Goal: Information Seeking & Learning: Find specific fact

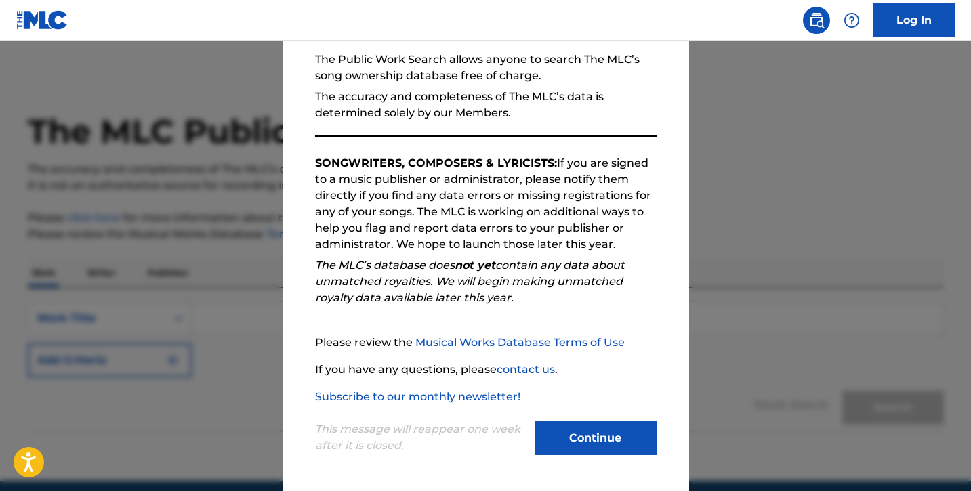
scroll to position [128, 0]
click at [587, 443] on button "Continue" at bounding box center [596, 439] width 122 height 34
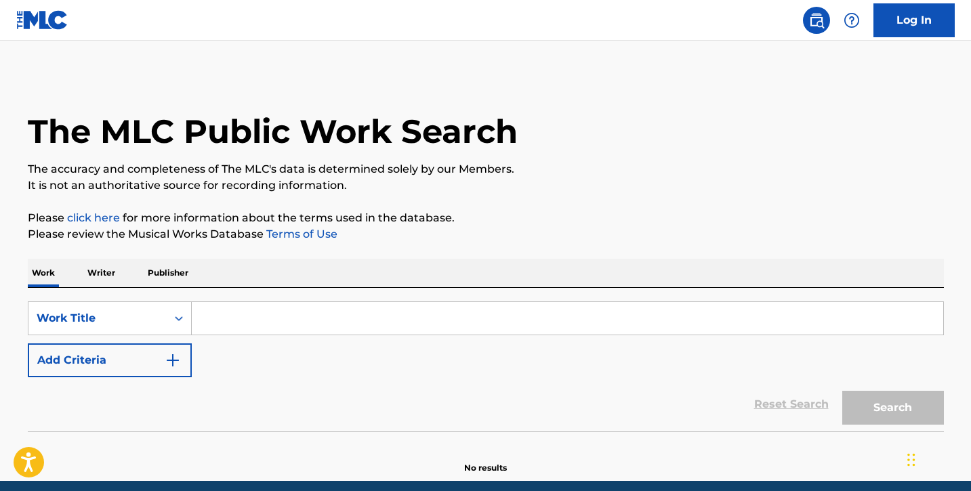
click at [291, 329] on input "Search Form" at bounding box center [567, 318] width 751 height 33
paste input "Sick Ones"
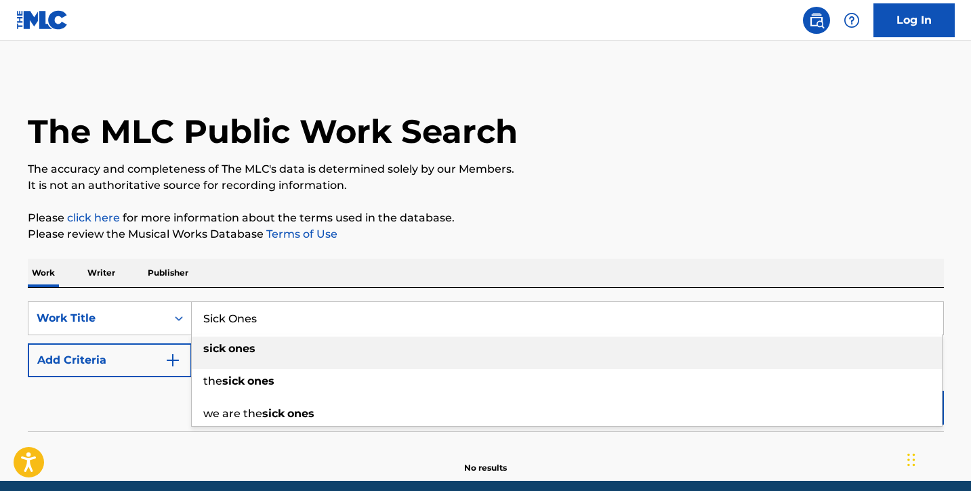
type input "Sick Ones"
click at [291, 335] on div "sick ones the sick ones we are the sick ones" at bounding box center [566, 381] width 751 height 92
click at [291, 346] on div "sick ones" at bounding box center [567, 349] width 750 height 24
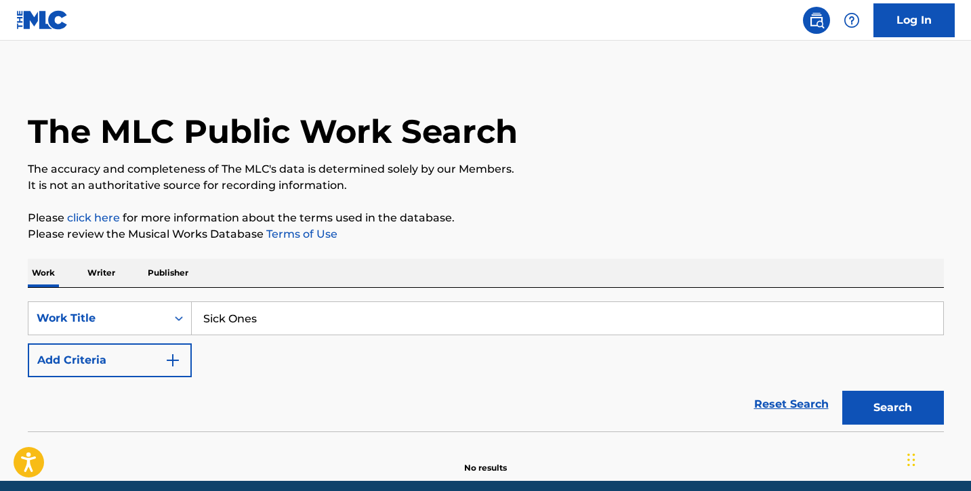
scroll to position [55, 0]
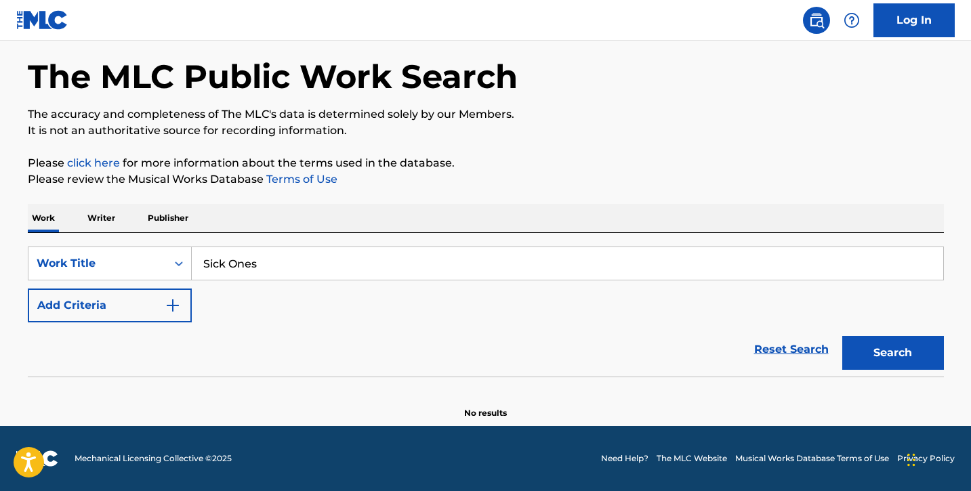
click at [884, 351] on button "Search" at bounding box center [893, 353] width 102 height 34
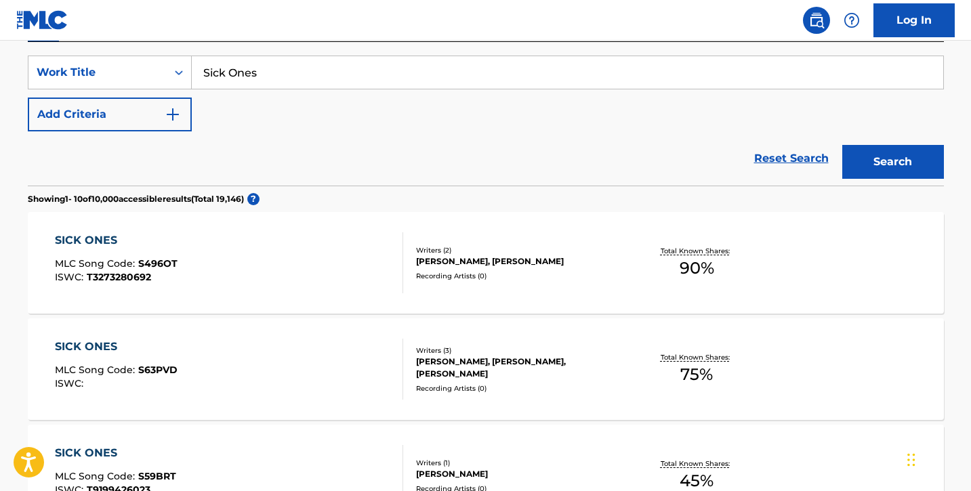
scroll to position [333, 0]
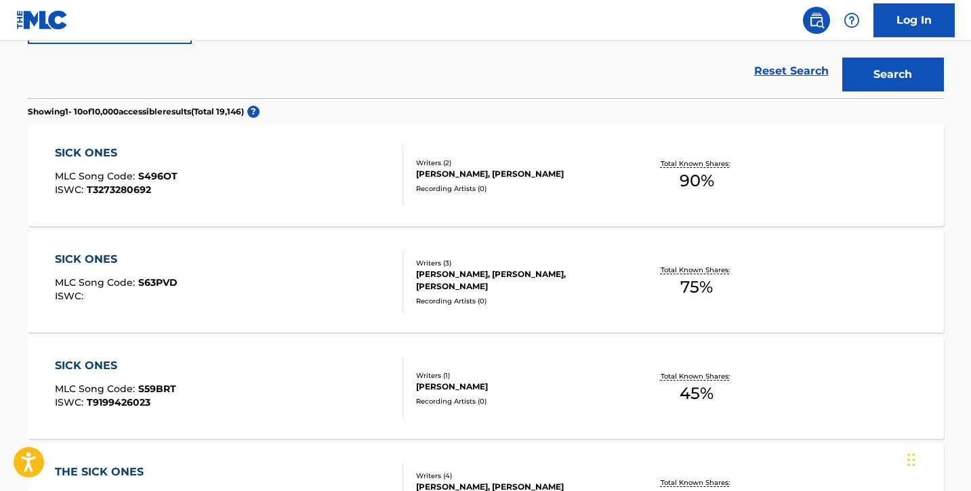
click at [514, 274] on div "[PERSON_NAME], [PERSON_NAME], [PERSON_NAME]" at bounding box center [518, 280] width 205 height 24
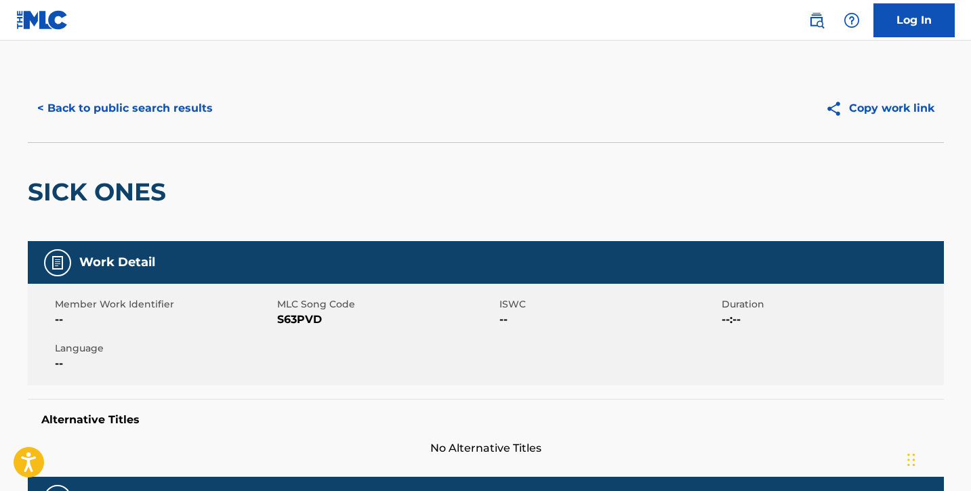
click at [184, 106] on button "< Back to public search results" at bounding box center [125, 108] width 194 height 34
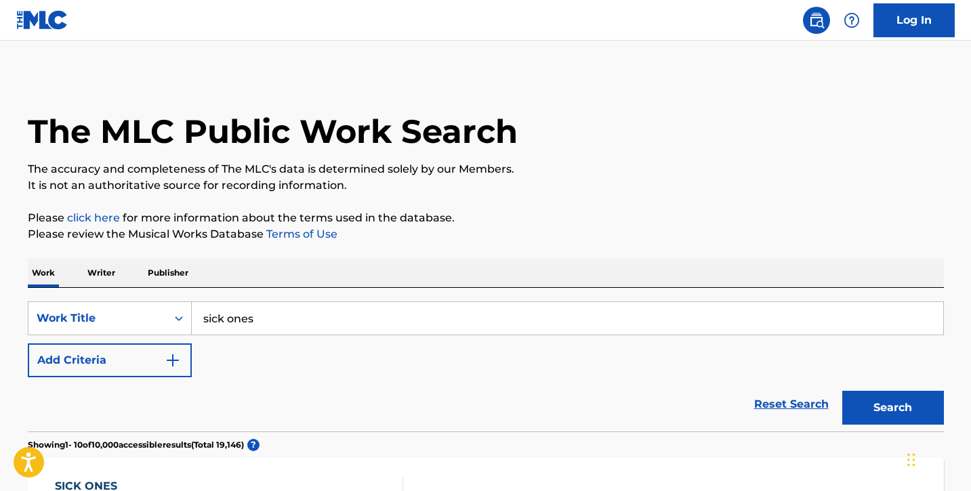
click at [323, 320] on input "sick ones" at bounding box center [567, 318] width 751 height 33
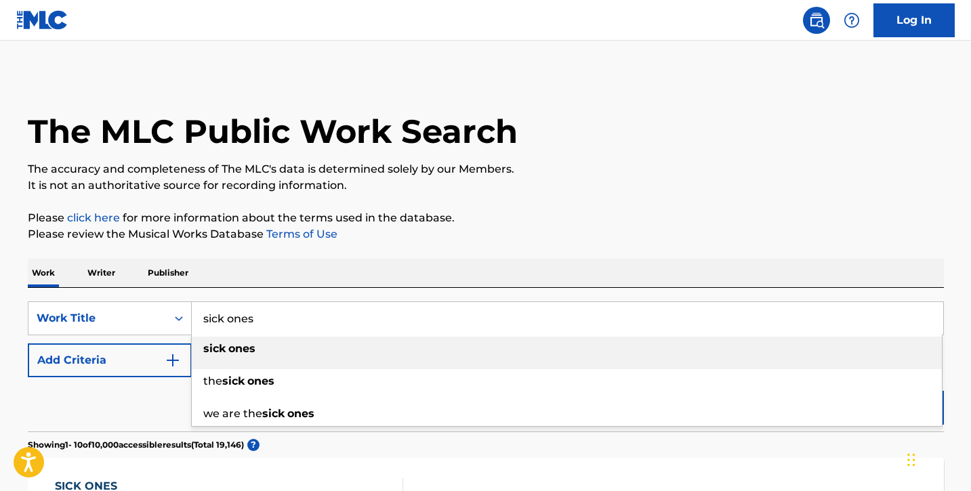
click at [323, 320] on input "sick ones" at bounding box center [567, 318] width 751 height 33
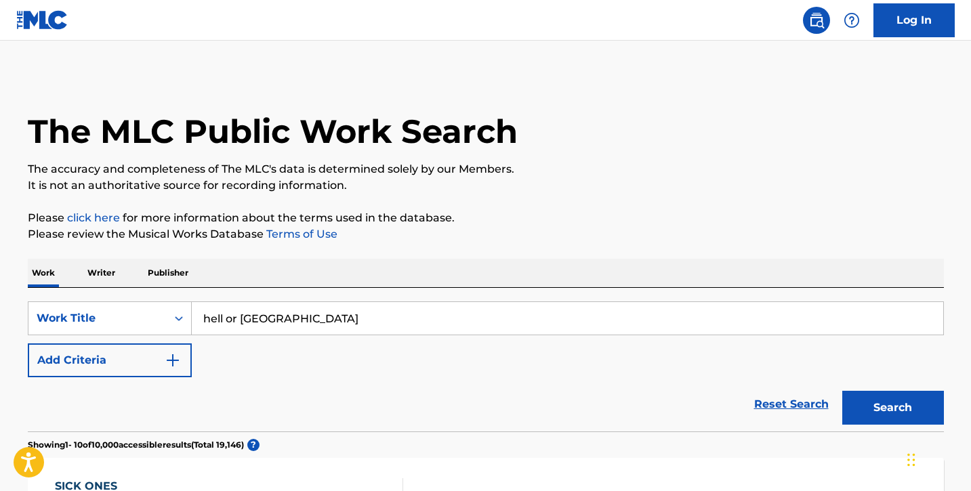
type input "hell or [GEOGRAPHIC_DATA]"
click at [867, 393] on button "Search" at bounding box center [893, 408] width 102 height 34
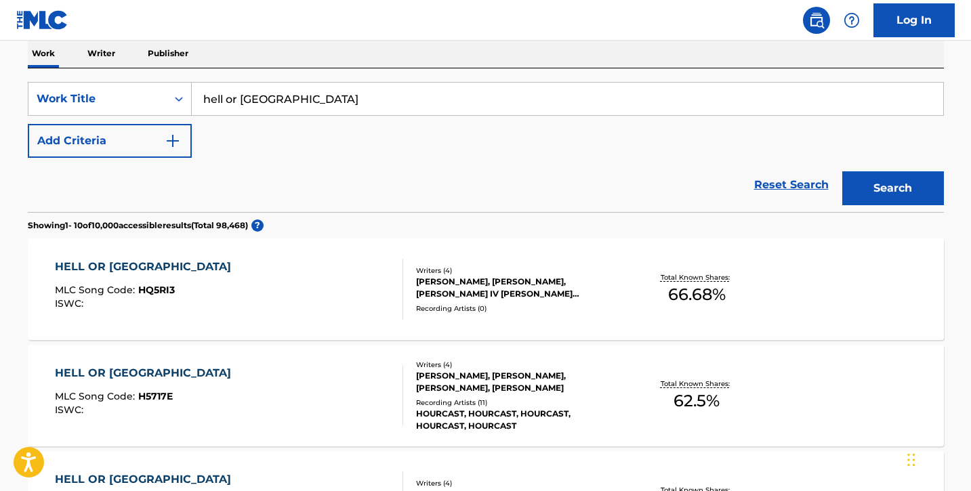
scroll to position [242, 0]
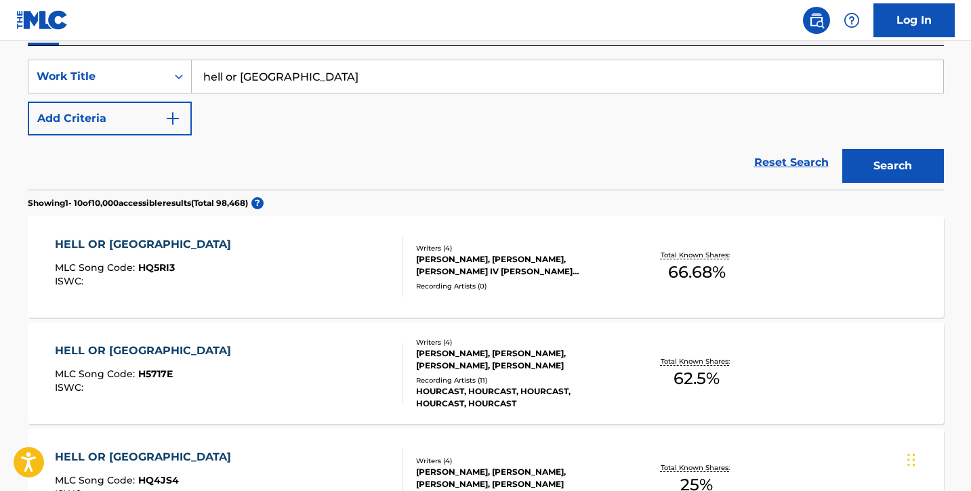
click at [531, 275] on div "[PERSON_NAME], [PERSON_NAME], [PERSON_NAME] IV [PERSON_NAME] [PERSON_NAME]" at bounding box center [518, 265] width 205 height 24
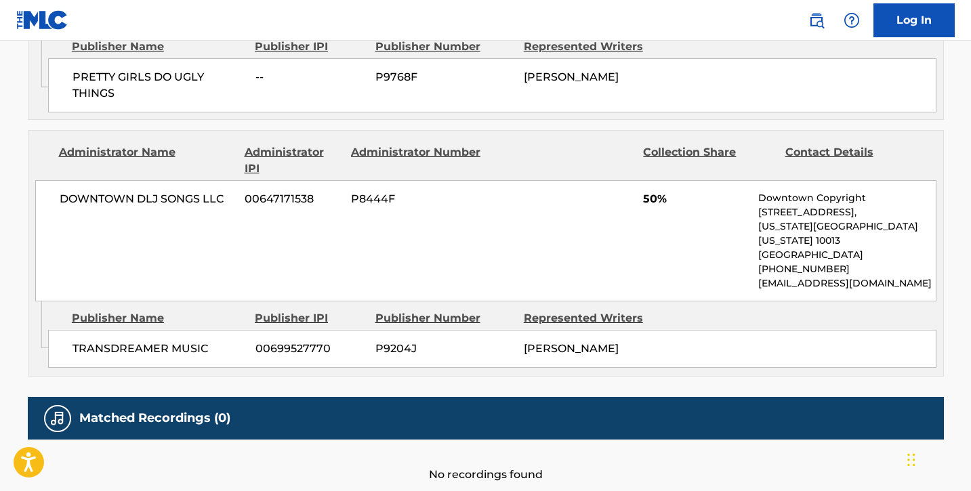
scroll to position [911, 0]
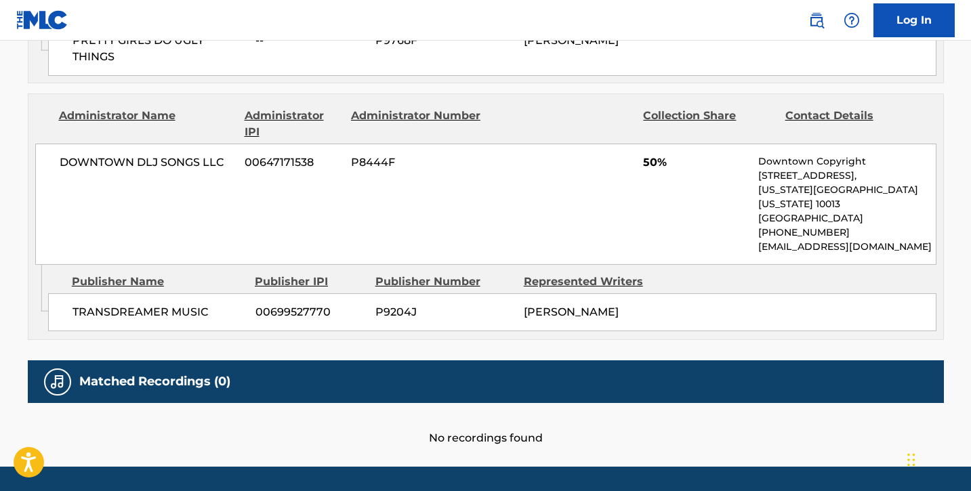
scroll to position [242, 0]
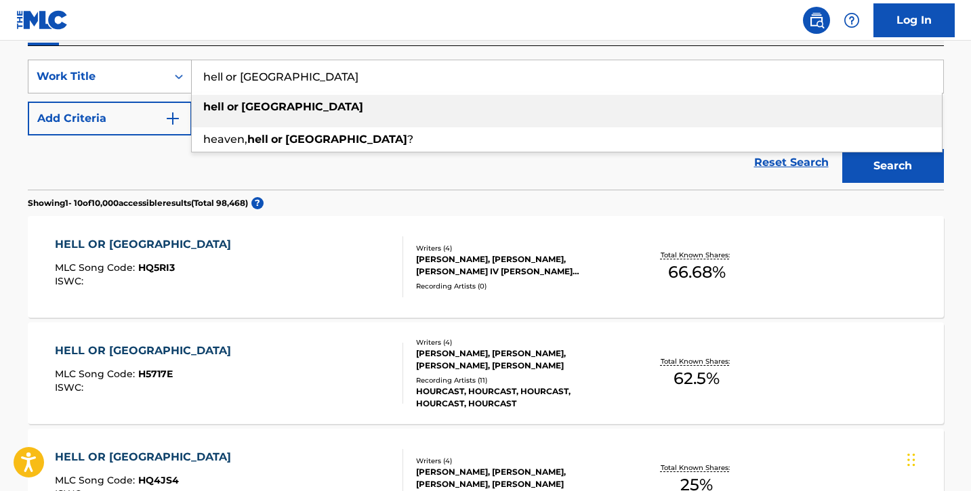
drag, startPoint x: 334, startPoint y: 73, endPoint x: 152, endPoint y: 72, distance: 182.2
click at [151, 73] on div "SearchWithCriteria0bb6c1ba-f267-4cbc-a5d8-cd4db7ac59ee Work Title hell or holly…" at bounding box center [486, 77] width 916 height 34
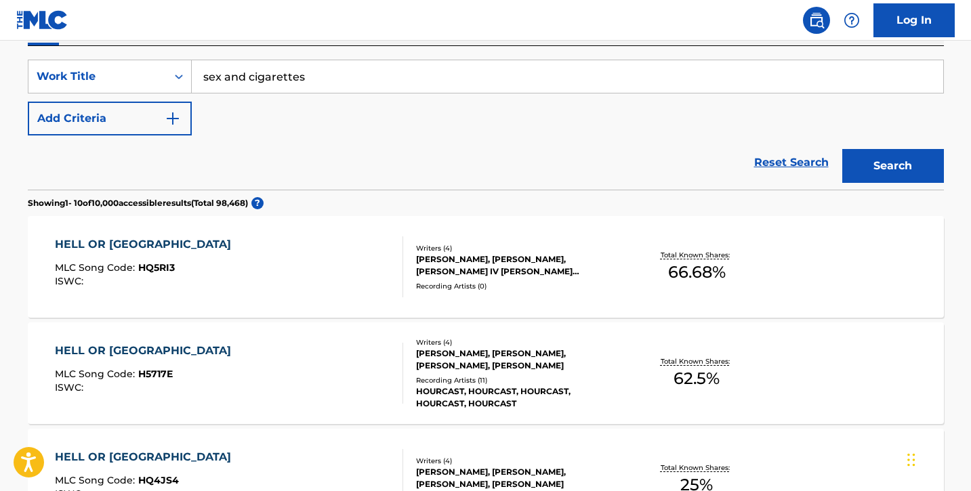
type input "sex and cigarettes"
click at [892, 170] on button "Search" at bounding box center [893, 166] width 102 height 34
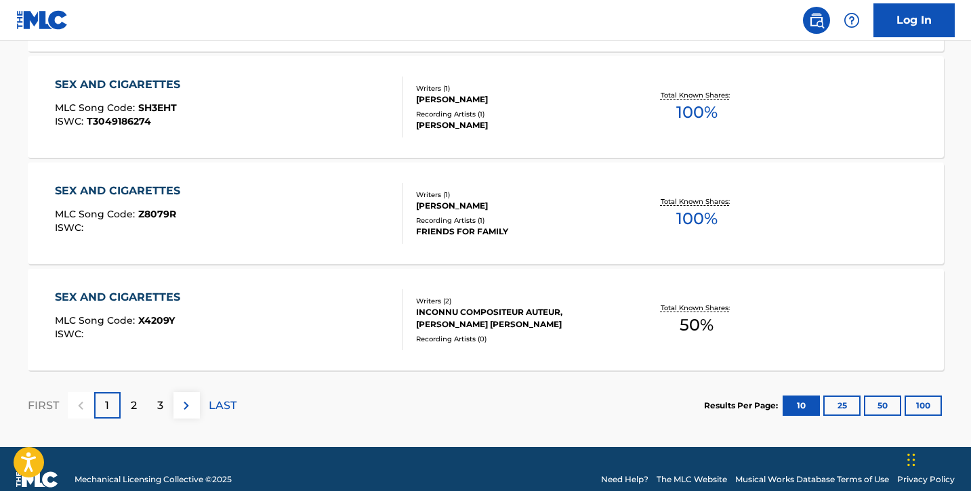
scroll to position [1150, 0]
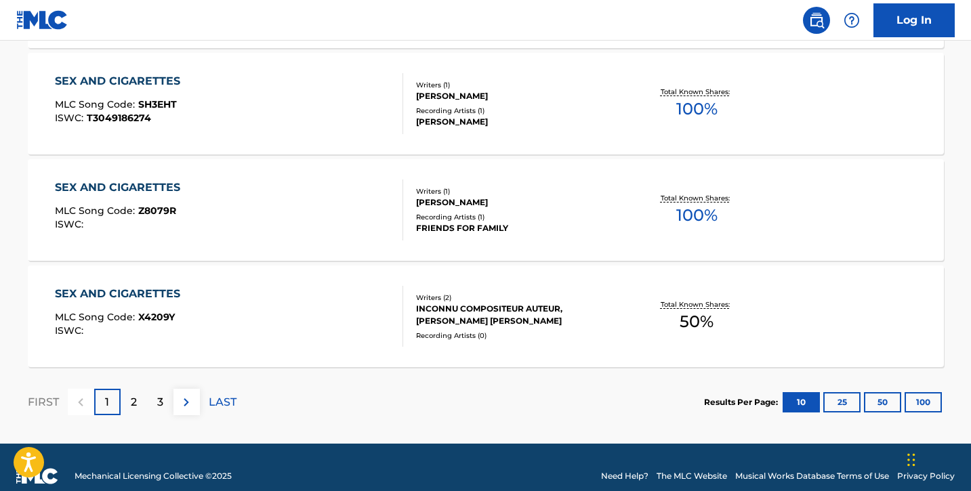
click at [140, 398] on div "2" at bounding box center [134, 402] width 26 height 26
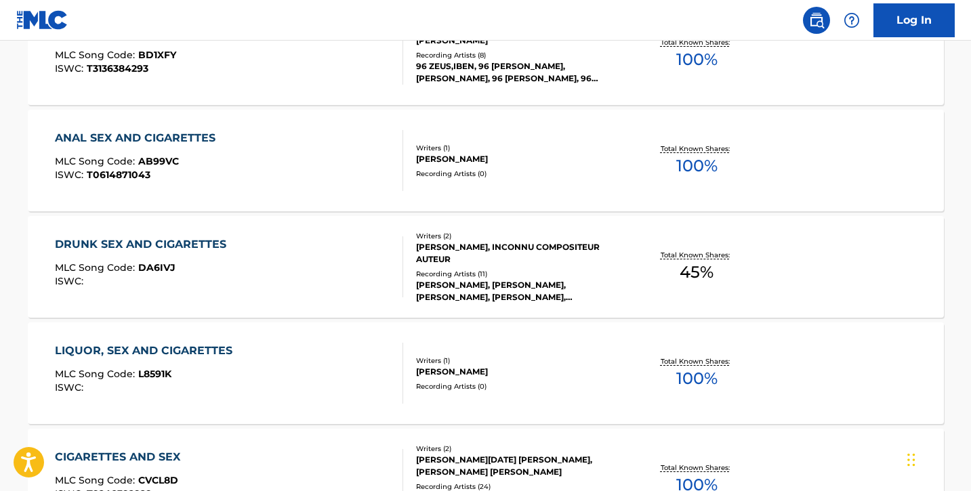
scroll to position [1089, 0]
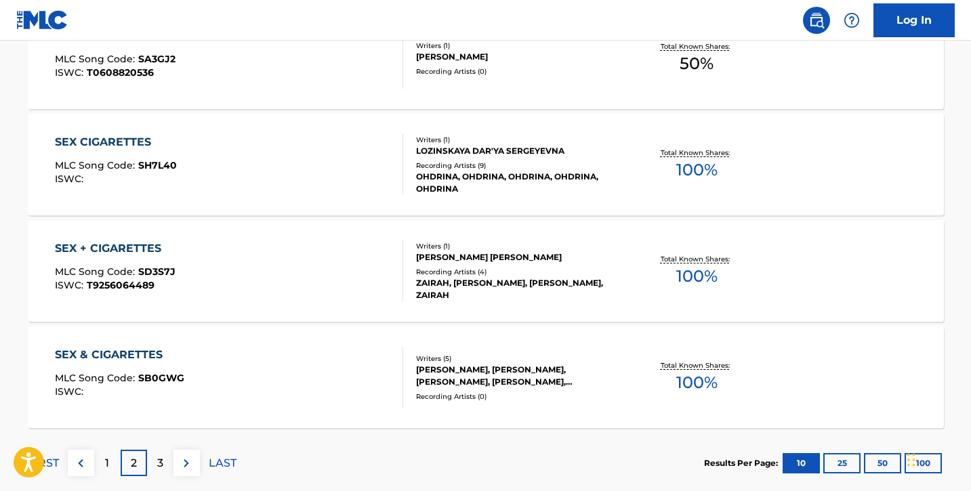
click at [149, 467] on div "3" at bounding box center [160, 463] width 26 height 26
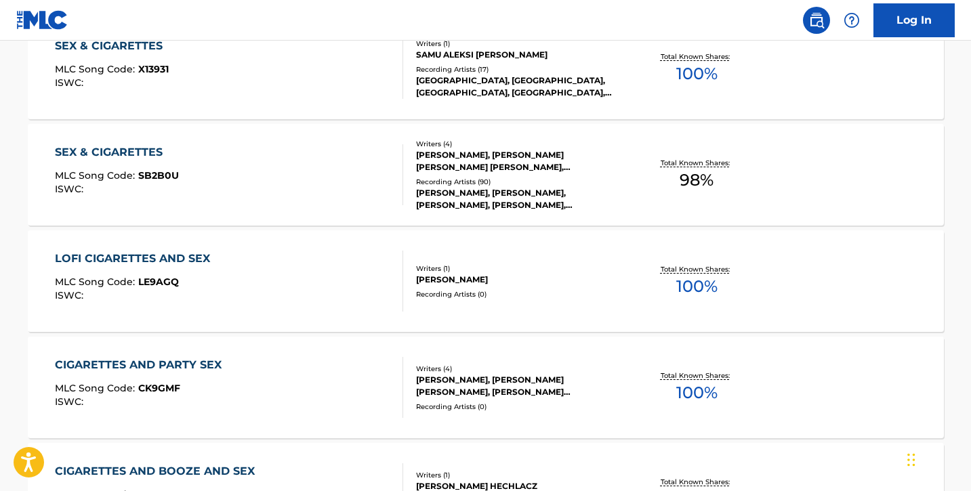
scroll to position [1167, 0]
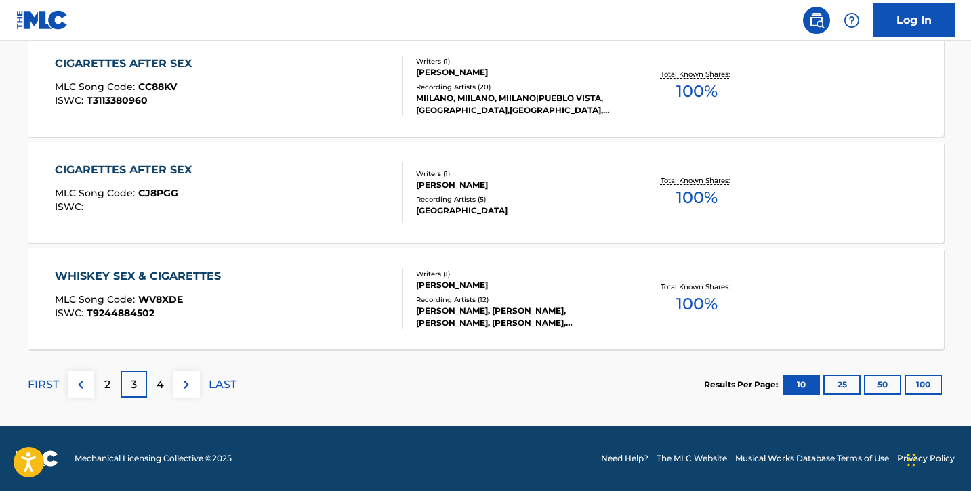
click at [155, 385] on div "4" at bounding box center [160, 384] width 26 height 26
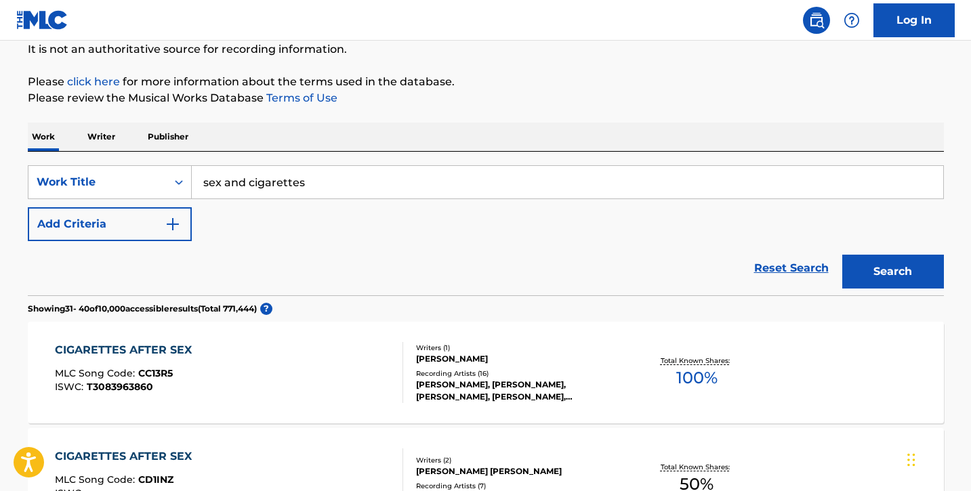
scroll to position [133, 0]
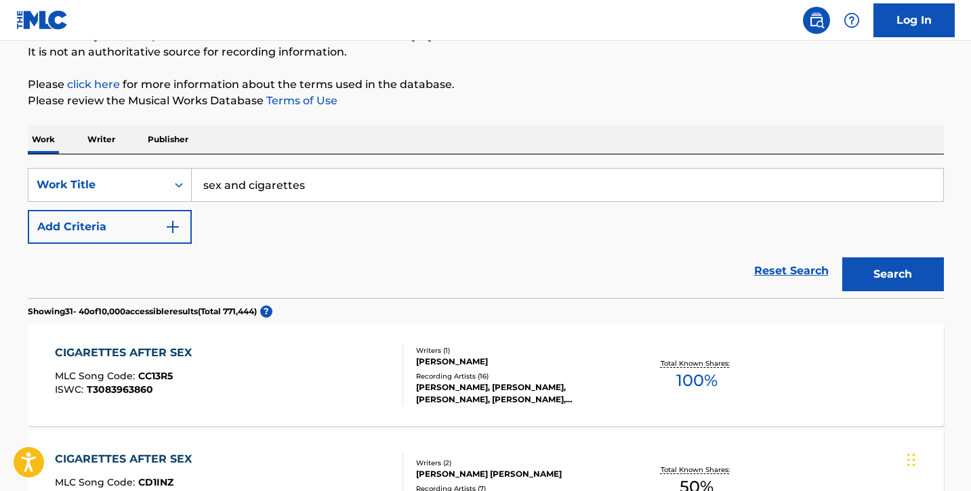
click at [172, 224] on img "Search Form" at bounding box center [173, 227] width 16 height 16
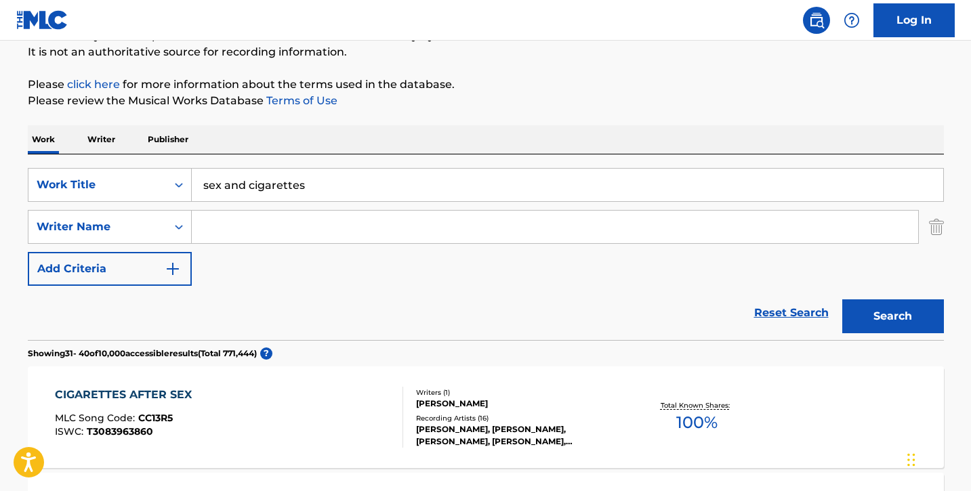
click at [233, 237] on input "Search Form" at bounding box center [555, 227] width 726 height 33
type input "c"
type input "[PERSON_NAME]"
click at [842, 299] on button "Search" at bounding box center [893, 316] width 102 height 34
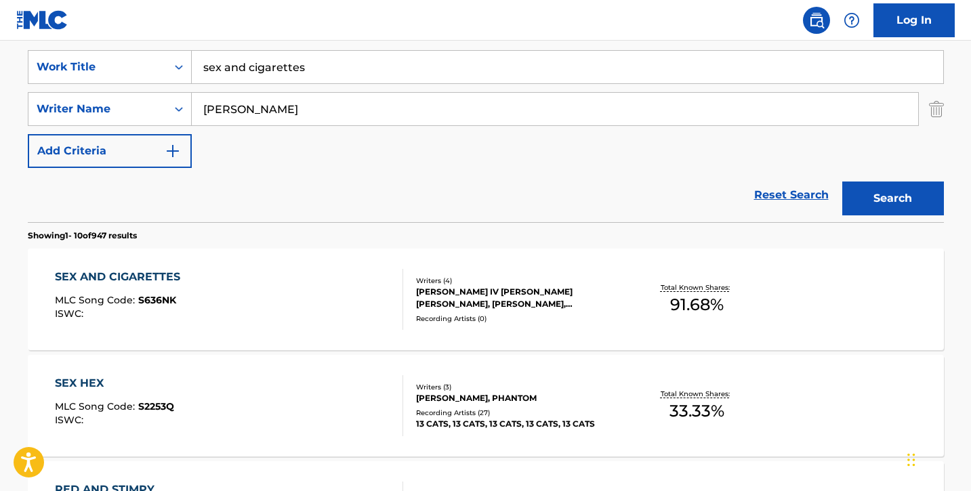
scroll to position [284, 0]
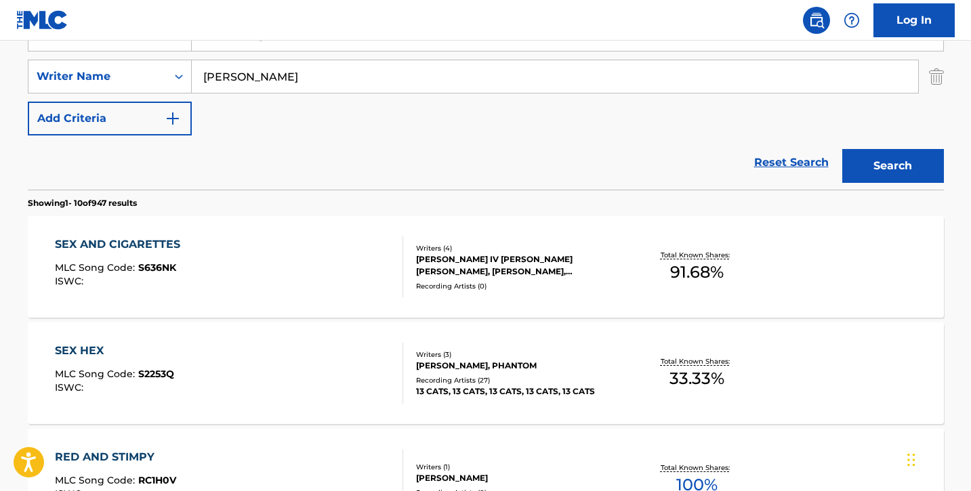
click at [483, 266] on div "[PERSON_NAME] IV [PERSON_NAME] [PERSON_NAME], [PERSON_NAME], [PERSON_NAME]" at bounding box center [518, 265] width 205 height 24
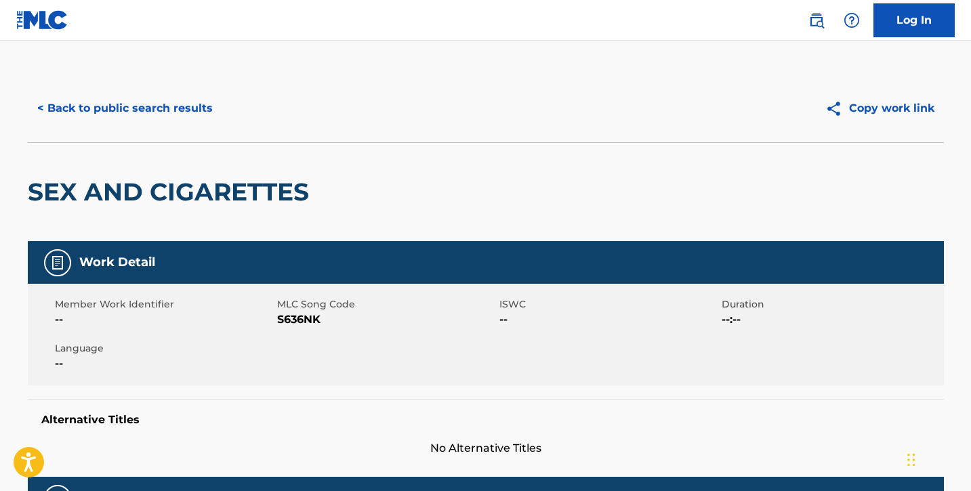
click at [125, 118] on button "< Back to public search results" at bounding box center [125, 108] width 194 height 34
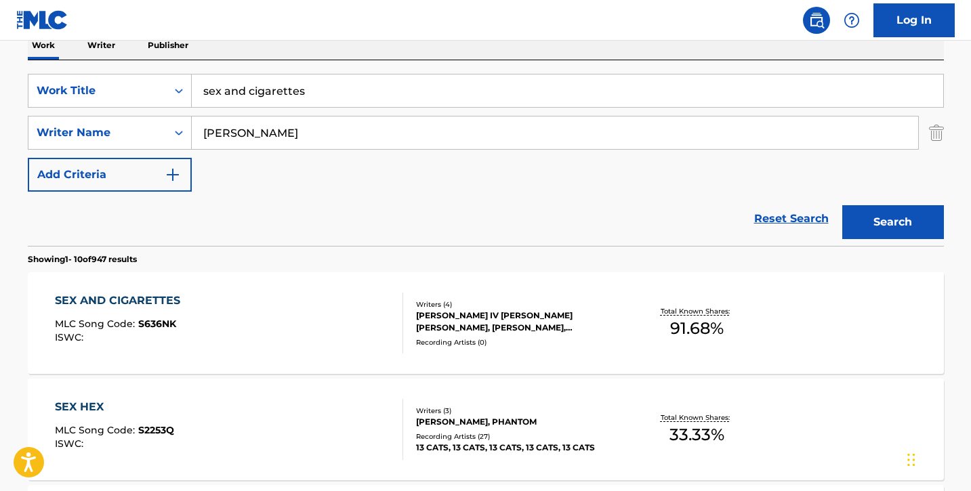
scroll to position [216, 0]
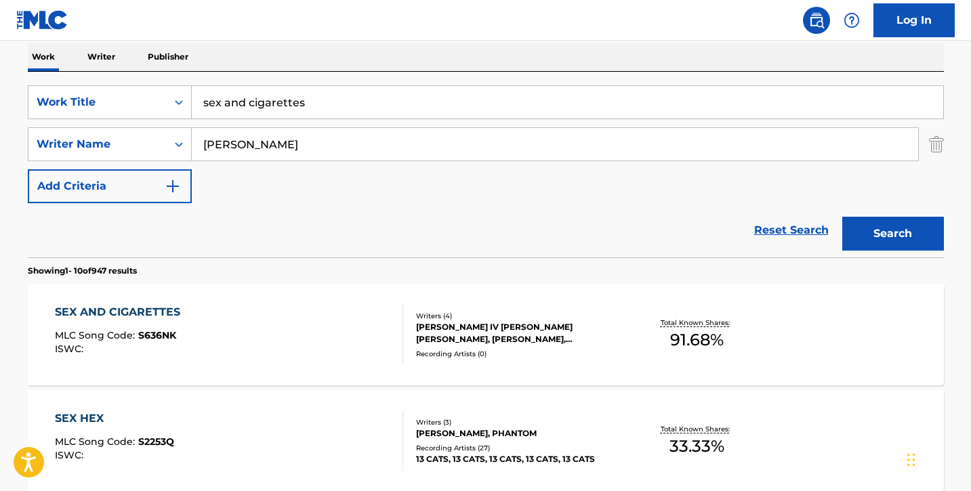
click at [306, 86] on input "sex and cigarettes" at bounding box center [567, 102] width 751 height 33
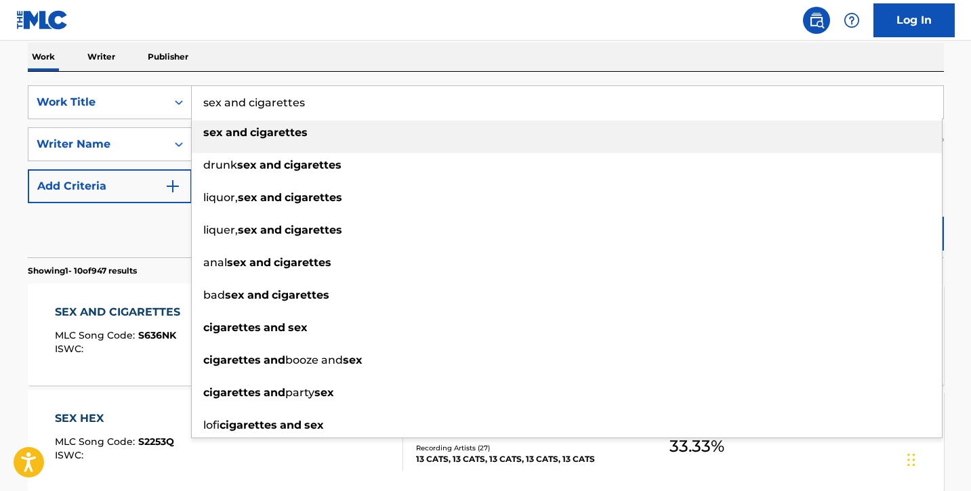
click at [306, 86] on input "sex and cigarettes" at bounding box center [567, 102] width 751 height 33
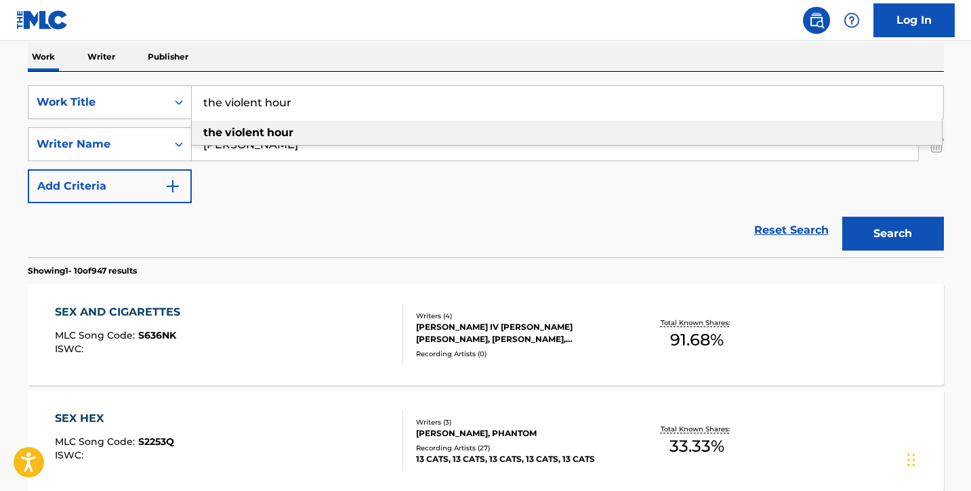
type input "the violent hour"
click at [299, 133] on div "the violent hour" at bounding box center [567, 133] width 750 height 24
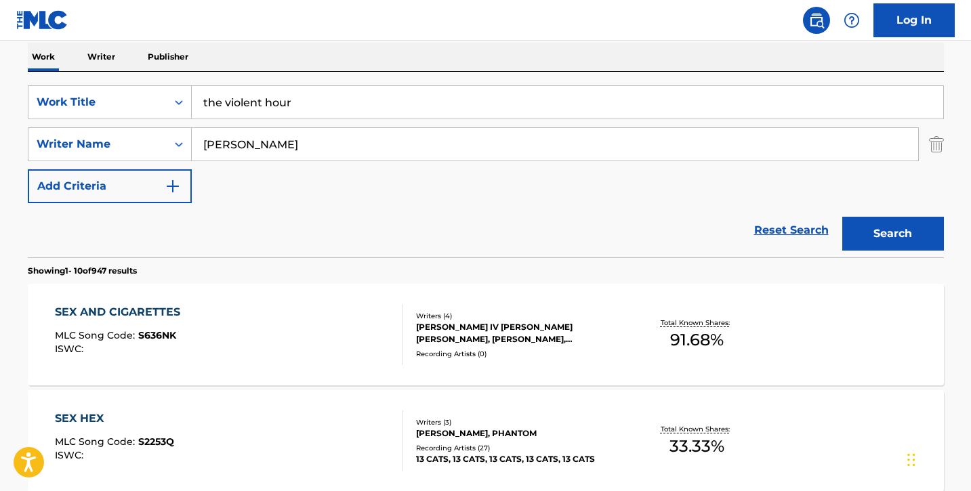
click at [890, 228] on button "Search" at bounding box center [893, 234] width 102 height 34
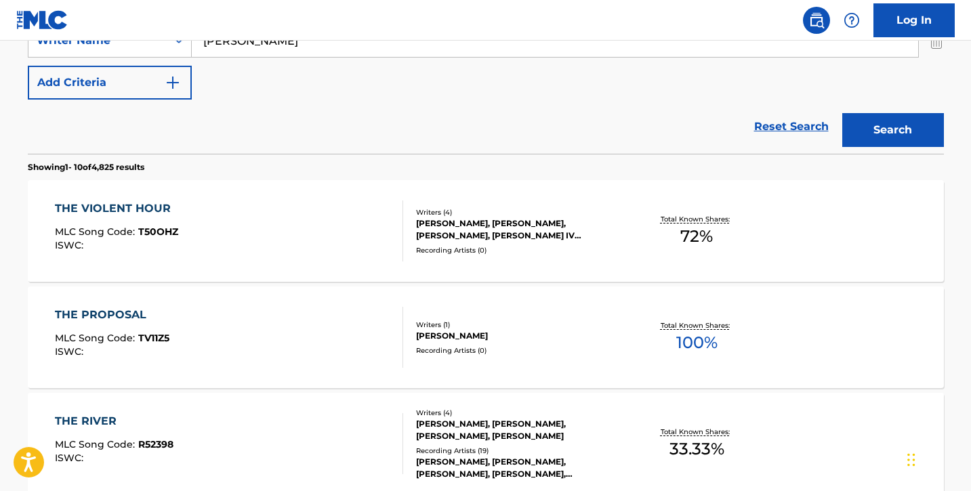
scroll to position [321, 0]
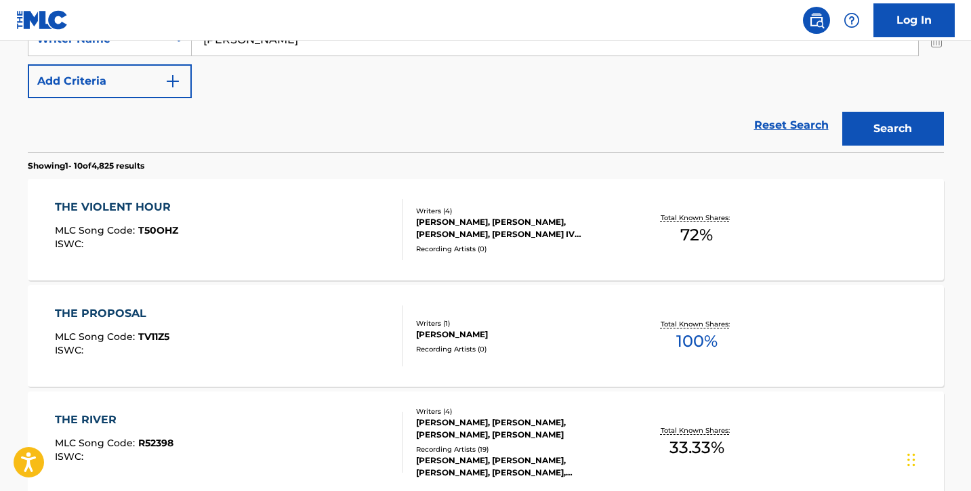
click at [464, 220] on div "[PERSON_NAME], [PERSON_NAME], [PERSON_NAME], [PERSON_NAME] IV [PERSON_NAME]" at bounding box center [518, 228] width 205 height 24
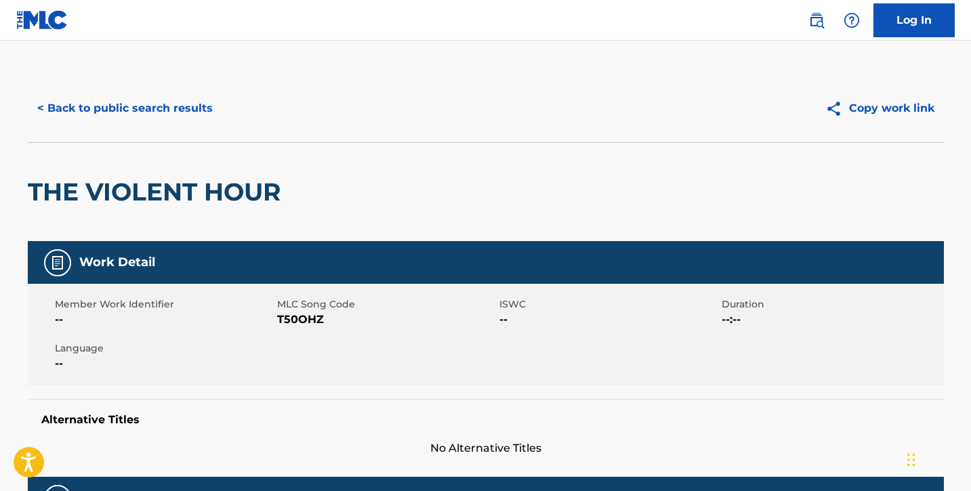
click at [104, 112] on button "< Back to public search results" at bounding box center [125, 108] width 194 height 34
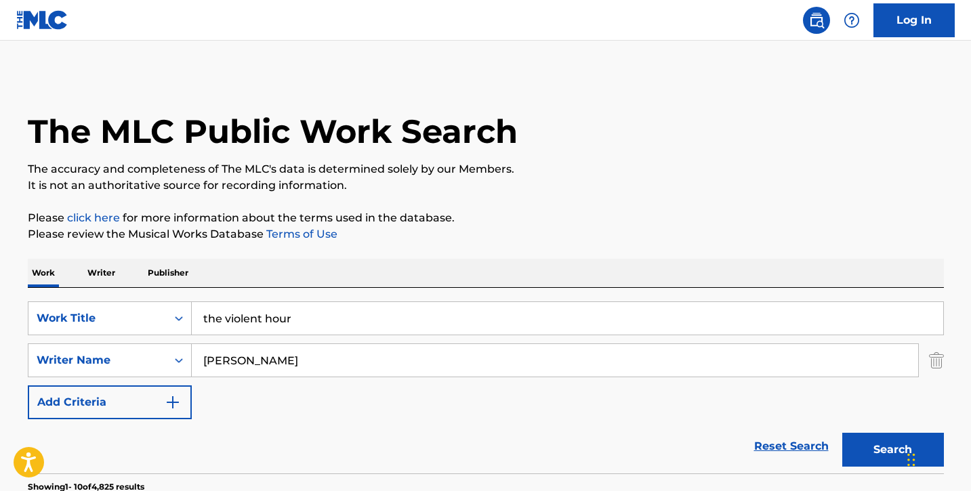
click at [327, 324] on input "the violent hour" at bounding box center [567, 318] width 751 height 33
click at [327, 325] on input "the violent hour" at bounding box center [567, 318] width 751 height 33
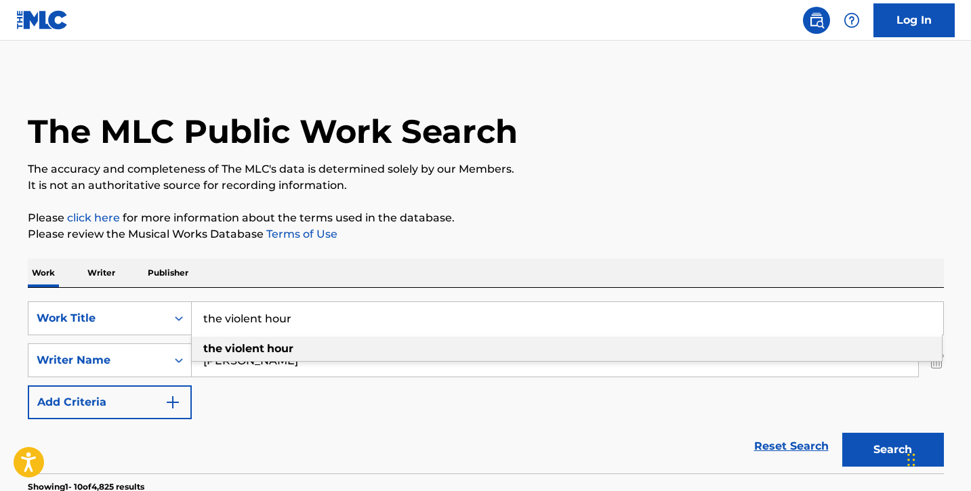
click at [327, 325] on input "the violent hour" at bounding box center [567, 318] width 751 height 33
paste input "Starshine"
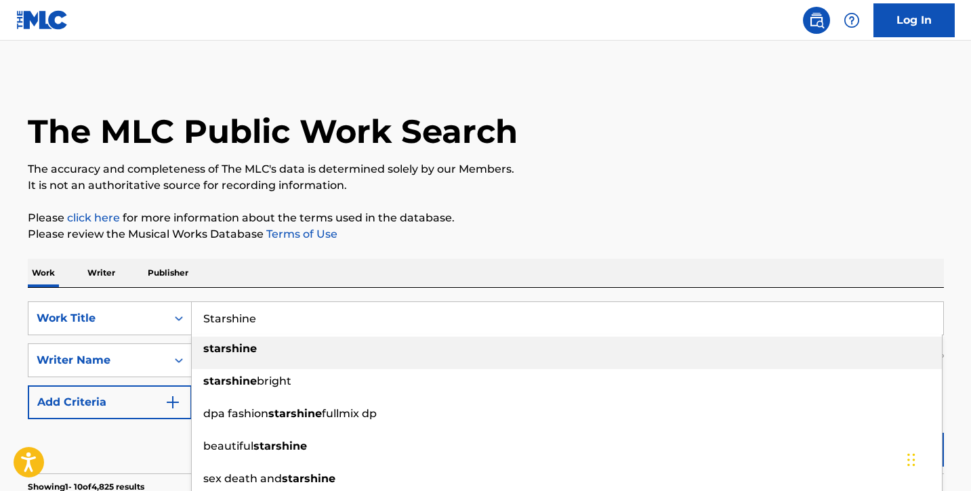
click at [307, 354] on div "starshine" at bounding box center [567, 349] width 750 height 24
type input "starshine"
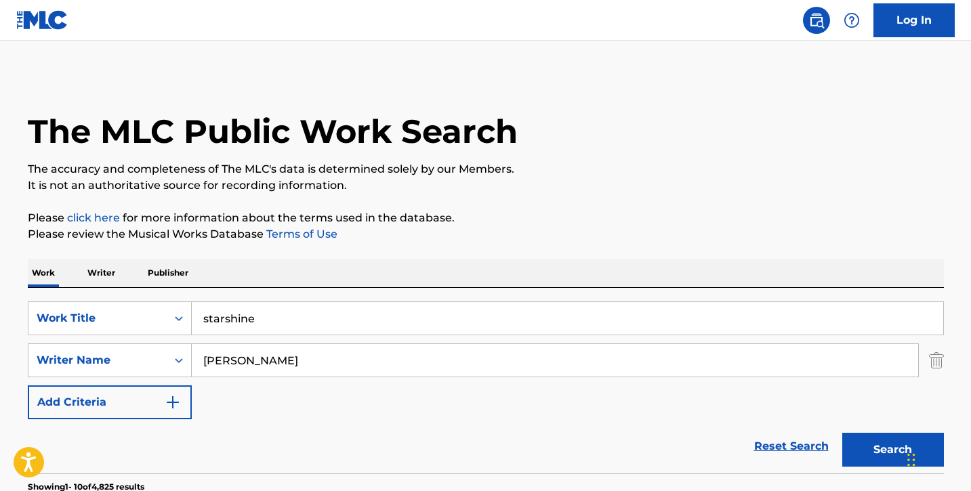
click at [307, 354] on input "[PERSON_NAME]" at bounding box center [555, 360] width 726 height 33
type input "[PERSON_NAME]"
click at [842, 433] on button "Search" at bounding box center [893, 450] width 102 height 34
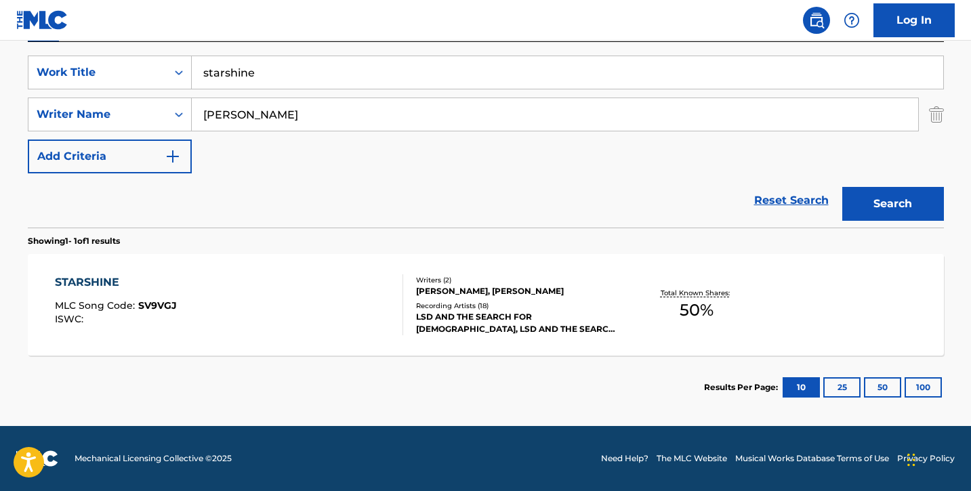
click at [568, 294] on div "[PERSON_NAME], [PERSON_NAME]" at bounding box center [518, 291] width 205 height 12
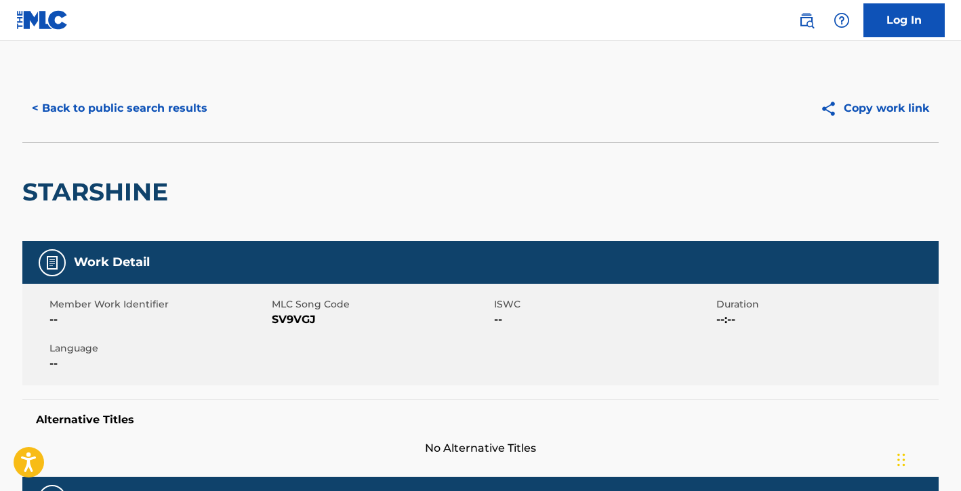
click at [138, 115] on button "< Back to public search results" at bounding box center [119, 108] width 194 height 34
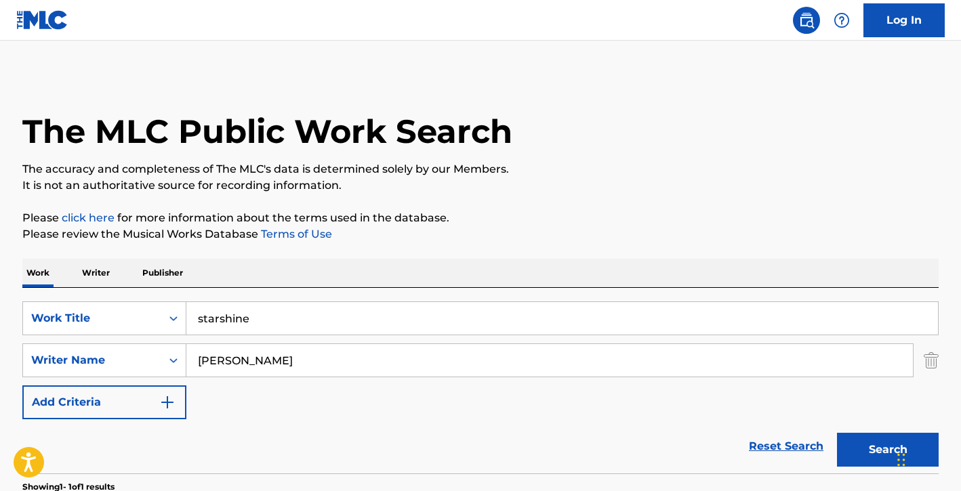
scroll to position [168, 0]
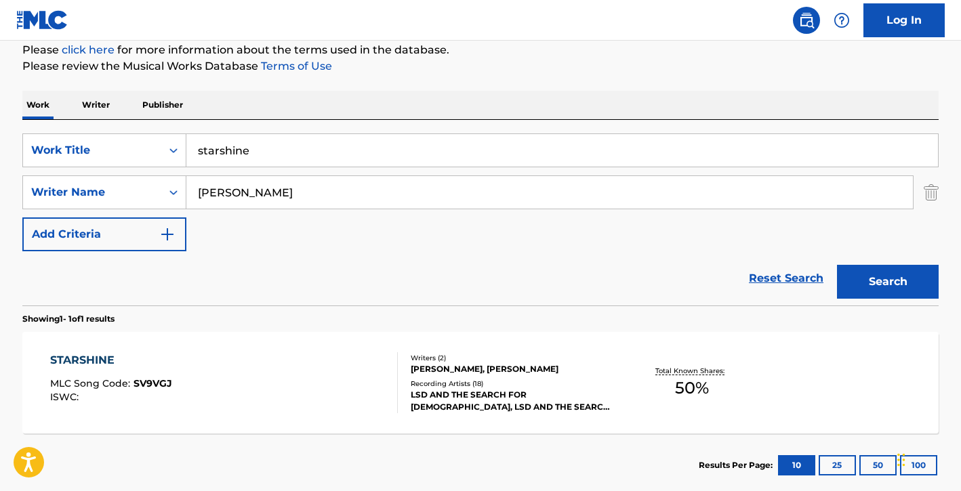
click at [298, 155] on input "starshine" at bounding box center [561, 150] width 751 height 33
paste input "All For You"
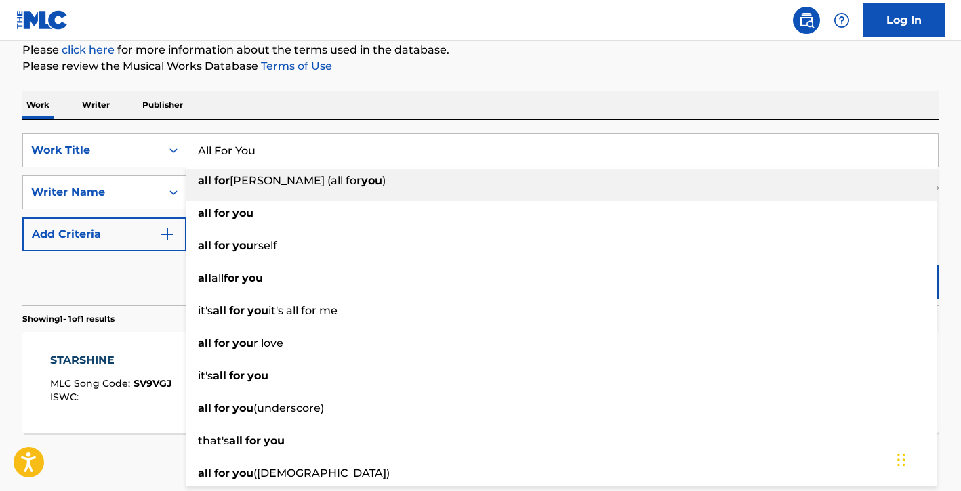
click at [266, 185] on span "[PERSON_NAME] (all for" at bounding box center [295, 180] width 131 height 13
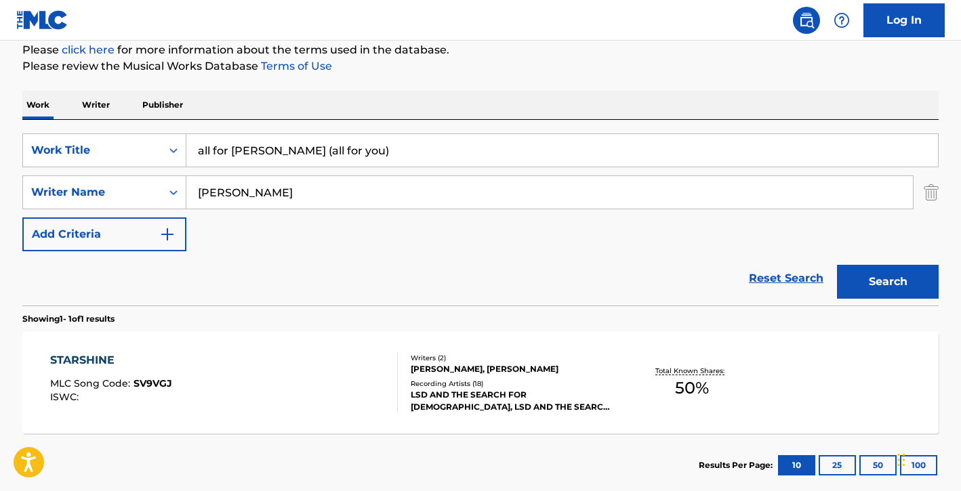
click at [255, 148] on input "all for [PERSON_NAME] (all for you)" at bounding box center [561, 150] width 751 height 33
paste input "All For You"
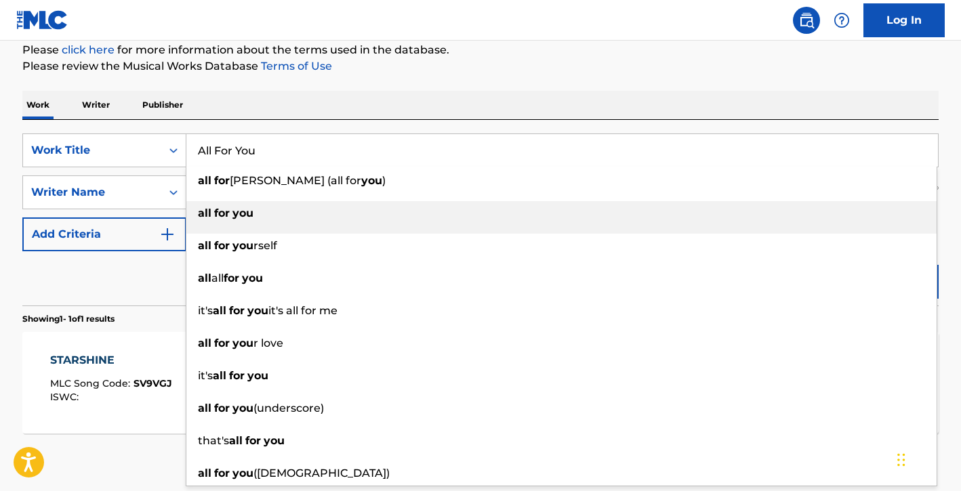
click at [214, 214] on strong "for" at bounding box center [222, 213] width 16 height 13
type input "all for you"
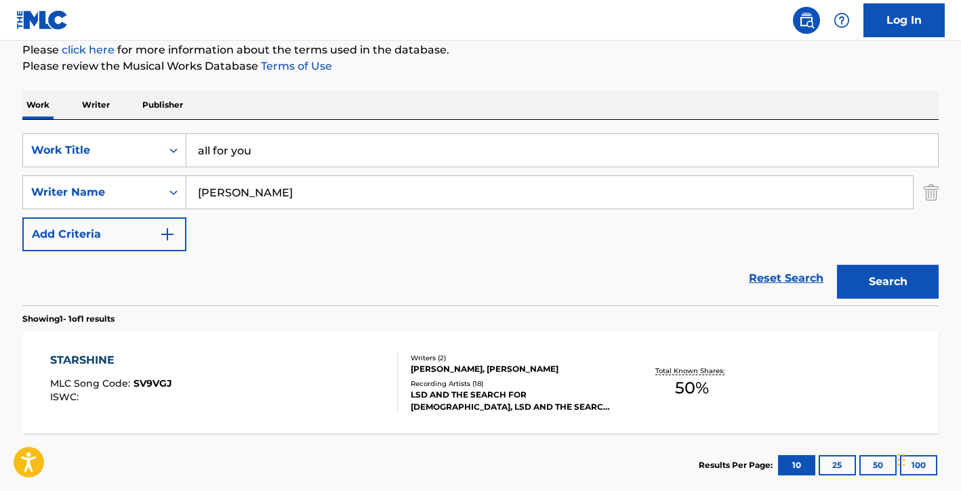
click at [235, 207] on input "[PERSON_NAME]" at bounding box center [549, 192] width 726 height 33
type input "[PERSON_NAME]"
click at [837, 265] on button "Search" at bounding box center [888, 282] width 102 height 34
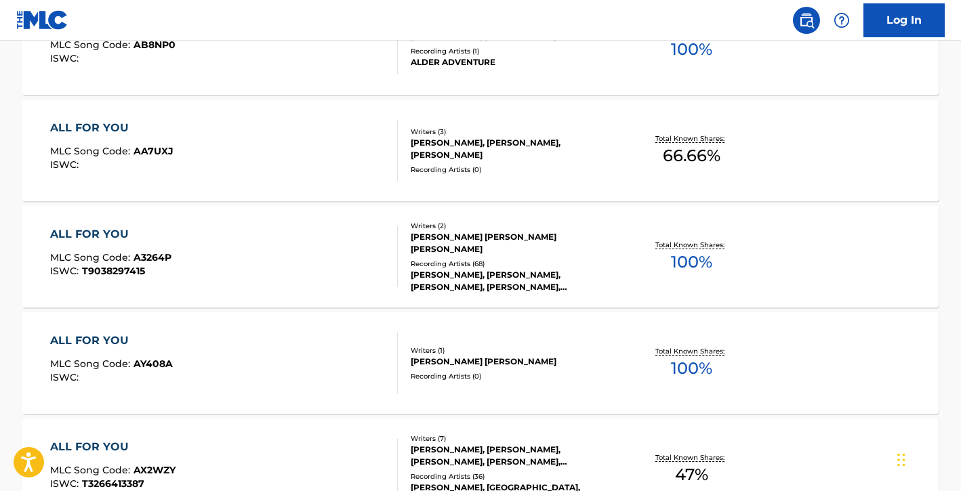
scroll to position [0, 0]
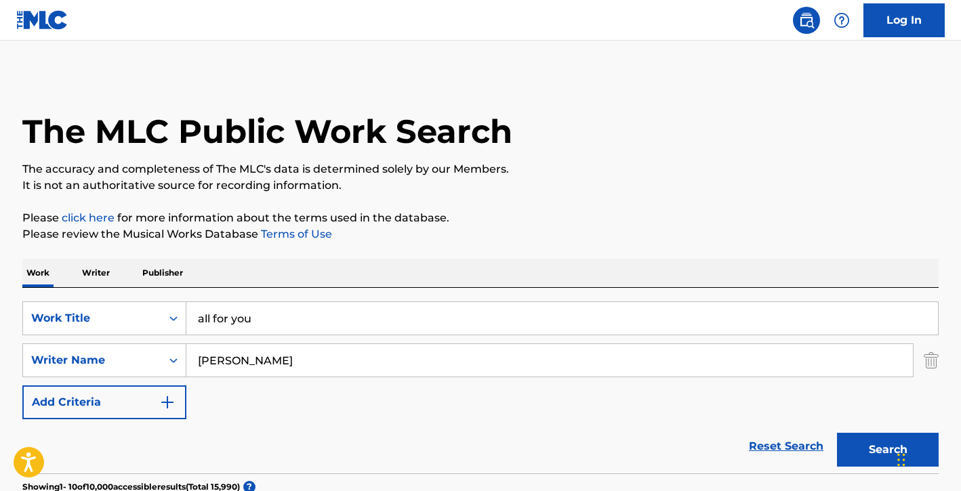
click at [240, 318] on input "all for you" at bounding box center [561, 318] width 751 height 33
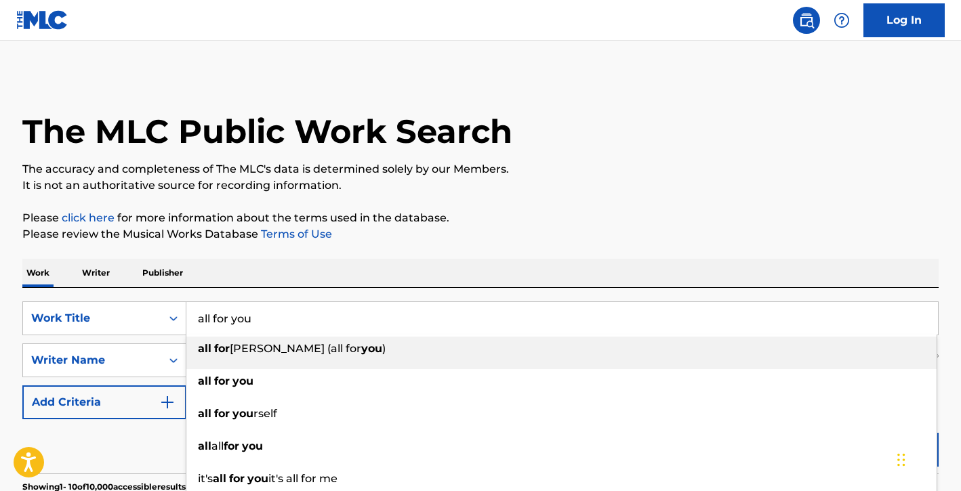
click at [240, 318] on input "all for you" at bounding box center [561, 318] width 751 height 33
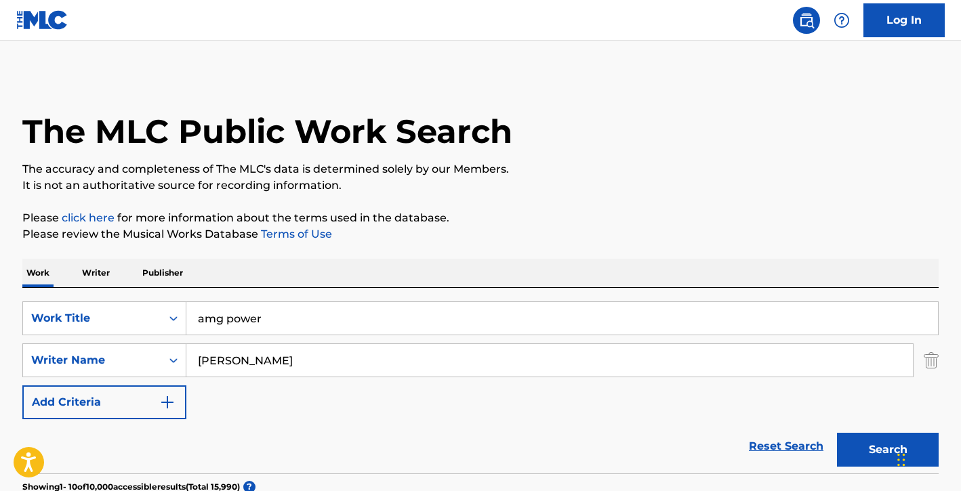
scroll to position [223, 0]
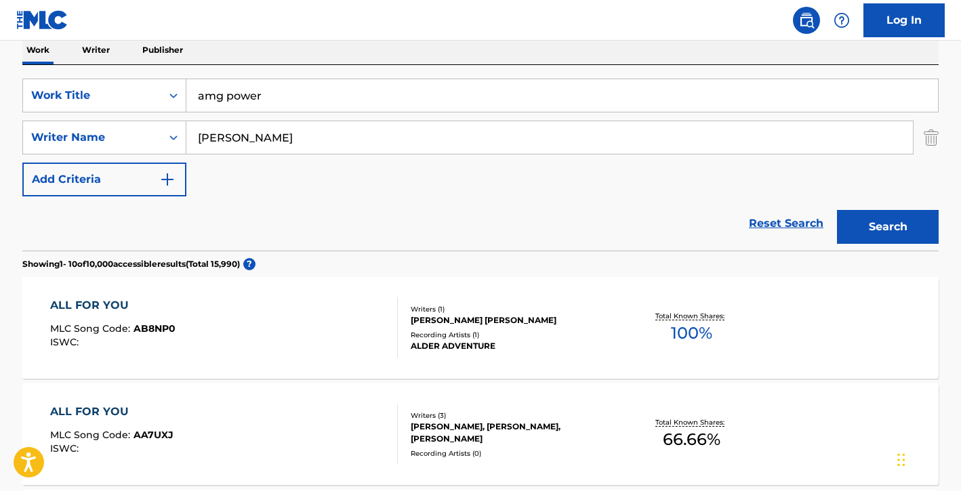
click at [844, 220] on button "Search" at bounding box center [888, 227] width 102 height 34
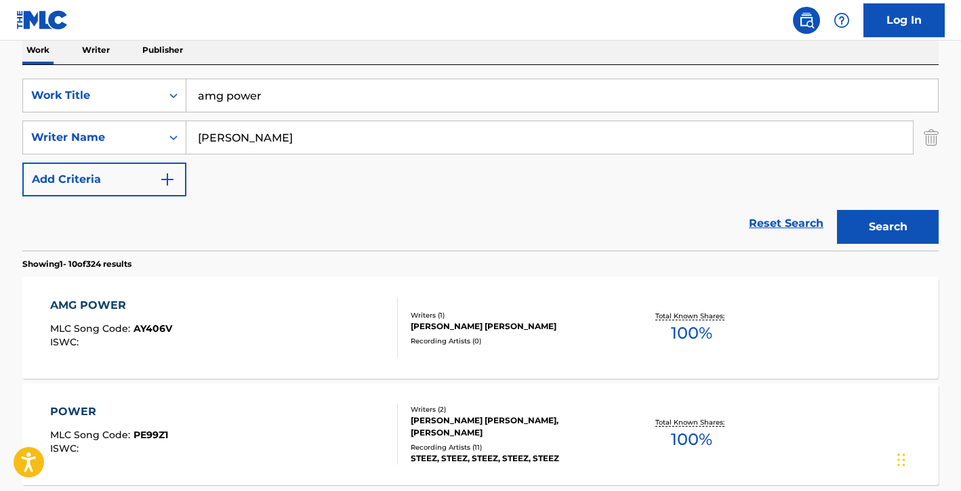
click at [245, 87] on input "amg power" at bounding box center [561, 95] width 751 height 33
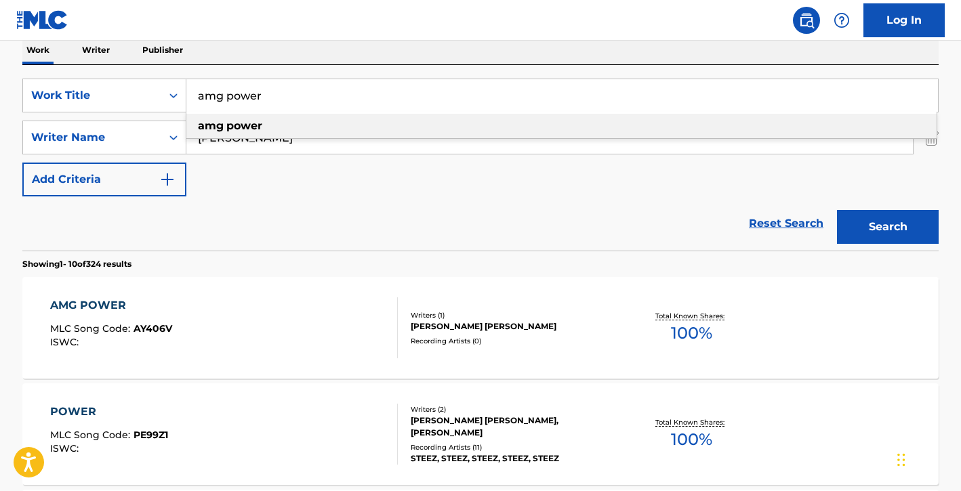
click at [245, 87] on input "amg power" at bounding box center [561, 95] width 751 height 33
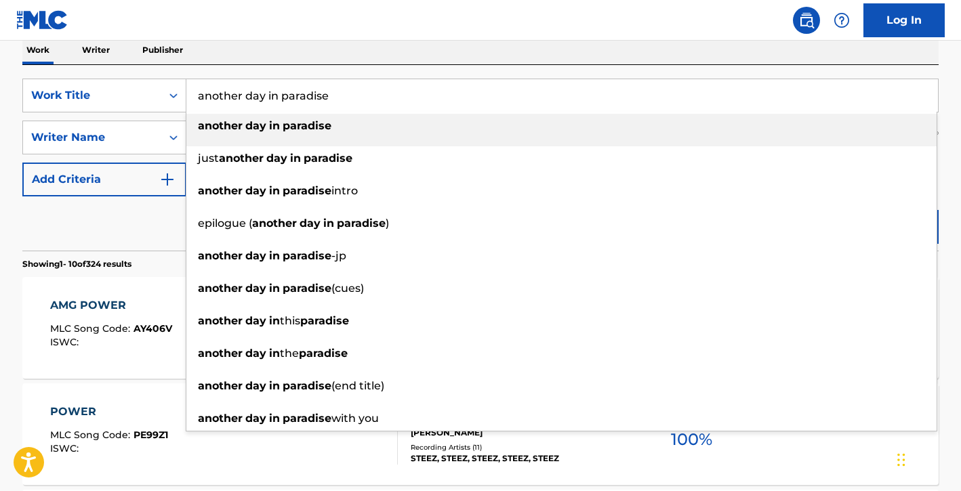
click at [214, 136] on div "another day in paradise" at bounding box center [561, 126] width 750 height 24
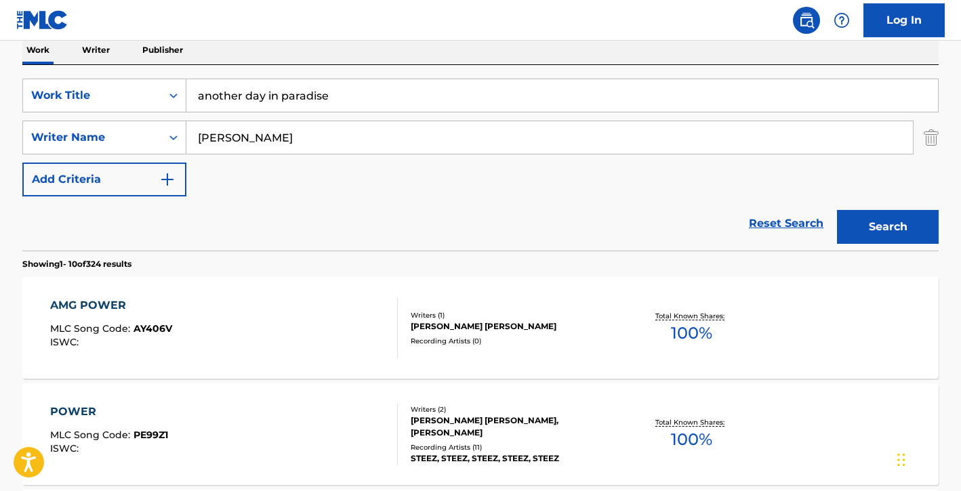
click at [895, 244] on div "Search" at bounding box center [884, 223] width 108 height 54
click at [893, 217] on button "Search" at bounding box center [888, 227] width 102 height 34
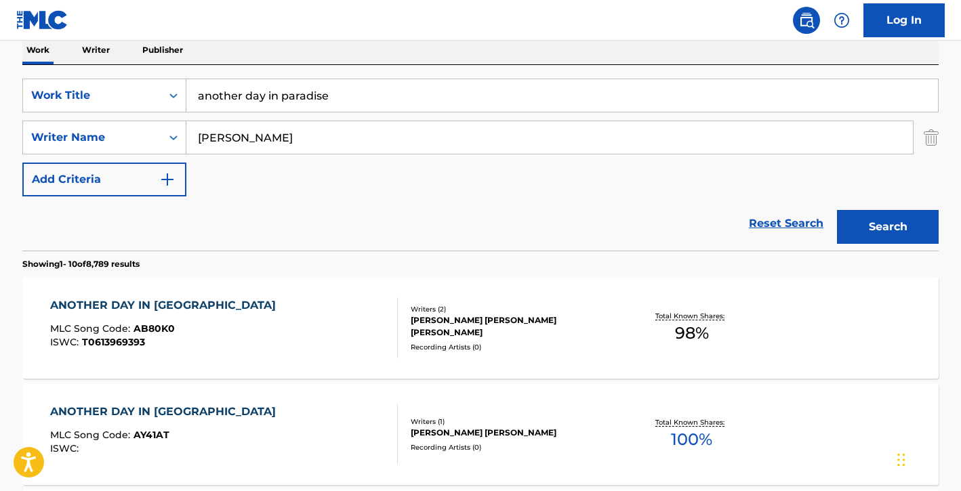
click at [327, 96] on input "another day in paradise" at bounding box center [561, 95] width 751 height 33
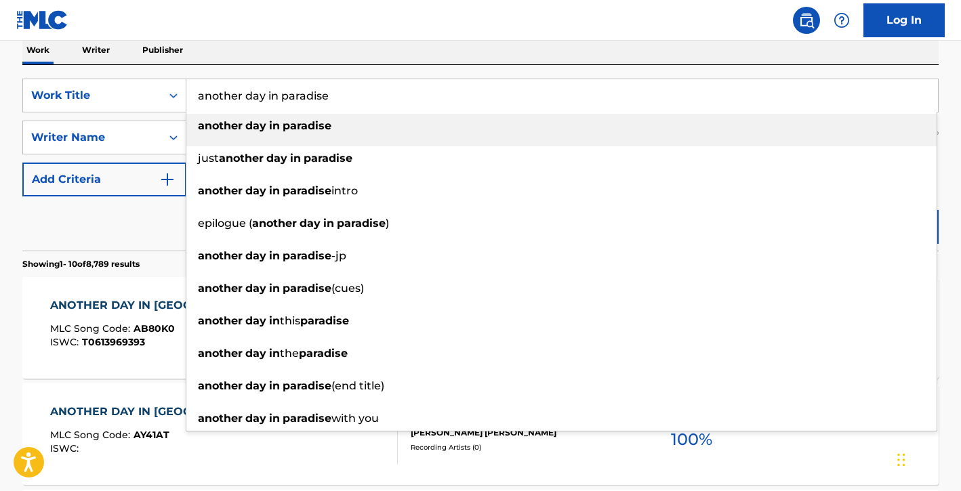
click at [327, 96] on input "another day in paradise" at bounding box center [561, 95] width 751 height 33
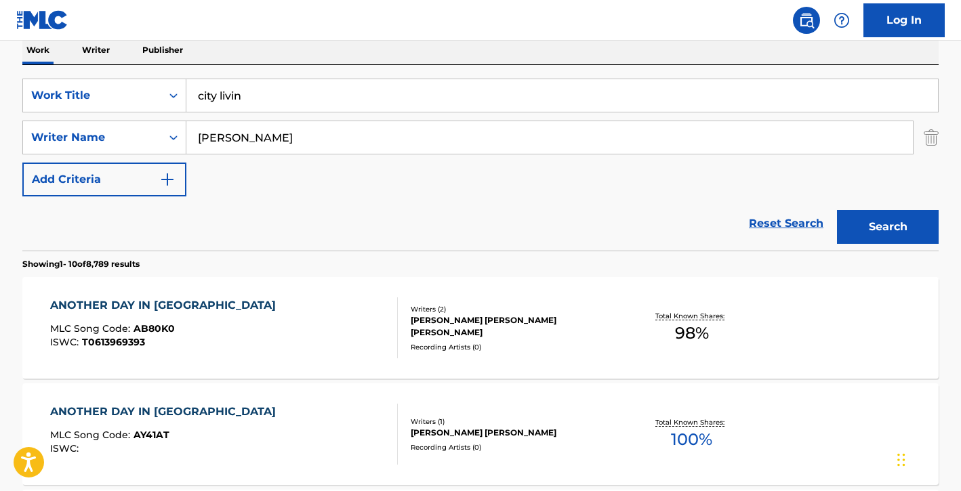
click at [606, 51] on div "Work Writer Publisher" at bounding box center [480, 50] width 916 height 28
click at [883, 233] on button "Search" at bounding box center [888, 227] width 102 height 34
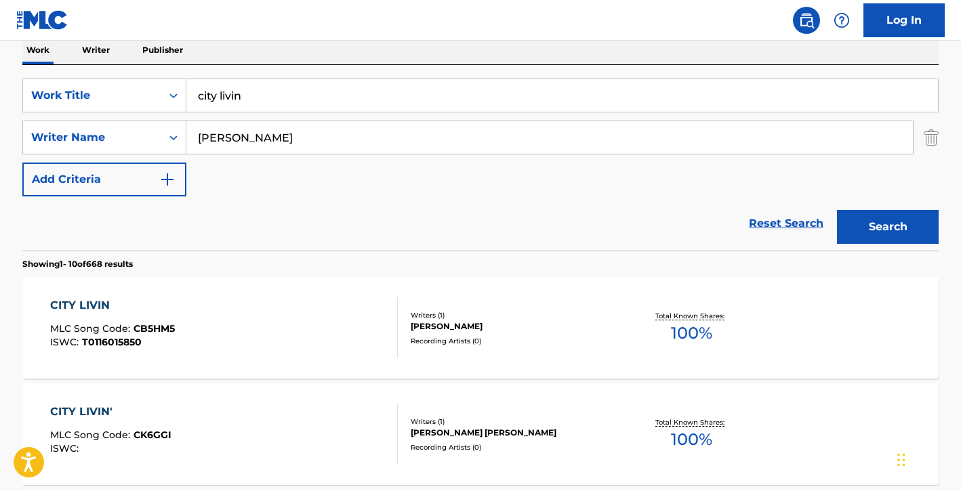
click at [341, 99] on input "city livin" at bounding box center [561, 95] width 751 height 33
click at [212, 96] on input "[PERSON_NAME] to you" at bounding box center [561, 95] width 751 height 33
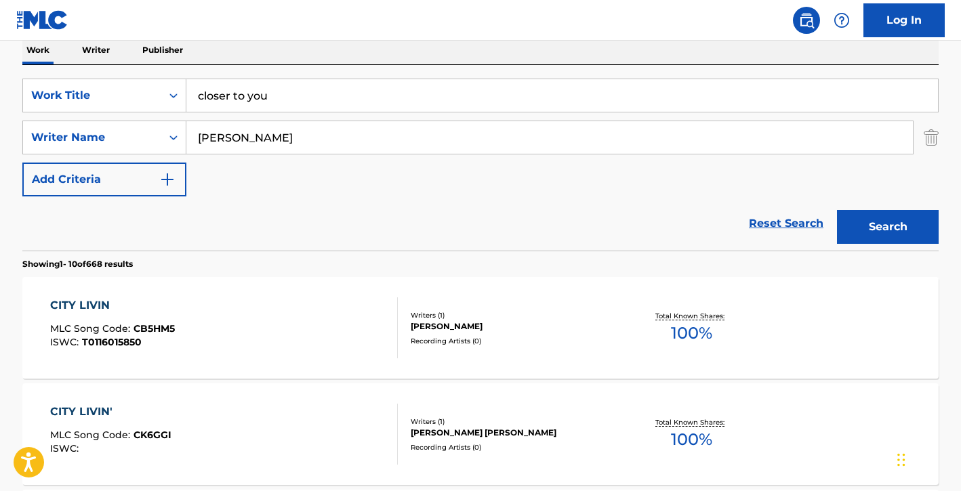
click at [883, 241] on button "Search" at bounding box center [888, 227] width 102 height 34
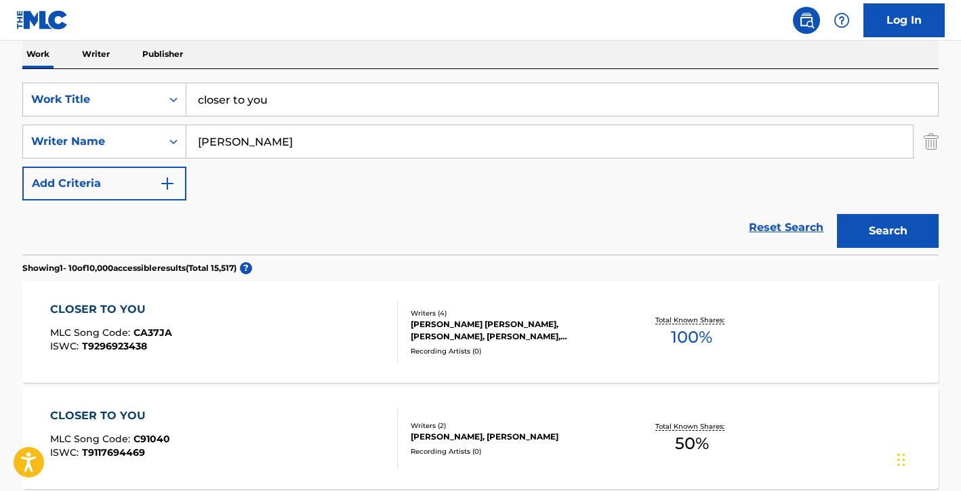
scroll to position [0, 0]
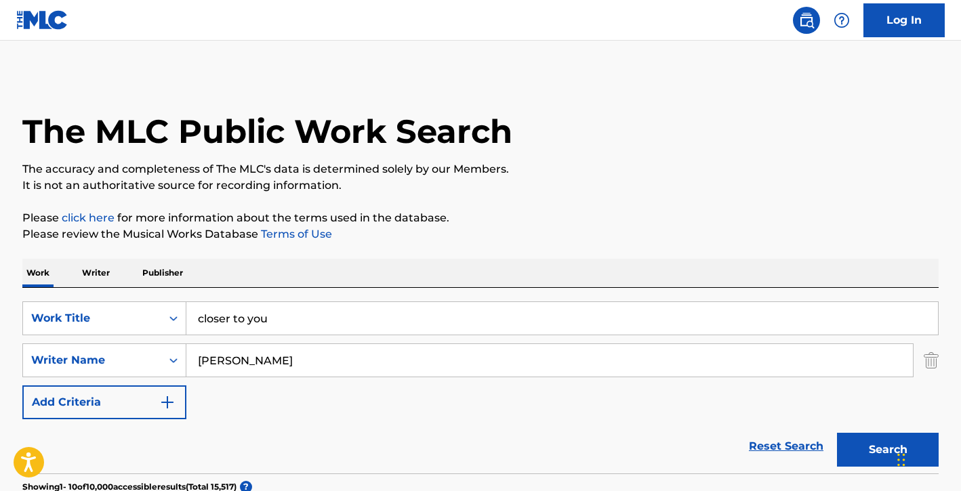
click at [242, 322] on input "closer to you" at bounding box center [561, 318] width 751 height 33
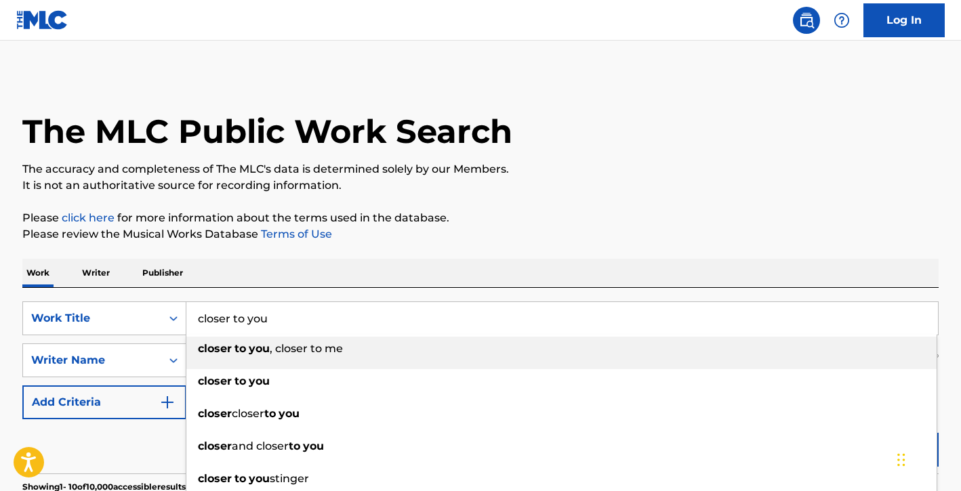
click at [242, 322] on input "closer to you" at bounding box center [561, 318] width 751 height 33
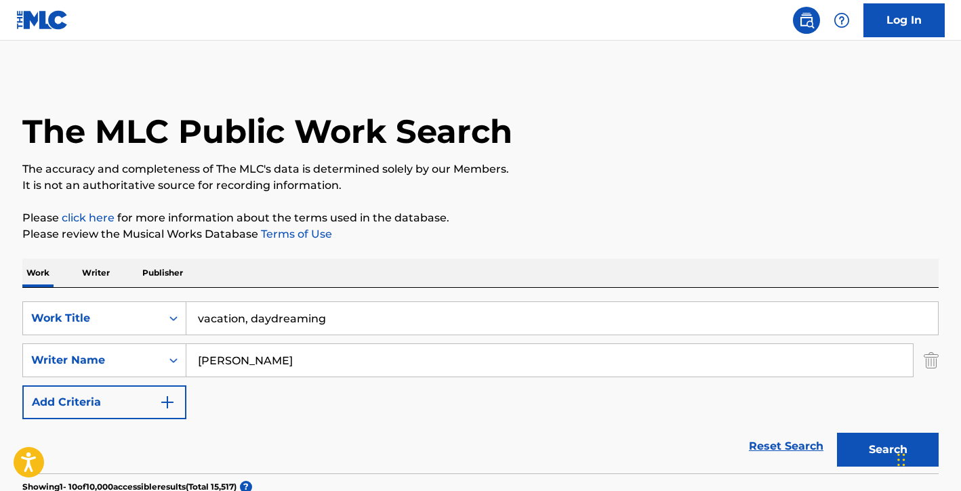
click at [837, 433] on button "Search" at bounding box center [888, 450] width 102 height 34
drag, startPoint x: 249, startPoint y: 320, endPoint x: 98, endPoint y: 300, distance: 153.0
click at [99, 301] on div "SearchWithCriteria0bb6c1ba-f267-4cbc-a5d8-cd4db7ac59ee Work Title vacation, day…" at bounding box center [480, 318] width 916 height 34
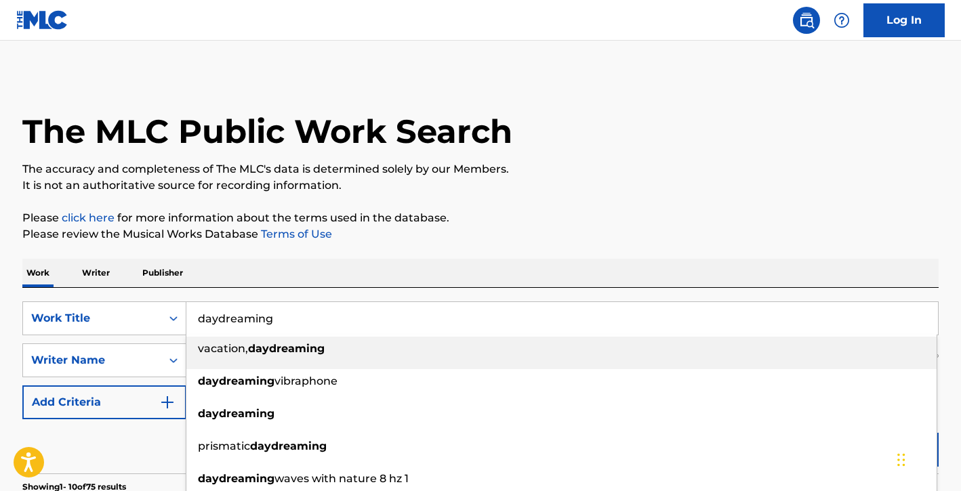
click at [624, 156] on div "The MLC Public Work Search" at bounding box center [480, 124] width 916 height 99
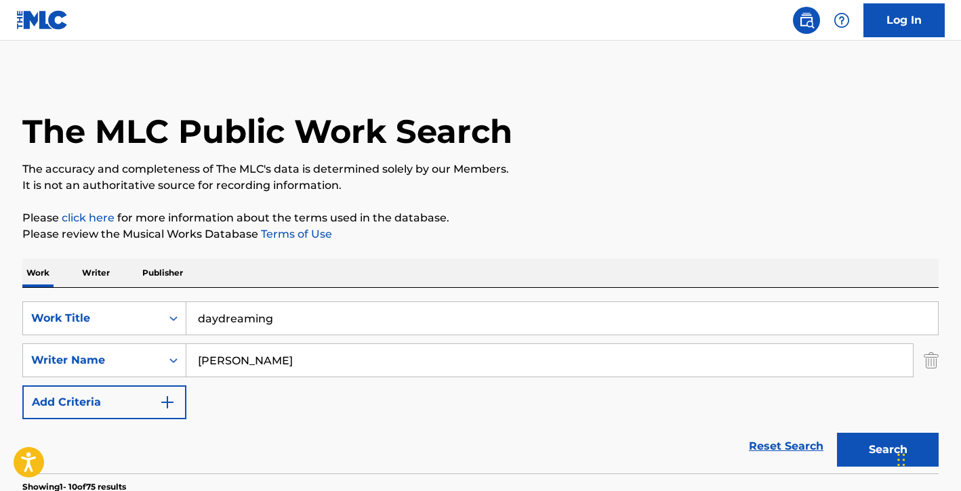
click at [875, 451] on button "Search" at bounding box center [888, 450] width 102 height 34
click at [304, 319] on input "daydreaming" at bounding box center [561, 318] width 751 height 33
paste input "Dimensions Of Me"
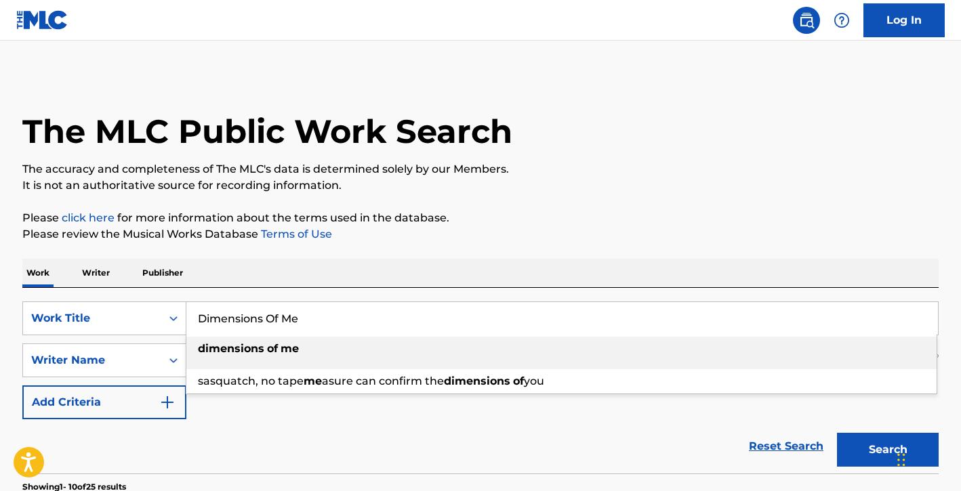
click at [314, 349] on div "dimensions of me" at bounding box center [561, 349] width 750 height 24
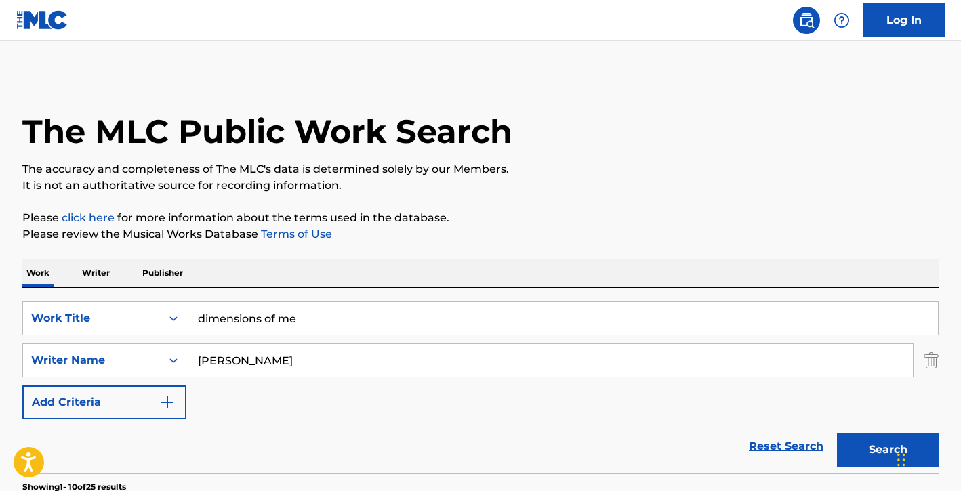
click at [862, 446] on button "Search" at bounding box center [888, 450] width 102 height 34
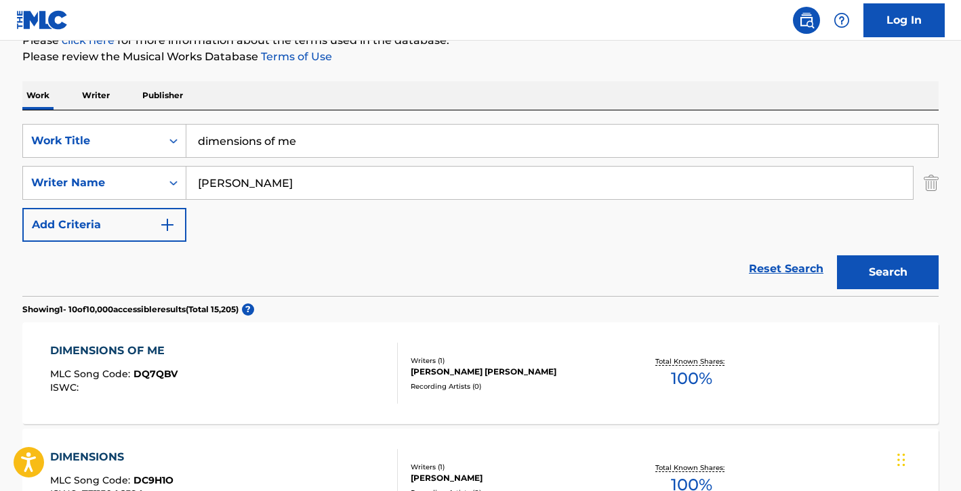
scroll to position [171, 0]
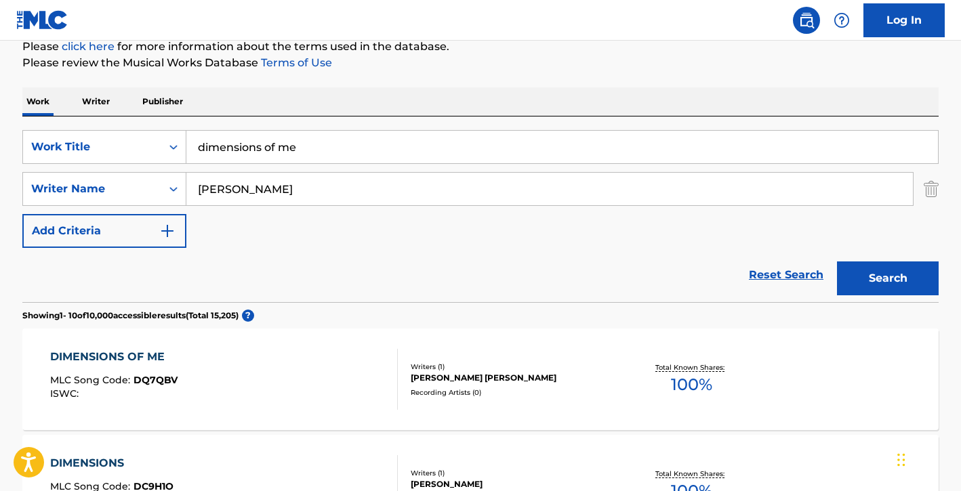
click at [406, 159] on input "dimensions of me" at bounding box center [561, 147] width 751 height 33
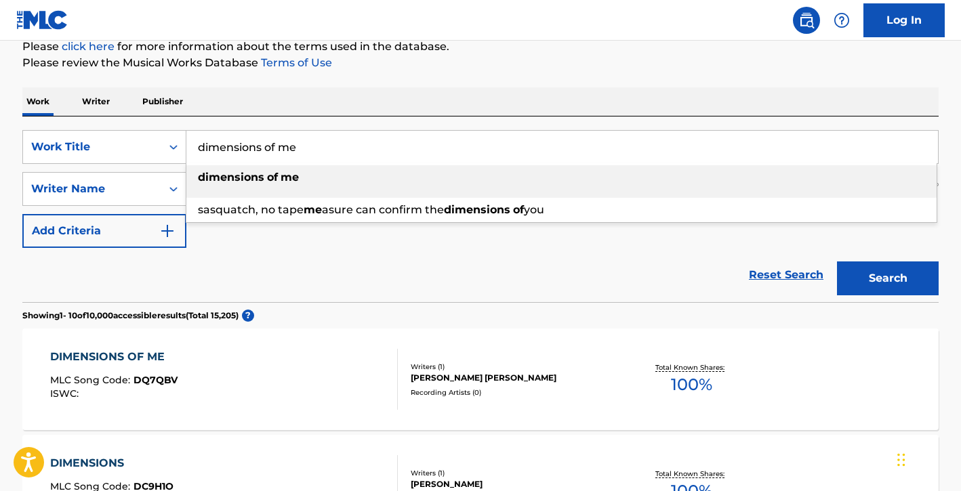
click at [406, 159] on input "dimensions of me" at bounding box center [561, 147] width 751 height 33
paste input "Don't Stop Believing"
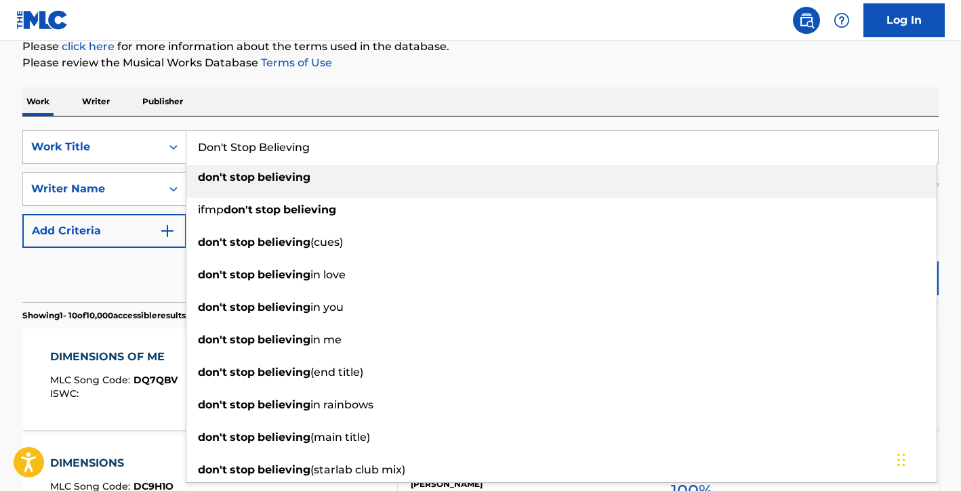
click at [410, 178] on div "don't stop believing" at bounding box center [561, 177] width 750 height 24
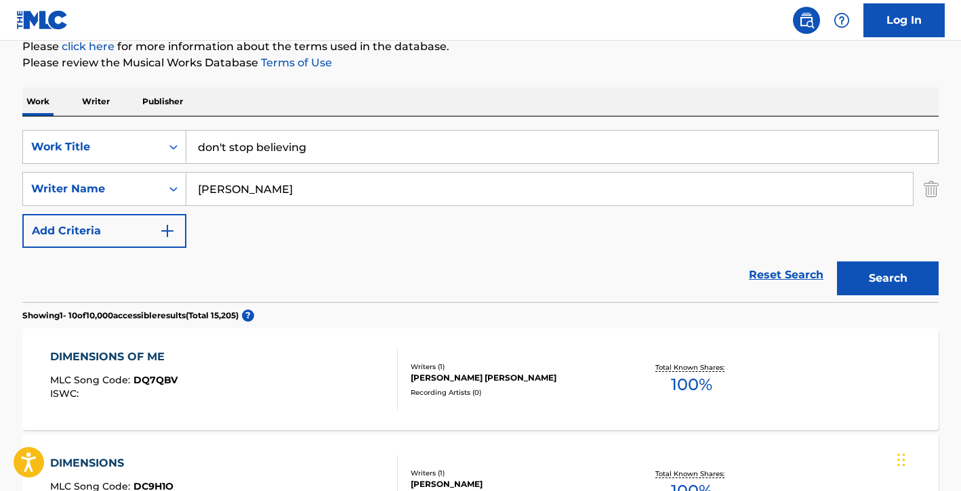
click at [862, 267] on button "Search" at bounding box center [888, 279] width 102 height 34
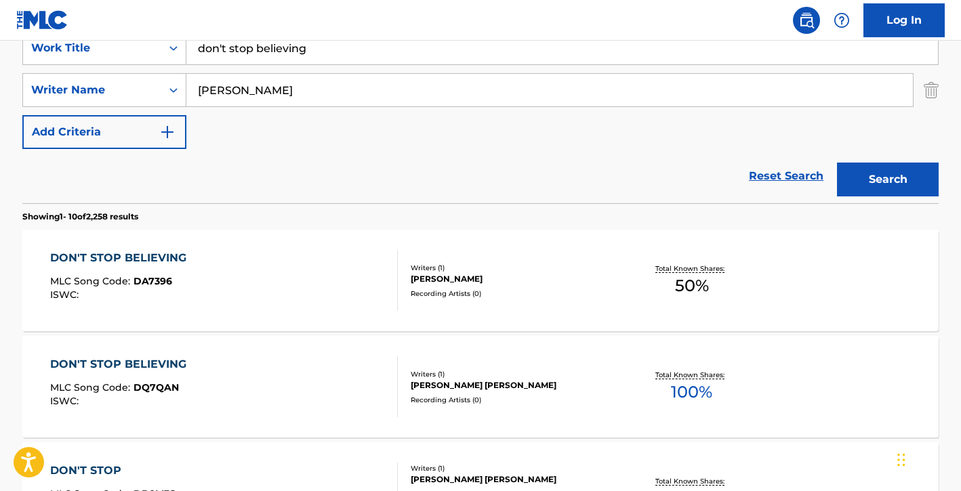
scroll to position [149, 0]
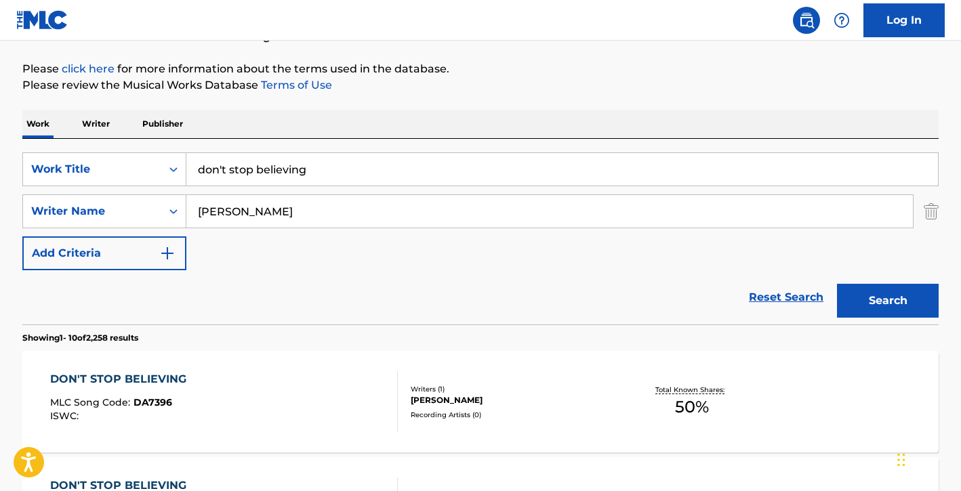
click at [328, 183] on input "don't stop believing" at bounding box center [561, 169] width 751 height 33
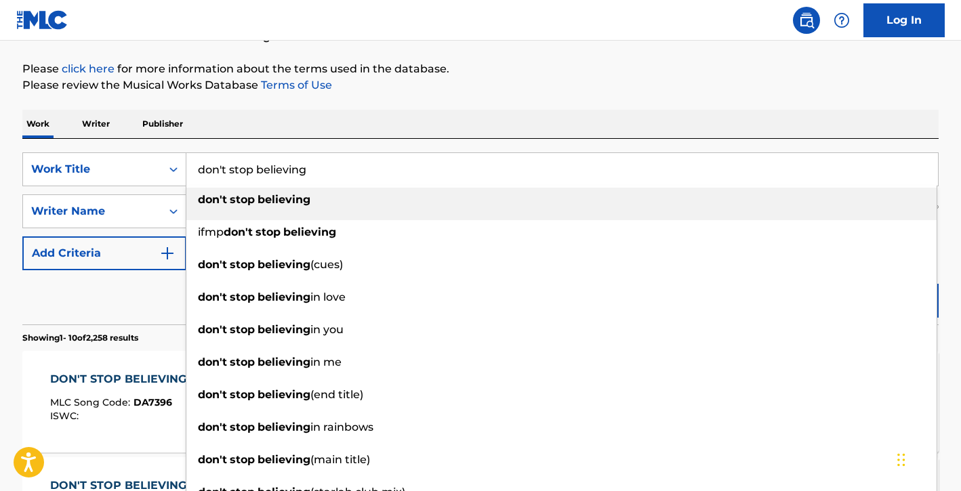
click at [328, 183] on input "don't stop believing" at bounding box center [561, 169] width 751 height 33
paste input "Dreaming Of You"
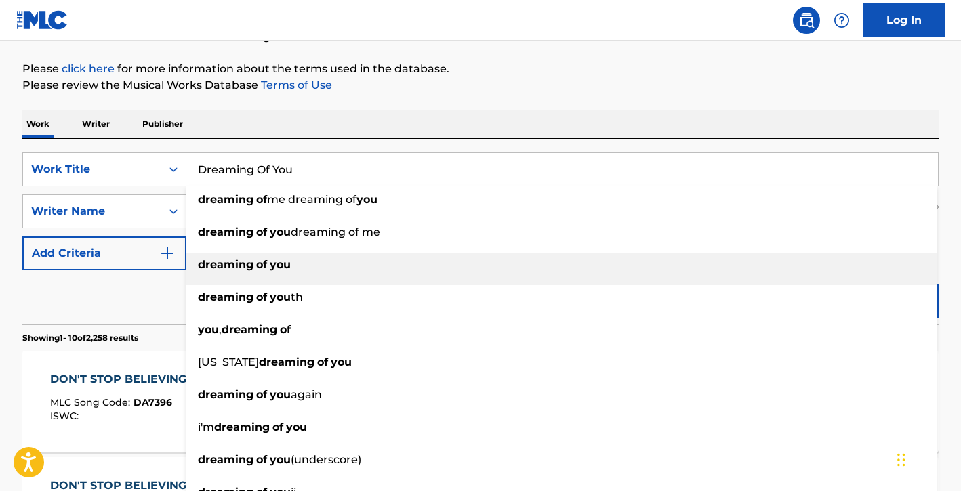
click at [309, 257] on div "dreaming of you" at bounding box center [561, 265] width 750 height 24
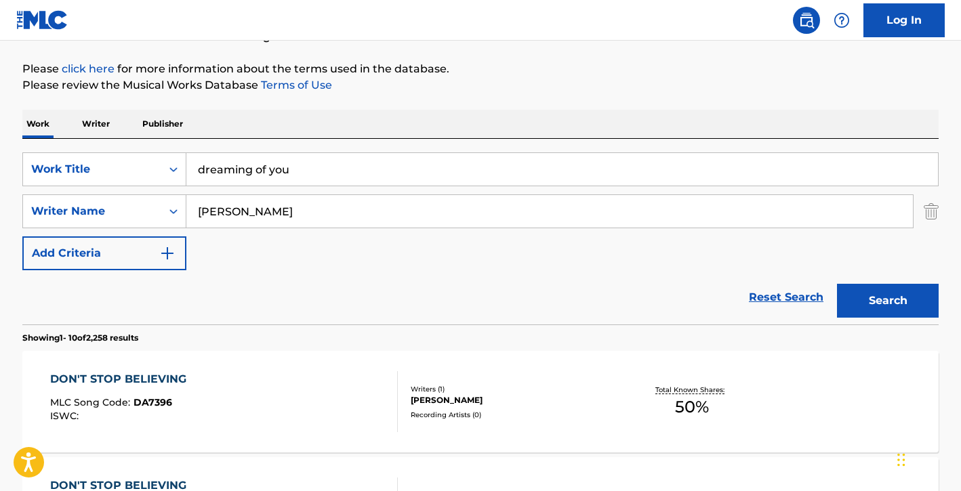
click at [862, 295] on button "Search" at bounding box center [888, 301] width 102 height 34
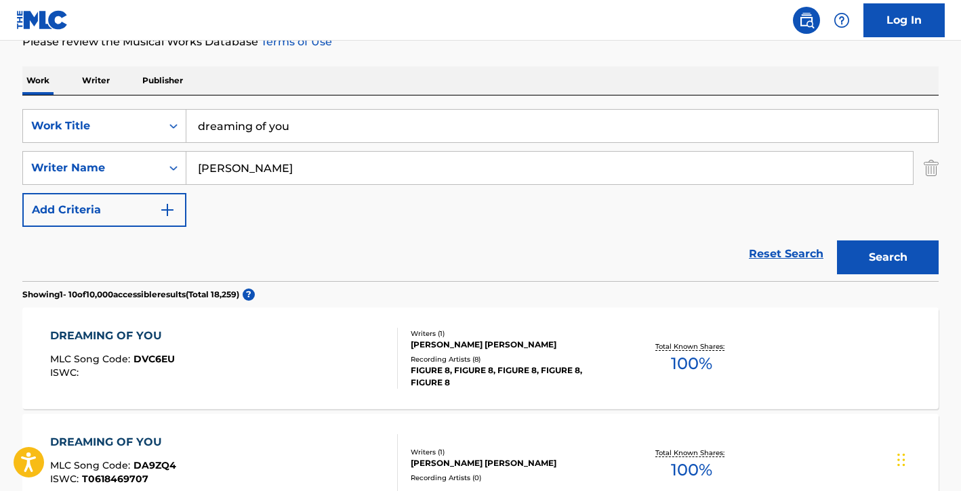
scroll to position [193, 0]
click at [448, 140] on input "dreaming of you" at bounding box center [561, 125] width 751 height 33
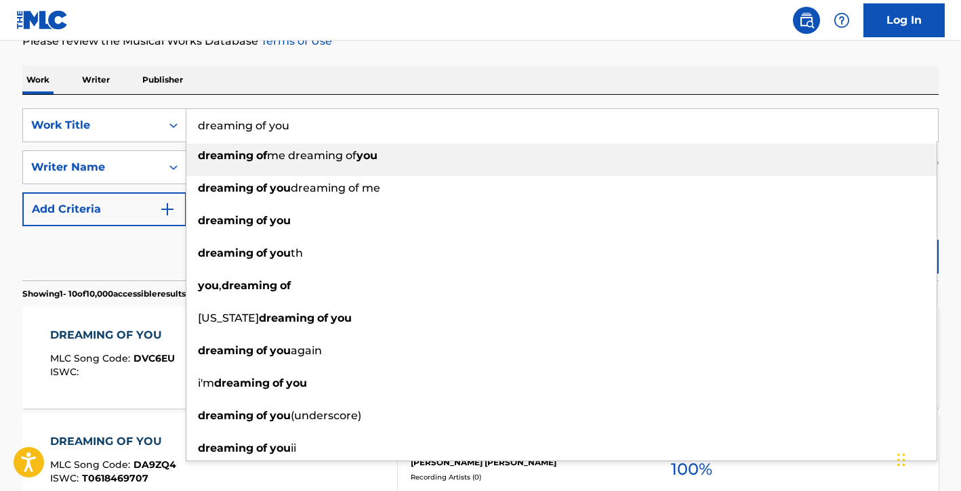
click at [448, 140] on input "dreaming of you" at bounding box center [561, 125] width 751 height 33
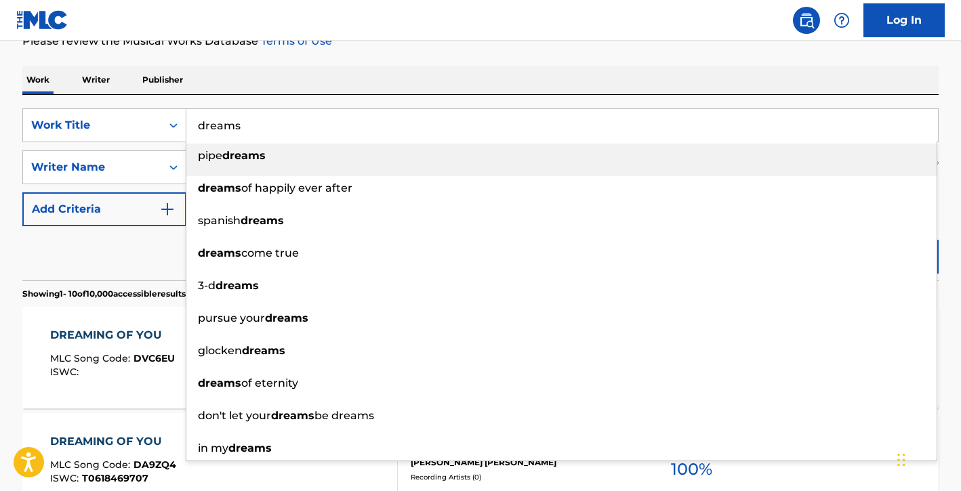
type input "dreams"
click at [459, 72] on div "Work Writer Publisher" at bounding box center [480, 80] width 916 height 28
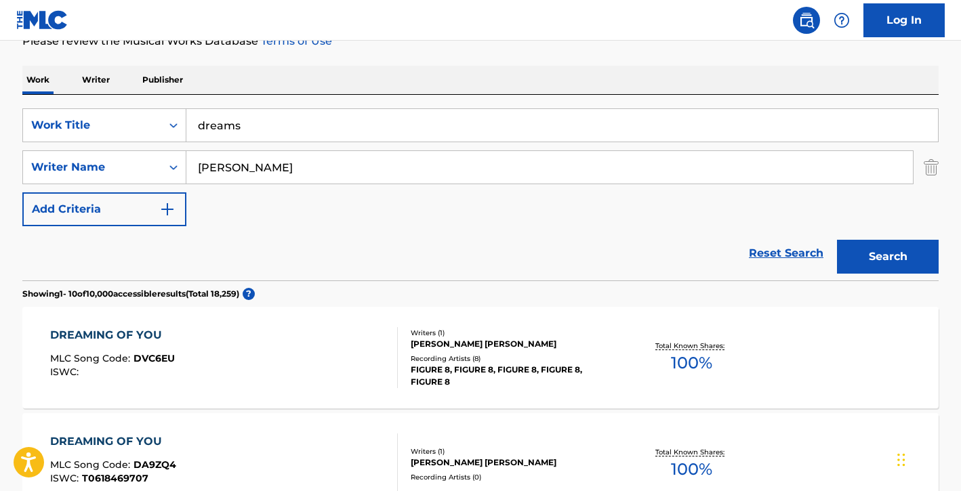
click at [896, 245] on button "Search" at bounding box center [888, 257] width 102 height 34
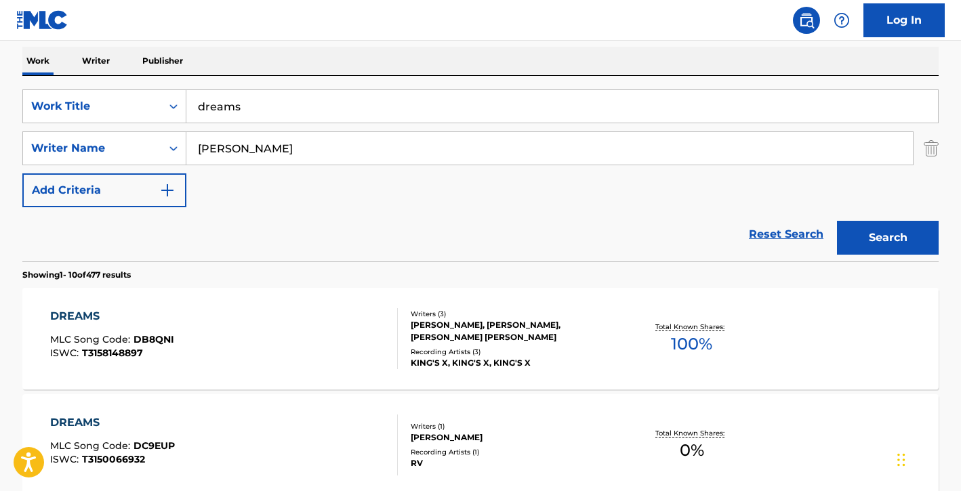
scroll to position [175, 0]
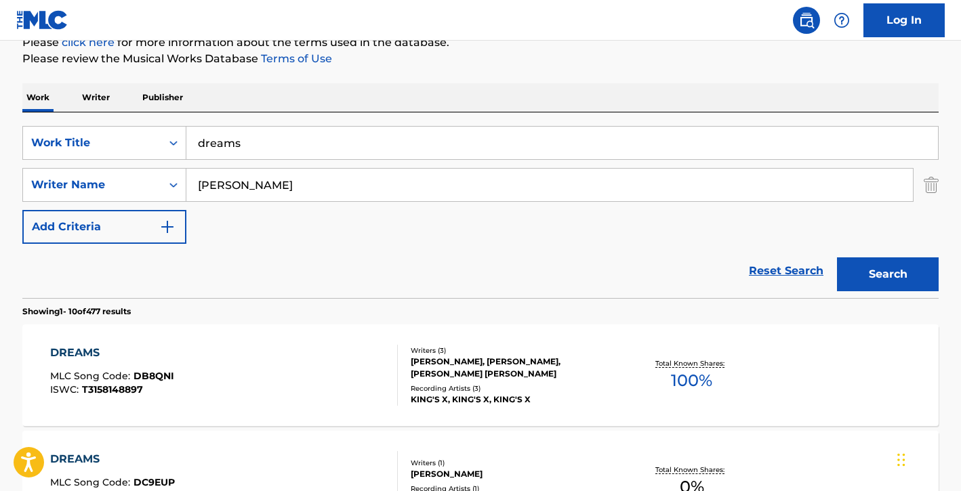
click at [295, 188] on input "[PERSON_NAME]" at bounding box center [549, 185] width 726 height 33
type input "[PERSON_NAME]"
click at [837, 257] on button "Search" at bounding box center [888, 274] width 102 height 34
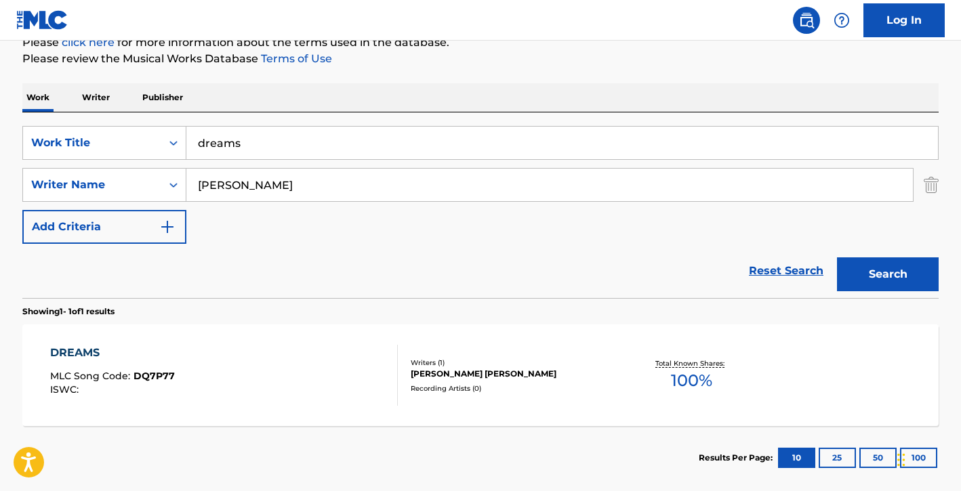
click at [343, 150] on input "dreams" at bounding box center [561, 143] width 751 height 33
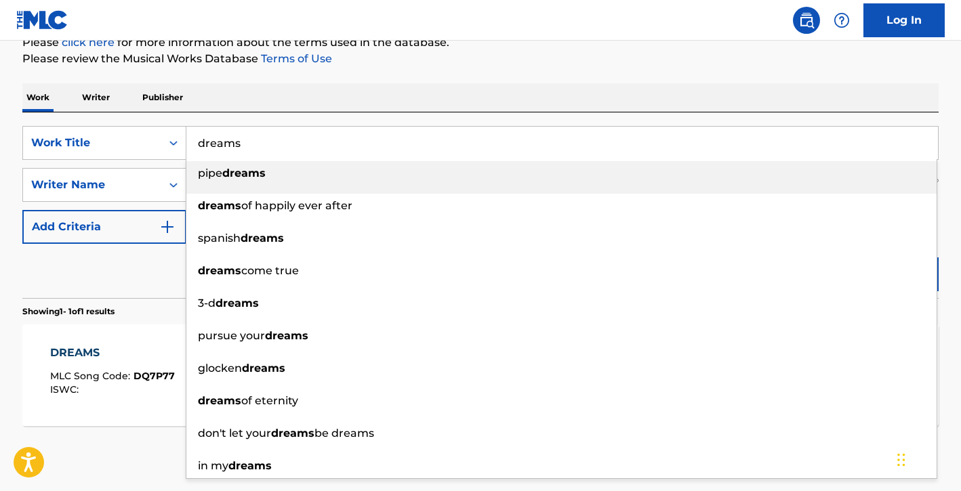
click at [343, 150] on input "dreams" at bounding box center [561, 143] width 751 height 33
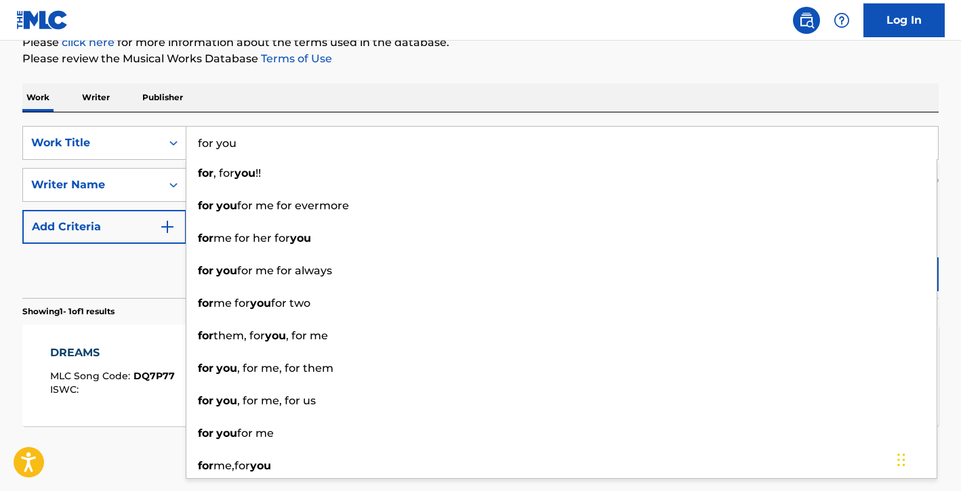
click at [378, 83] on div "Work Writer Publisher" at bounding box center [480, 97] width 916 height 28
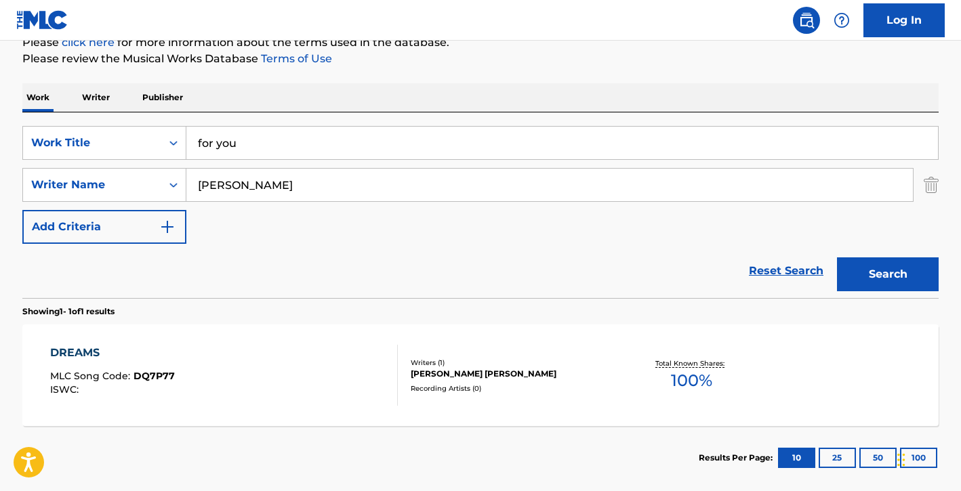
click at [865, 274] on button "Search" at bounding box center [888, 274] width 102 height 34
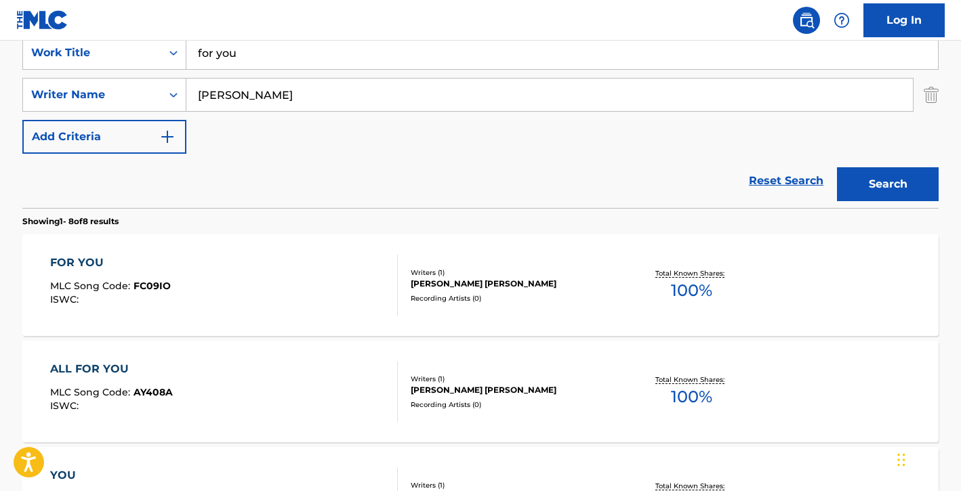
scroll to position [234, 0]
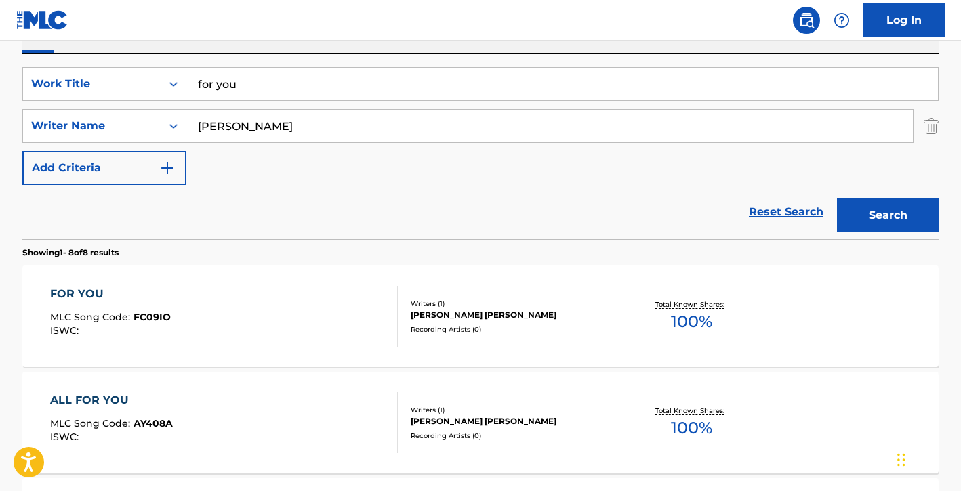
click at [315, 100] on div "for you" at bounding box center [562, 84] width 752 height 34
click at [316, 87] on input "for you" at bounding box center [561, 84] width 751 height 33
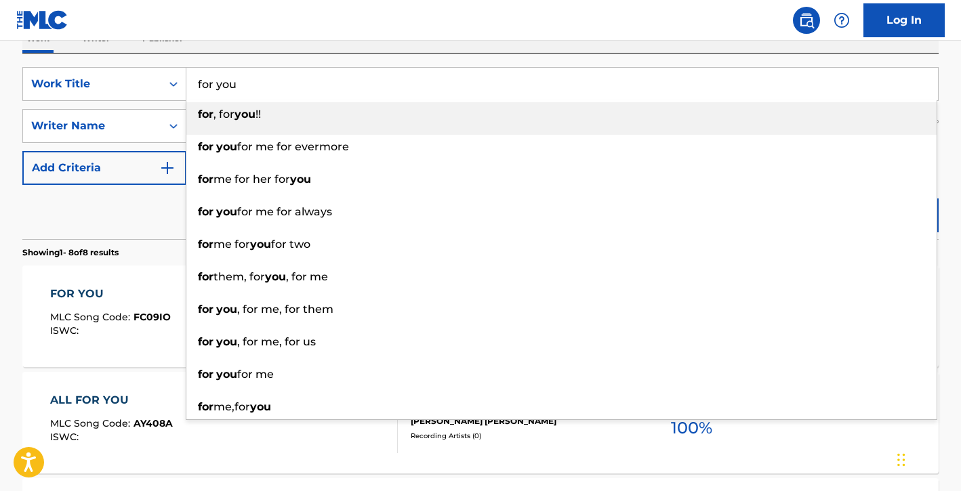
click at [316, 87] on input "for you" at bounding box center [561, 84] width 751 height 33
paste input "Forever and a Day"
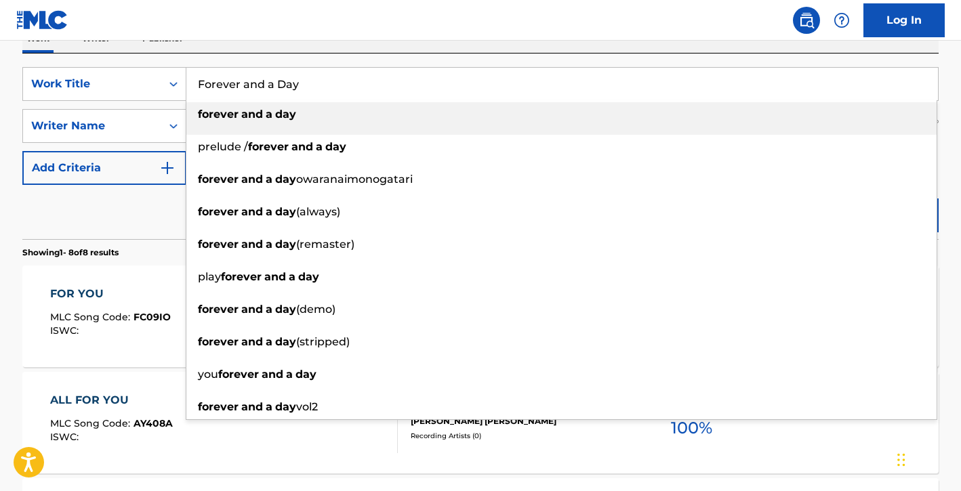
click at [309, 115] on div "forever and a day" at bounding box center [561, 114] width 750 height 24
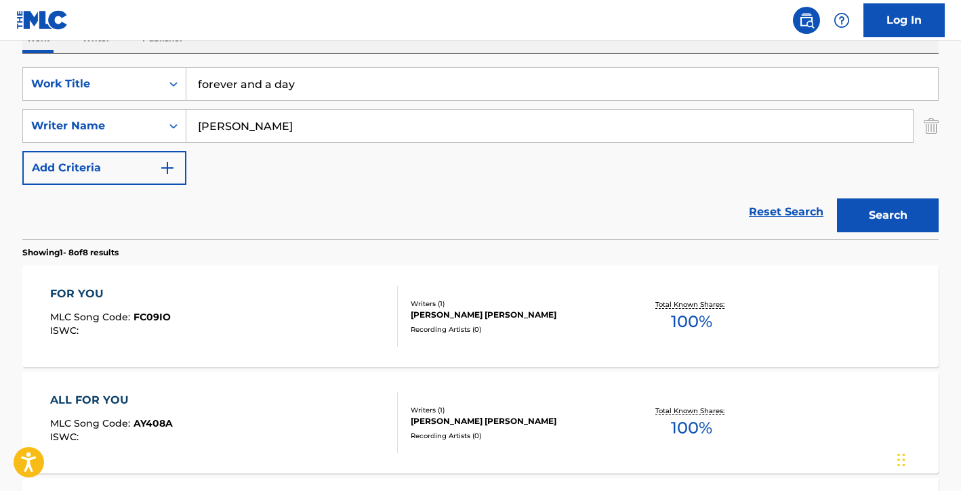
click at [875, 211] on button "Search" at bounding box center [888, 216] width 102 height 34
click at [341, 96] on input "forever and a day" at bounding box center [561, 84] width 751 height 33
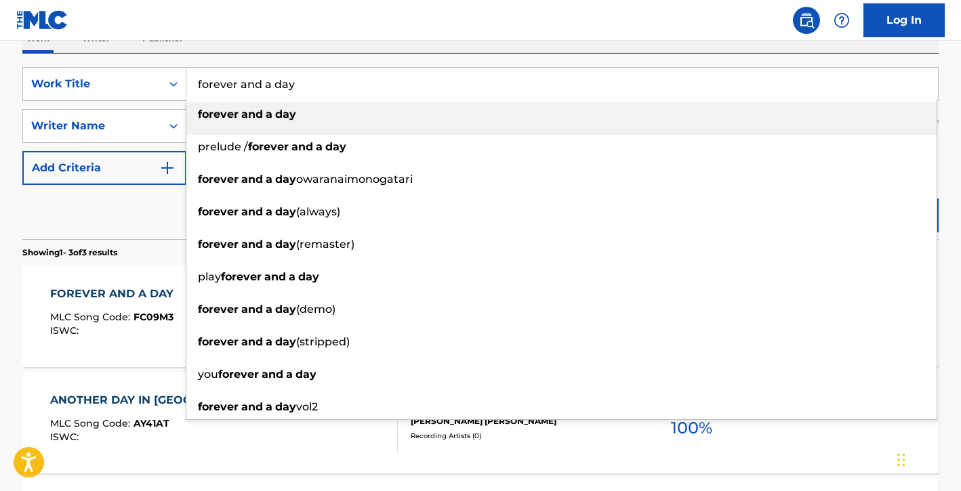
click at [341, 96] on input "forever and a day" at bounding box center [561, 84] width 751 height 33
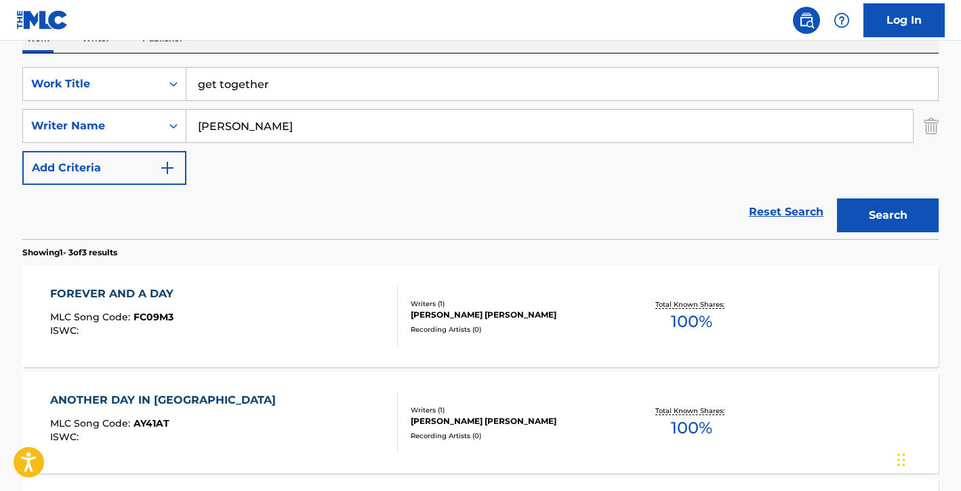
click at [332, 64] on div "SearchWithCriteria0bb6c1ba-f267-4cbc-a5d8-cd4db7ac59ee Work Title get together …" at bounding box center [480, 147] width 916 height 186
click at [867, 209] on button "Search" at bounding box center [888, 216] width 102 height 34
click at [362, 96] on input "get together" at bounding box center [561, 84] width 751 height 33
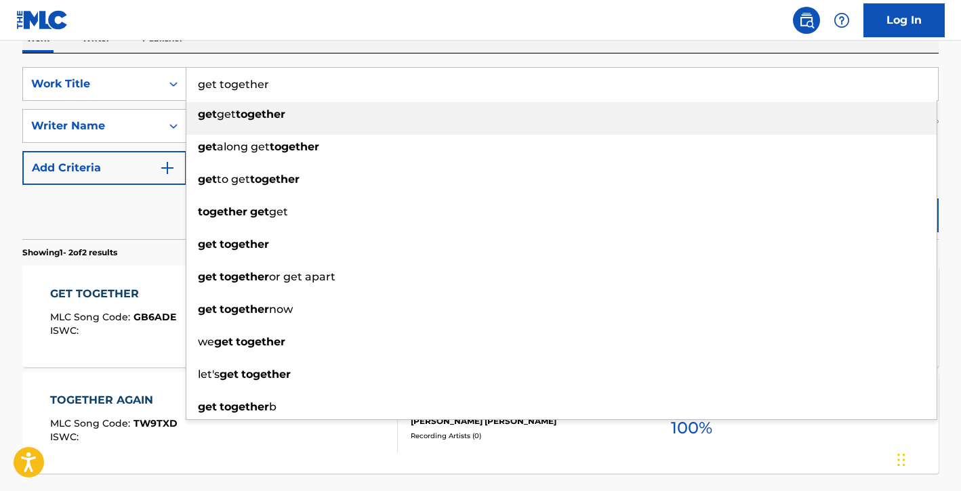
click at [362, 96] on input "get together" at bounding box center [561, 84] width 751 height 33
paste input "Groove With Me"
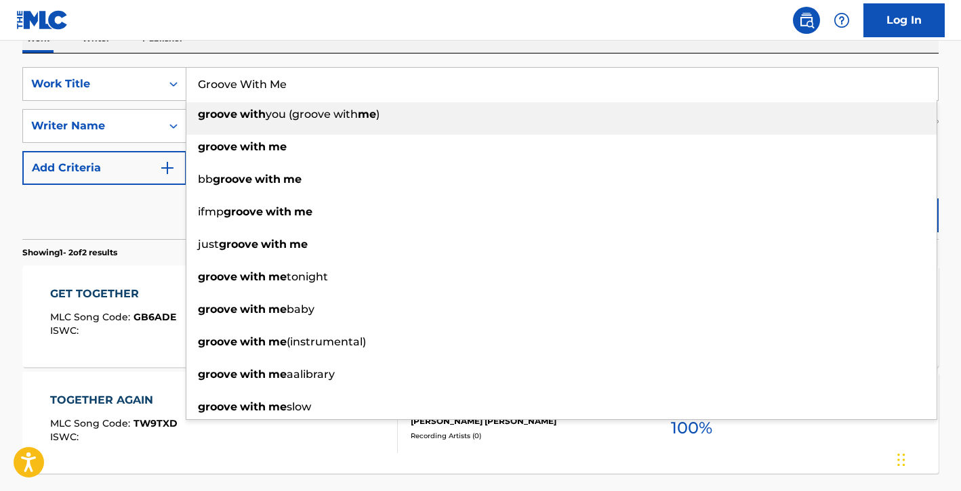
click at [348, 125] on div "groove with you (groove with me )" at bounding box center [561, 114] width 750 height 24
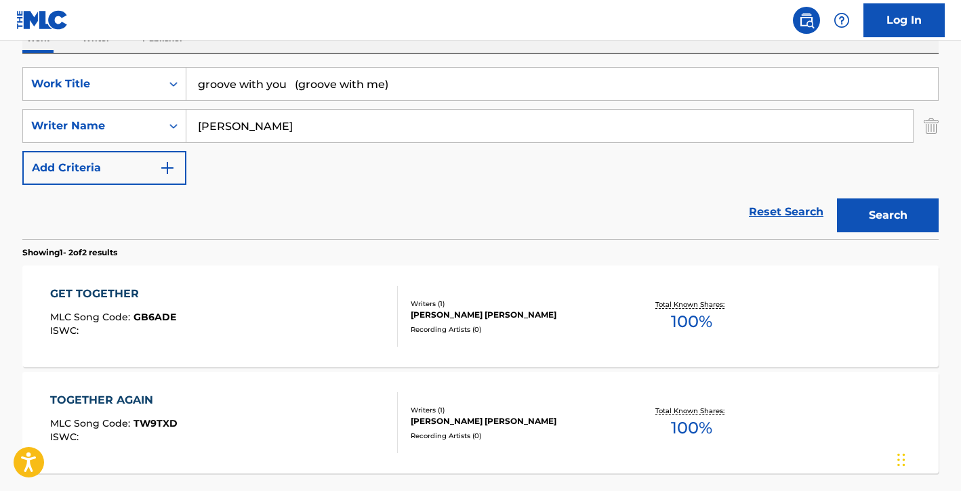
drag, startPoint x: 289, startPoint y: 87, endPoint x: 443, endPoint y: 90, distance: 154.5
click at [443, 90] on input "groove with you (groove with me)" at bounding box center [561, 84] width 751 height 33
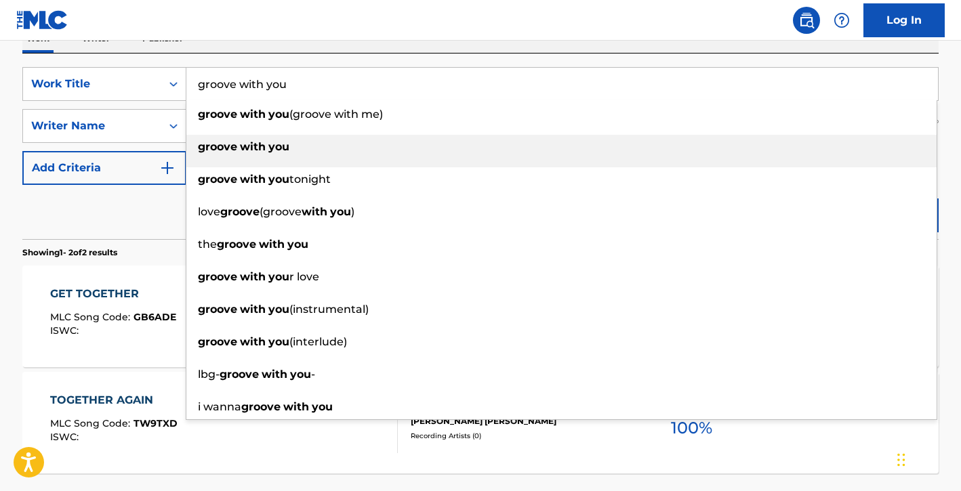
click at [750, 142] on div "groove with you" at bounding box center [561, 147] width 750 height 24
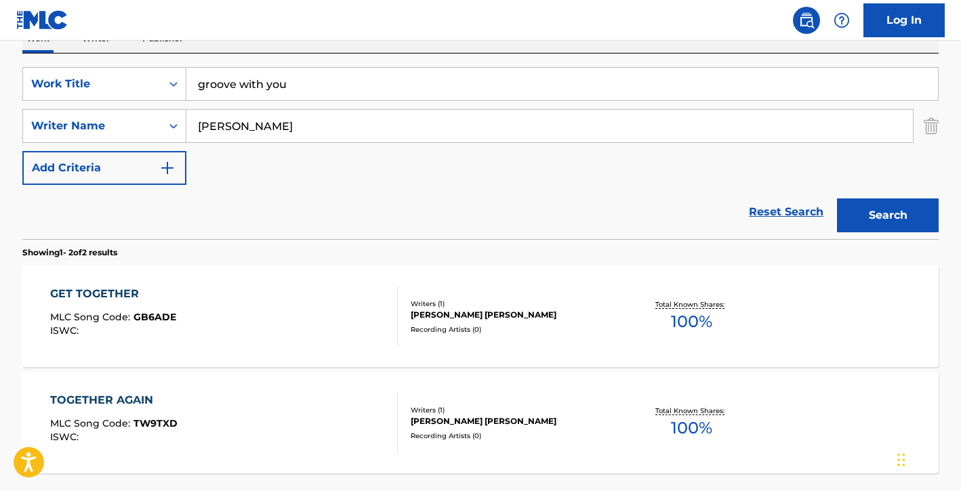
click at [920, 199] on button "Search" at bounding box center [888, 216] width 102 height 34
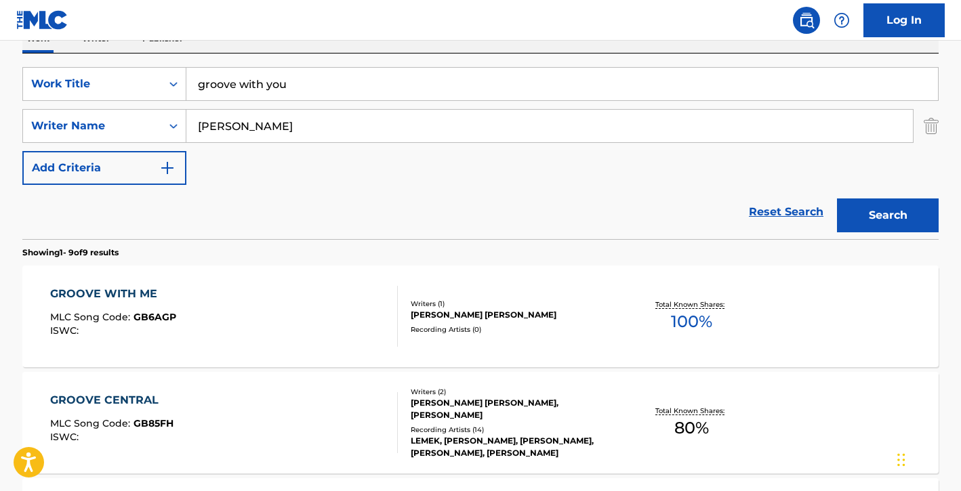
click at [251, 89] on input "groove with you" at bounding box center [561, 84] width 751 height 33
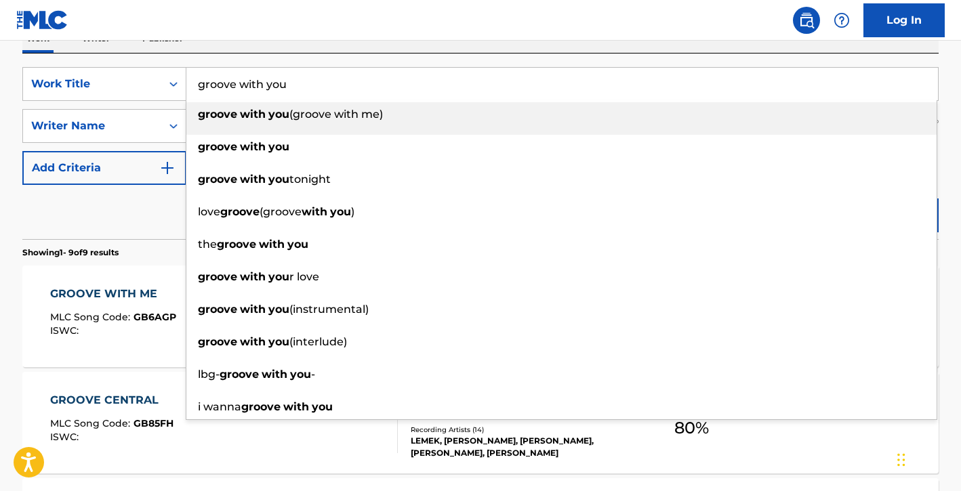
click at [251, 89] on input "groove with you" at bounding box center [561, 84] width 751 height 33
paste input "Highway 10"
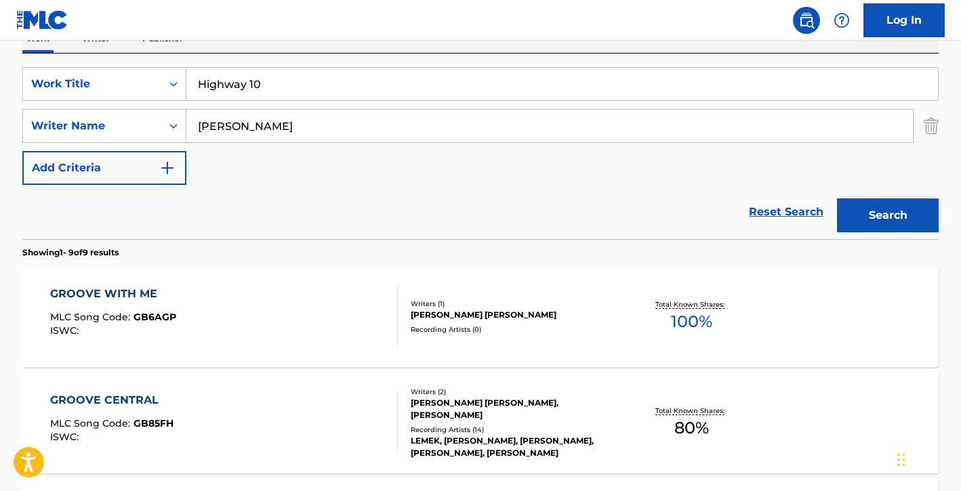
click at [339, 62] on div "SearchWithCriteria0bb6c1ba-f267-4cbc-a5d8-cd4db7ac59ee Work Title Highway 10 Se…" at bounding box center [480, 147] width 916 height 186
click at [862, 224] on button "Search" at bounding box center [888, 216] width 102 height 34
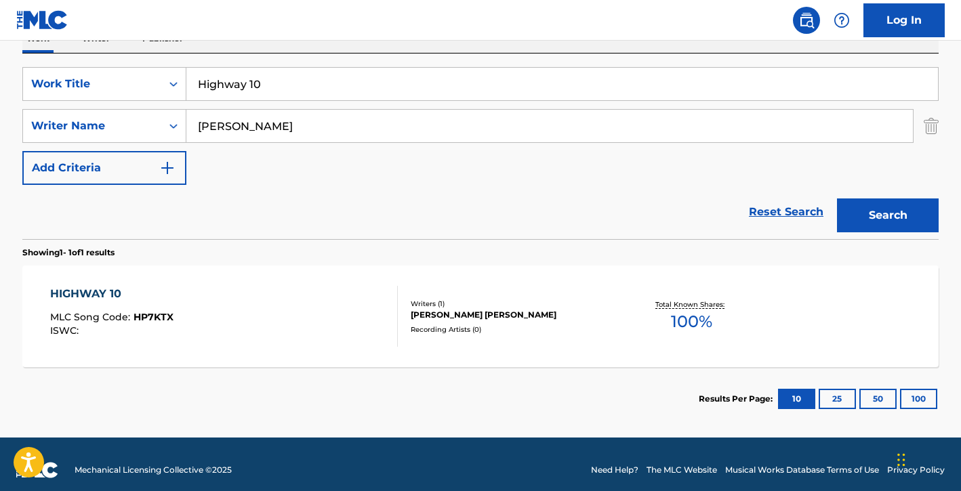
click at [336, 83] on input "Highway 10" at bounding box center [561, 84] width 751 height 33
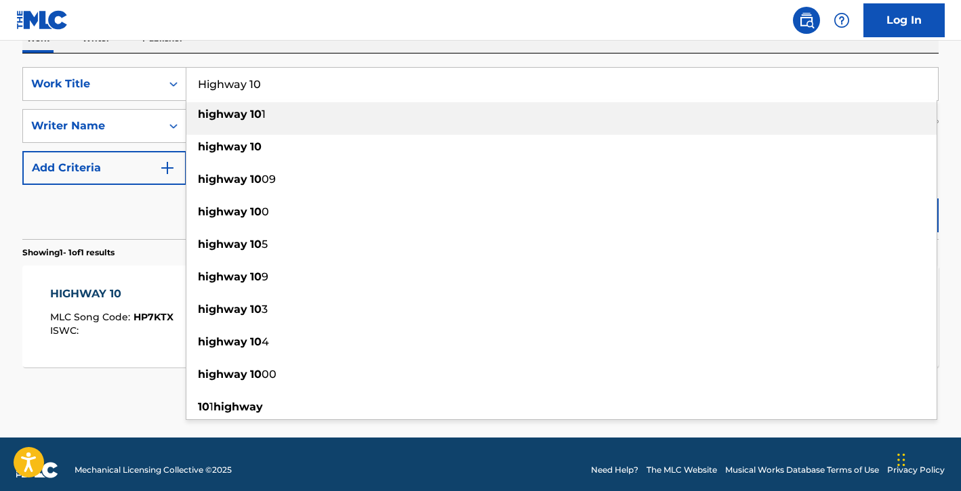
click at [336, 83] on input "Highway 10" at bounding box center [561, 84] width 751 height 33
paste input "Interlude - In Transition"
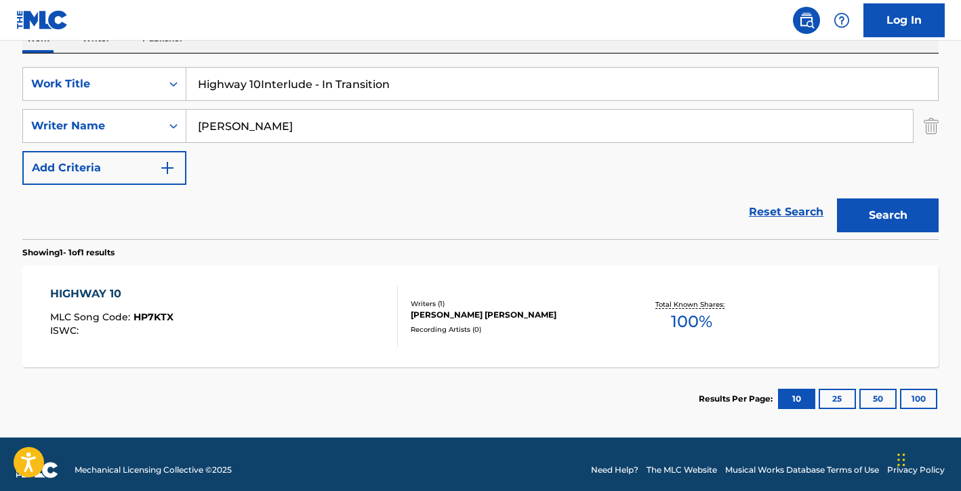
click at [336, 83] on input "Highway 10Interlude - In Transition" at bounding box center [561, 84] width 751 height 33
paste input "Search Form"
click at [864, 210] on button "Search" at bounding box center [888, 216] width 102 height 34
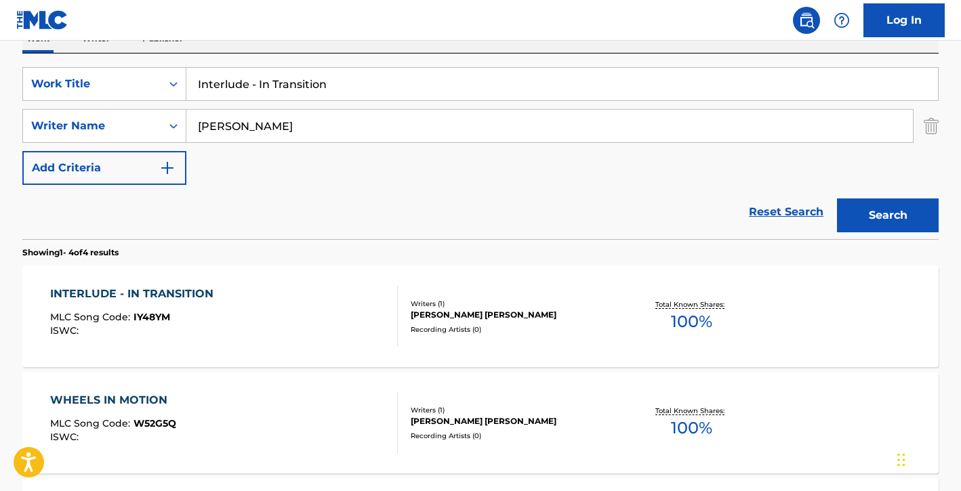
click at [431, 92] on input "Interlude - In Transition" at bounding box center [561, 84] width 751 height 33
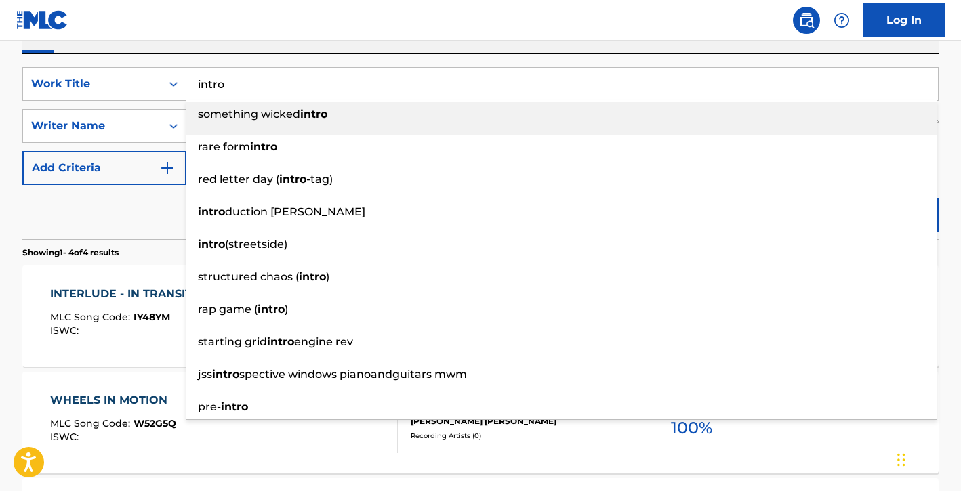
click at [436, 51] on div "Work Writer Publisher" at bounding box center [480, 38] width 916 height 28
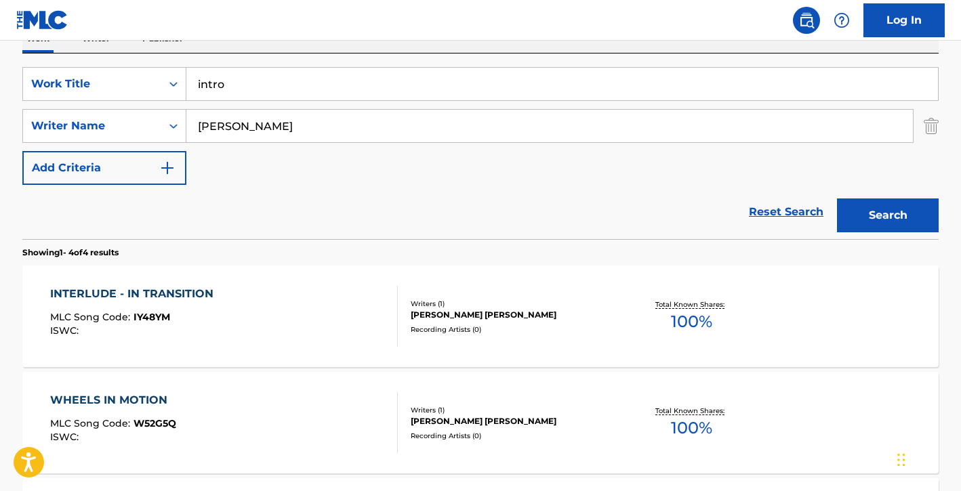
click at [895, 222] on button "Search" at bounding box center [888, 216] width 102 height 34
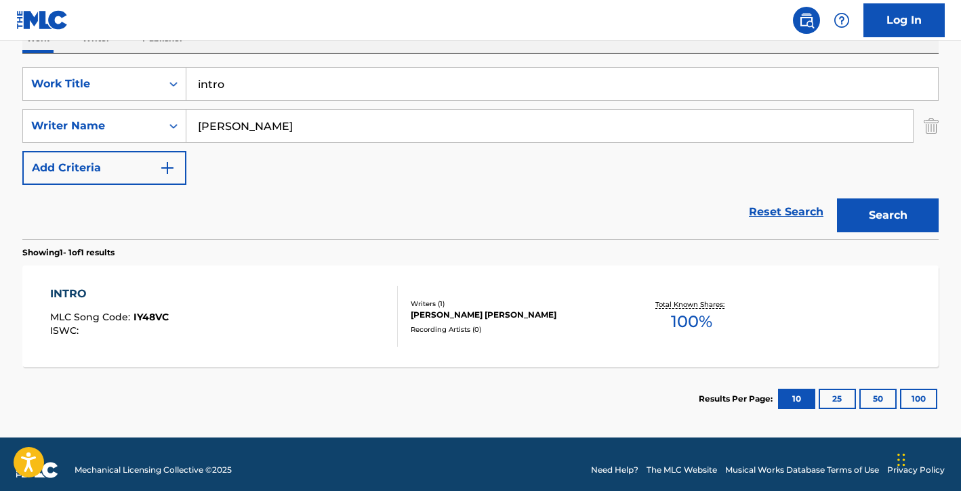
click at [402, 82] on input "intro" at bounding box center [561, 84] width 751 height 33
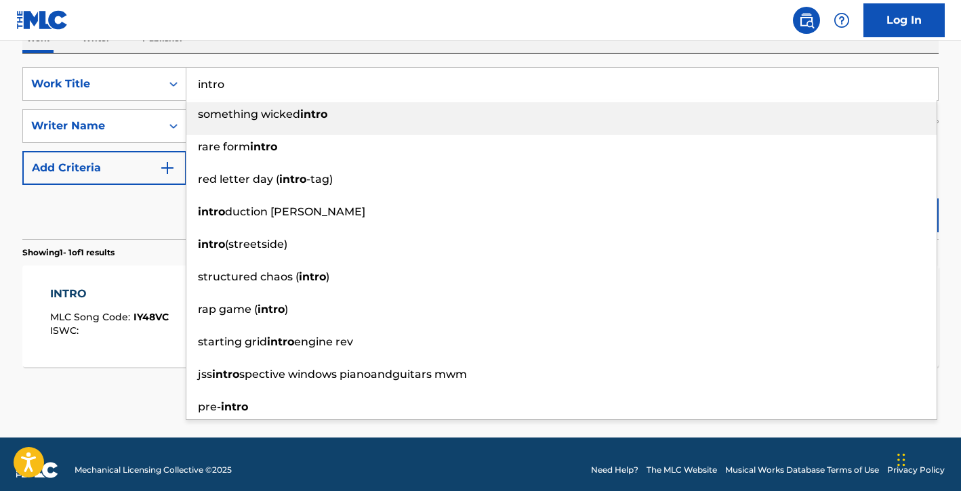
click at [402, 82] on input "intro" at bounding box center [561, 84] width 751 height 33
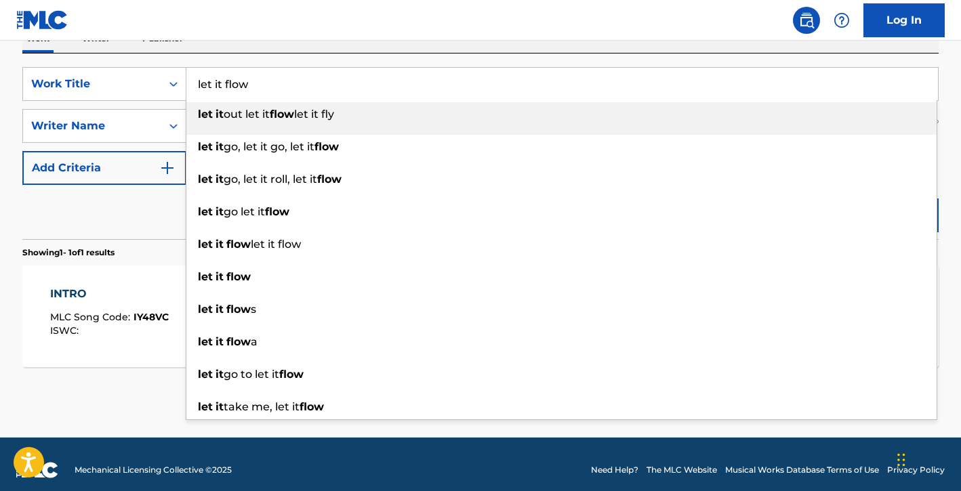
click at [371, 61] on div "SearchWithCriteria0bb6c1ba-f267-4cbc-a5d8-cd4db7ac59ee Work Title let it flow l…" at bounding box center [480, 147] width 916 height 186
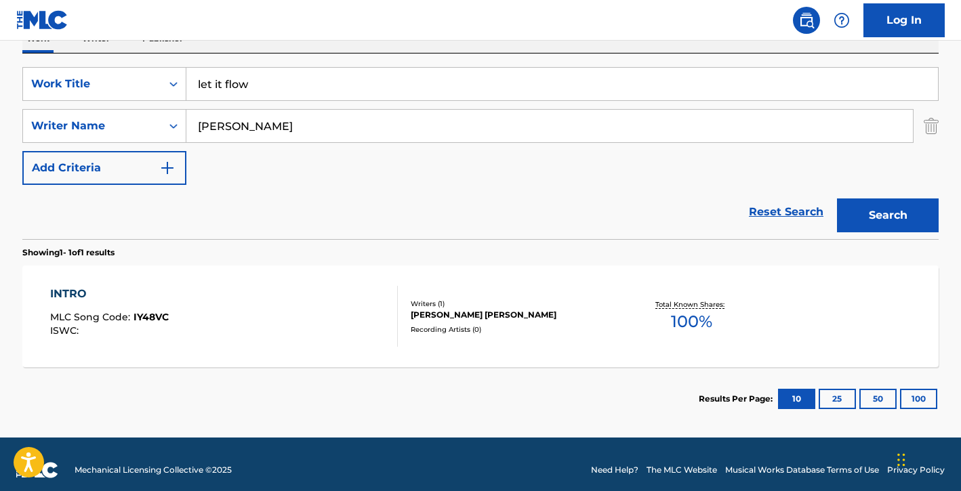
click at [874, 201] on button "Search" at bounding box center [888, 216] width 102 height 34
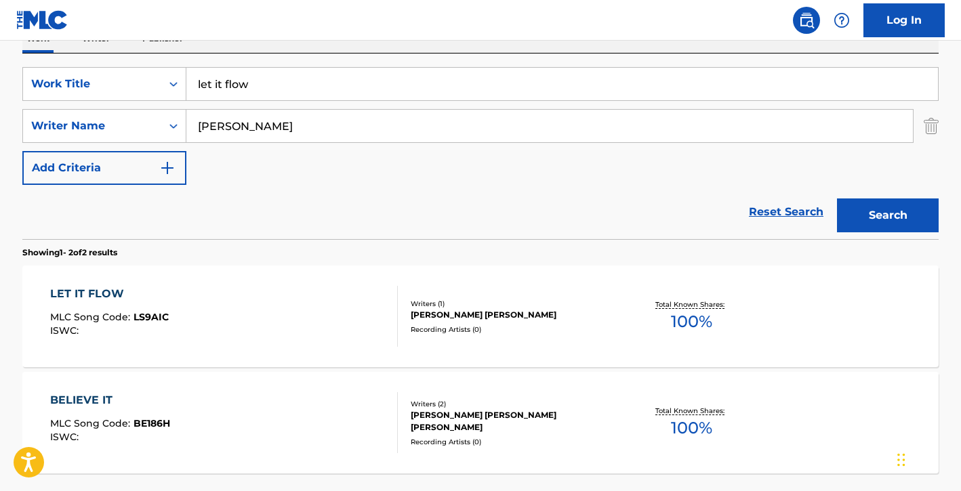
click at [440, 70] on input "let it flow" at bounding box center [561, 84] width 751 height 33
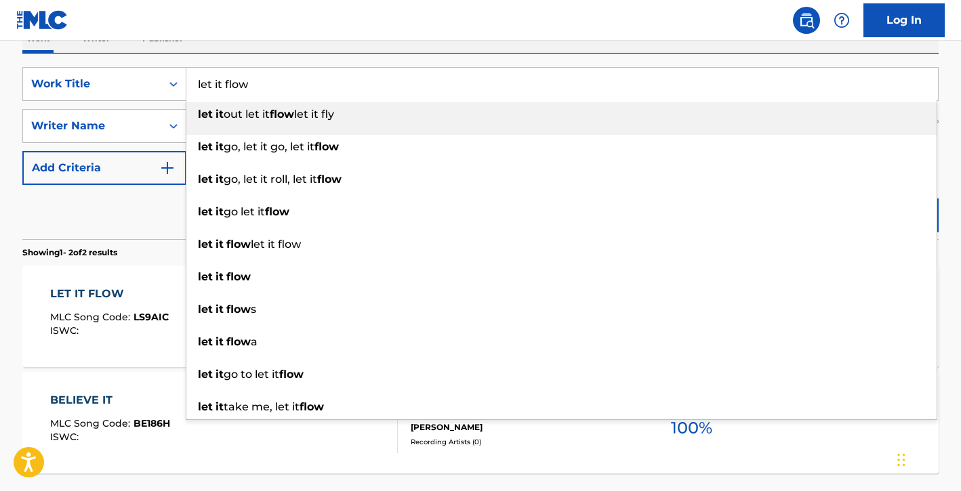
click at [440, 70] on input "let it flow" at bounding box center [561, 84] width 751 height 33
paste input "Love Is All We Need"
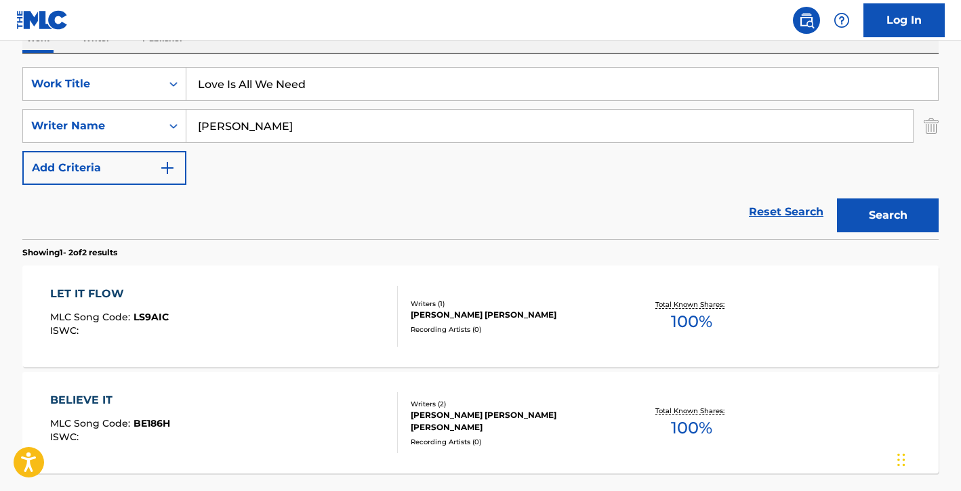
click at [457, 45] on div "Work Writer Publisher" at bounding box center [480, 38] width 916 height 28
click at [879, 216] on button "Search" at bounding box center [888, 216] width 102 height 34
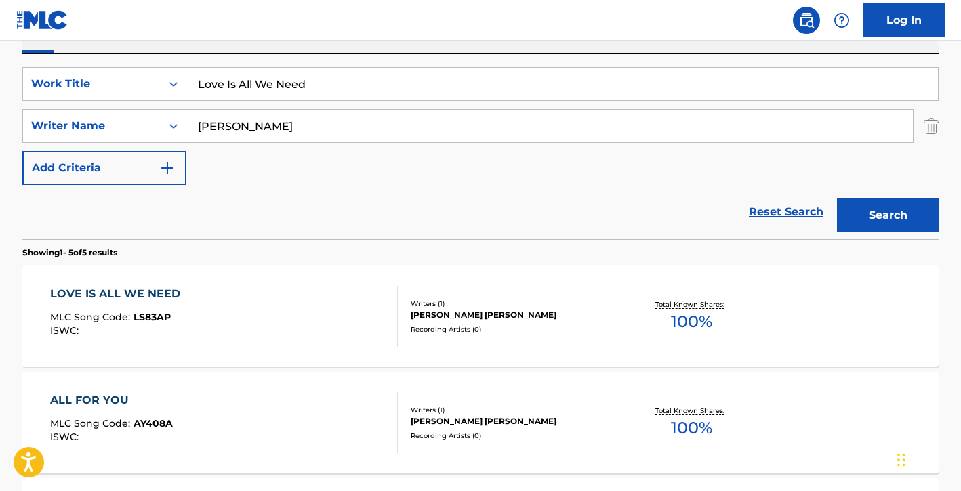
click at [396, 86] on input "Love Is All We Need" at bounding box center [561, 84] width 751 height 33
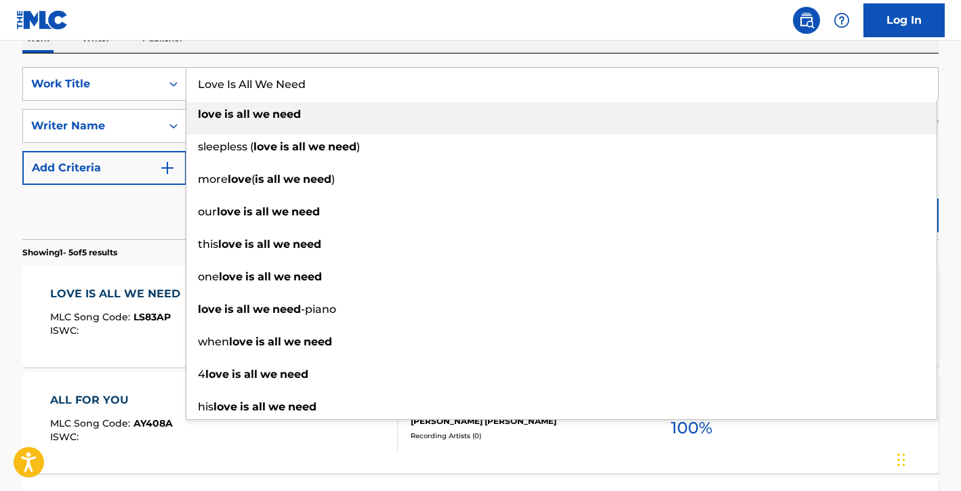
click at [396, 86] on input "Love Is All We Need" at bounding box center [561, 84] width 751 height 33
paste input "rs Melody"
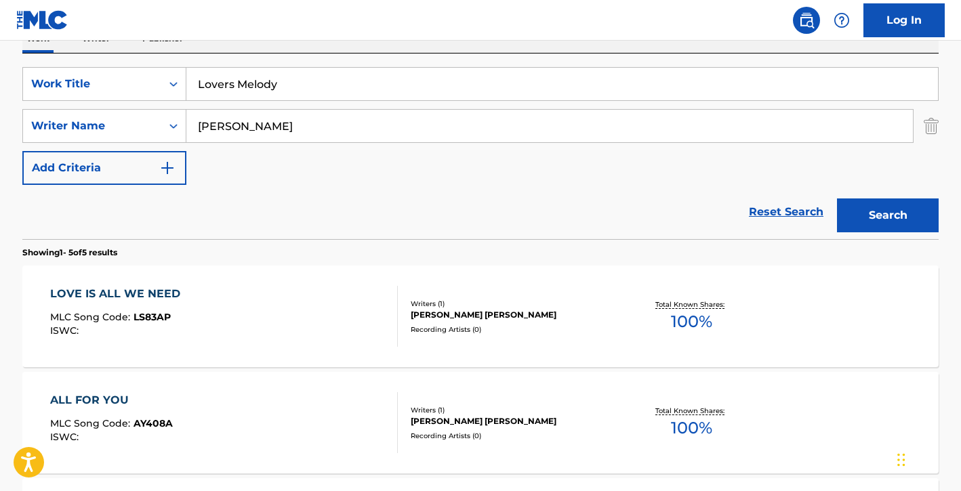
click at [419, 60] on div "SearchWithCriteria0bb6c1ba-f267-4cbc-a5d8-cd4db7ac59ee Work Title Lovers Melody…" at bounding box center [480, 147] width 916 height 186
click at [858, 200] on button "Search" at bounding box center [888, 216] width 102 height 34
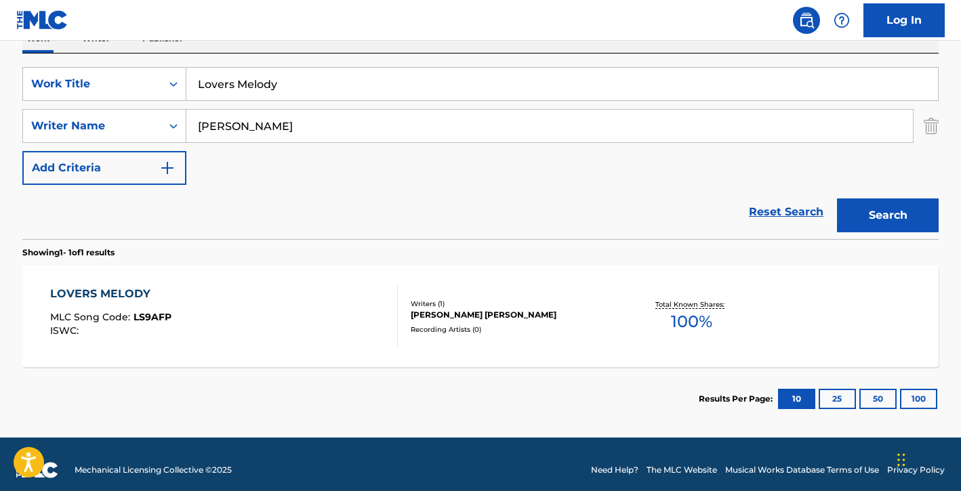
click at [407, 102] on div "SearchWithCriteria0bb6c1ba-f267-4cbc-a5d8-cd4db7ac59ee Work Title Lovers Melody…" at bounding box center [480, 126] width 916 height 118
click at [408, 78] on input "Lovers Melody" at bounding box center [561, 84] width 751 height 33
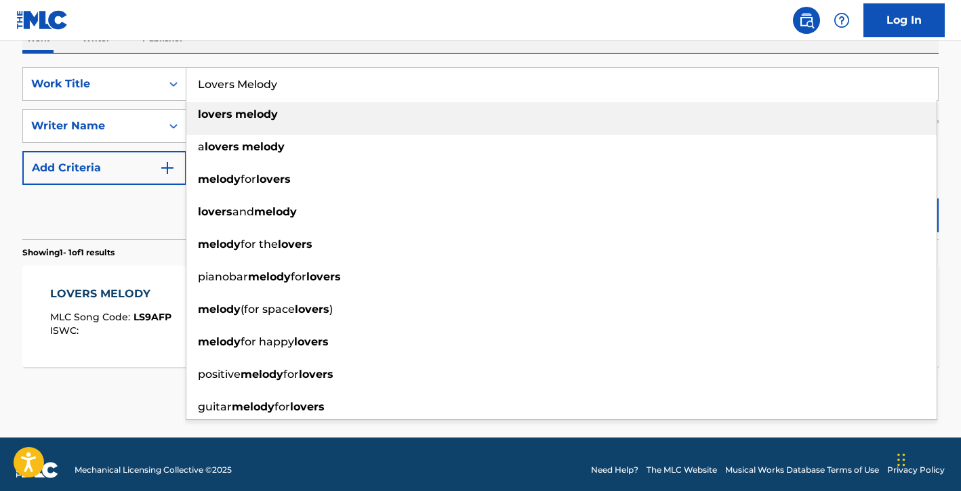
click at [408, 78] on input "Lovers Melody" at bounding box center [561, 84] width 751 height 33
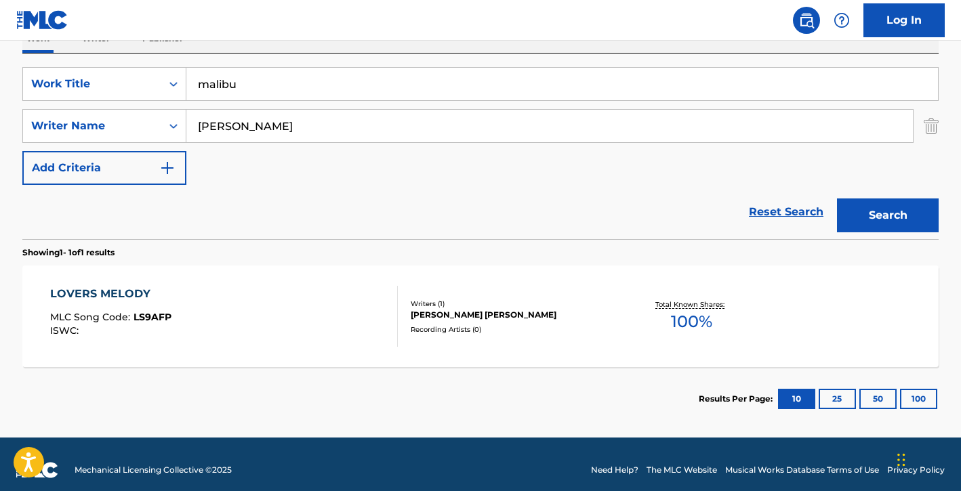
click at [890, 213] on button "Search" at bounding box center [888, 216] width 102 height 34
click at [360, 96] on input "malibu" at bounding box center [561, 84] width 751 height 33
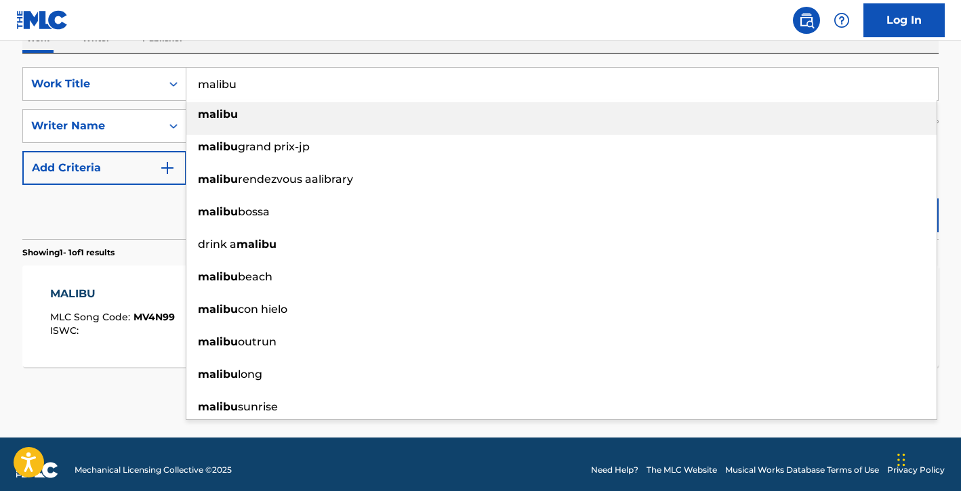
click at [360, 96] on input "malibu" at bounding box center [561, 84] width 751 height 33
paste input "[DATE] Swagger"
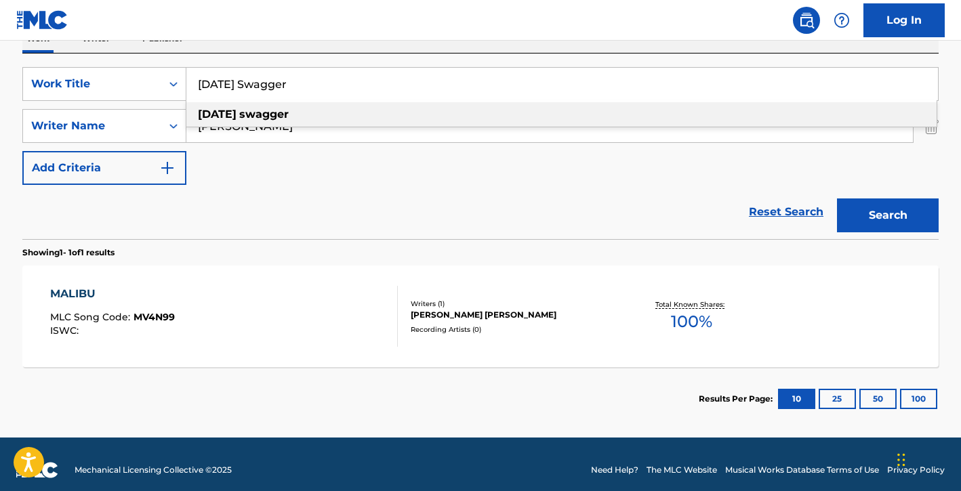
click at [434, 92] on input "[DATE] Swagger" at bounding box center [561, 84] width 751 height 33
click at [434, 117] on div "[DATE] swagger" at bounding box center [561, 114] width 750 height 24
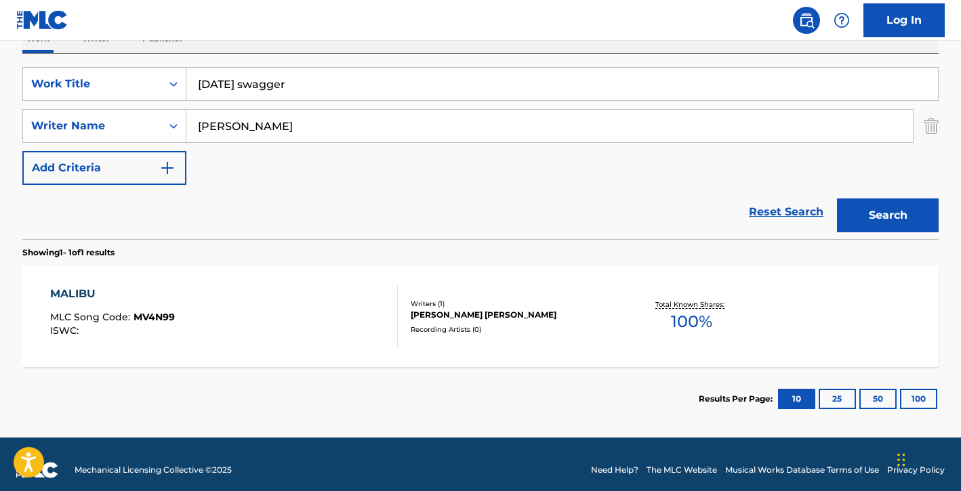
click at [863, 208] on button "Search" at bounding box center [888, 216] width 102 height 34
click at [445, 82] on input "[DATE] swagger" at bounding box center [561, 84] width 751 height 33
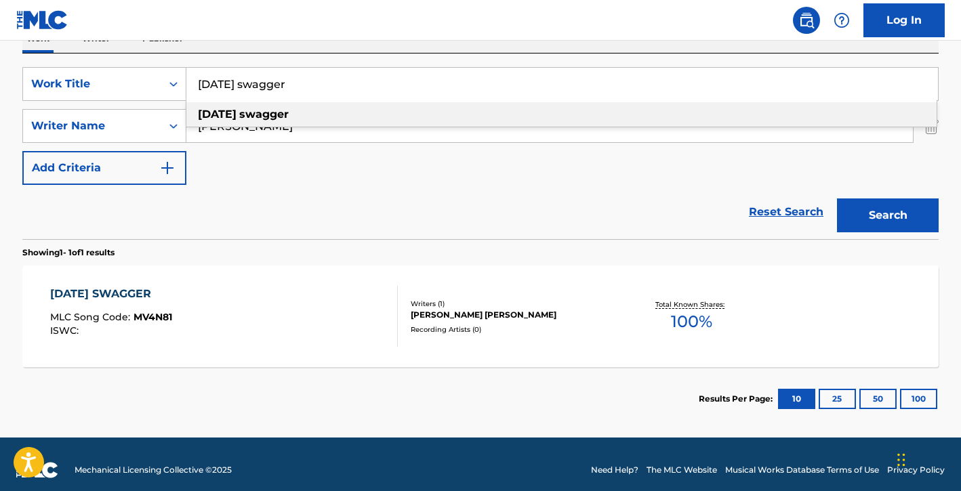
click at [445, 82] on input "[DATE] swagger" at bounding box center [561, 84] width 751 height 33
paste input "New Beginnings"
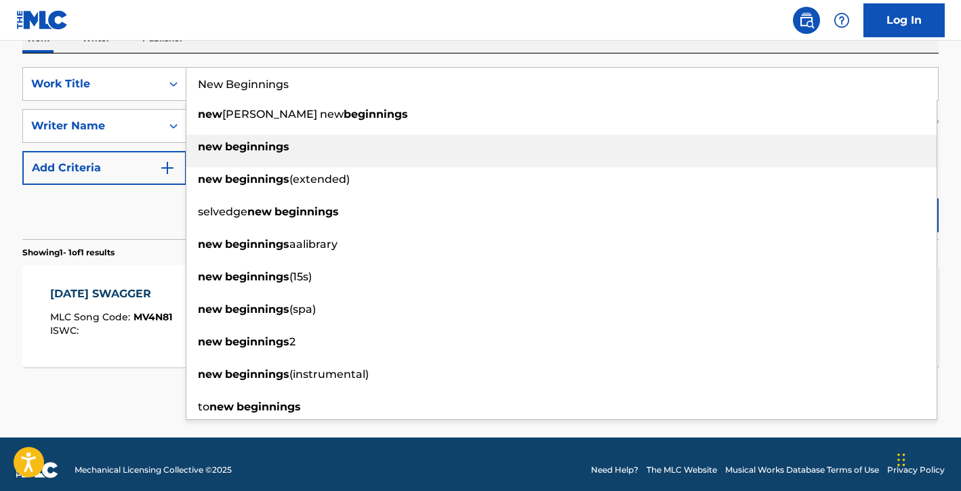
click at [436, 141] on div "new beginnings" at bounding box center [561, 147] width 750 height 24
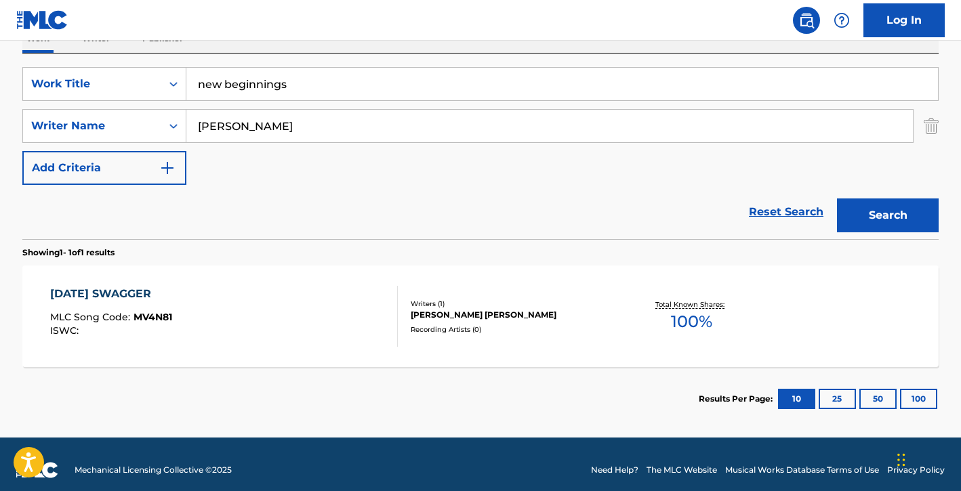
click at [866, 226] on button "Search" at bounding box center [888, 216] width 102 height 34
click at [459, 85] on input "new beginnings" at bounding box center [561, 84] width 751 height 33
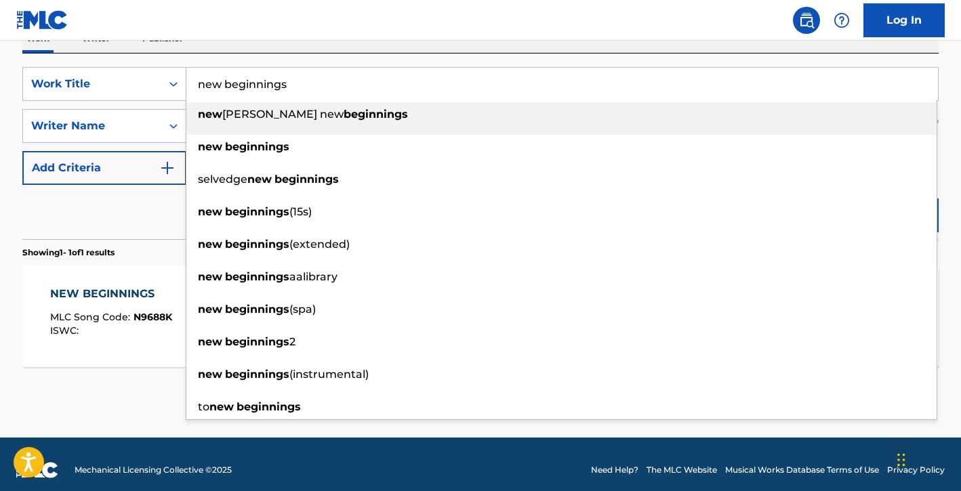
click at [459, 85] on input "new beginnings" at bounding box center [561, 84] width 751 height 33
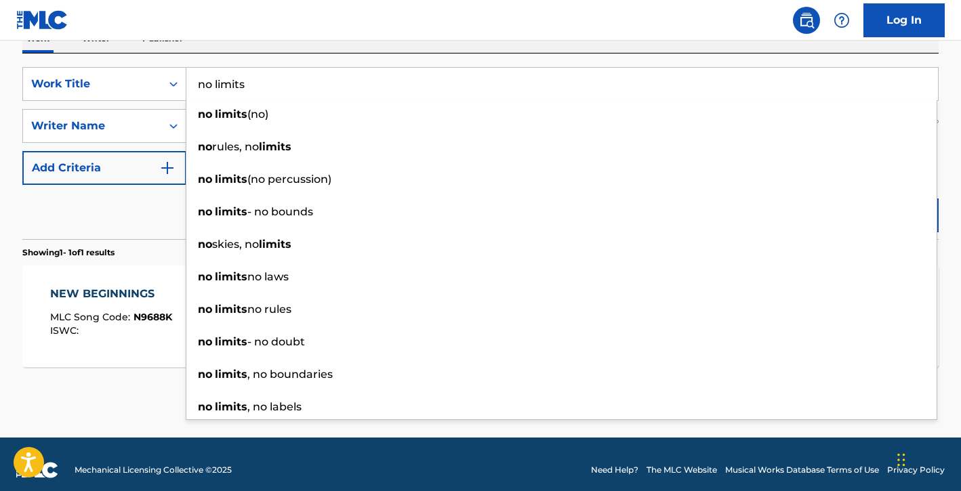
click at [363, 69] on input "no limits" at bounding box center [561, 84] width 751 height 33
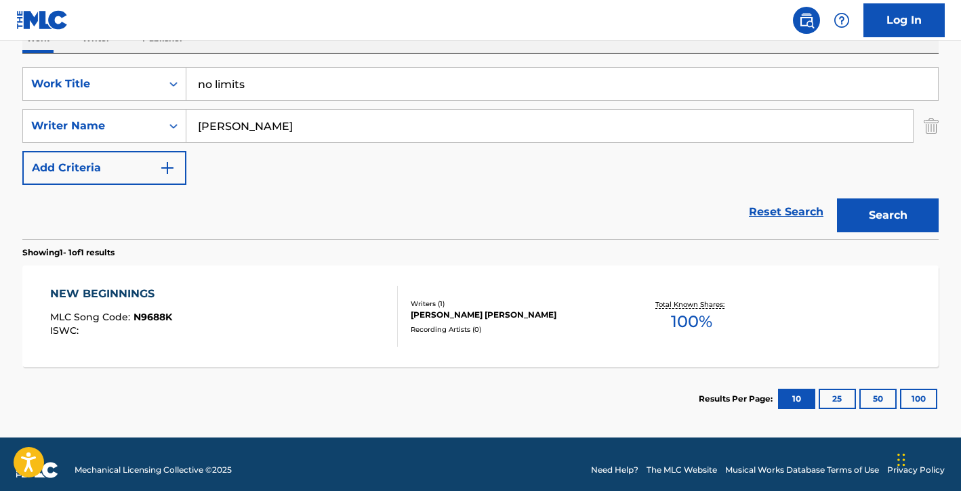
click at [944, 125] on div "The MLC Public Work Search The accuracy and completeness of The MLC's data is d…" at bounding box center [480, 135] width 948 height 591
click at [913, 213] on button "Search" at bounding box center [888, 216] width 102 height 34
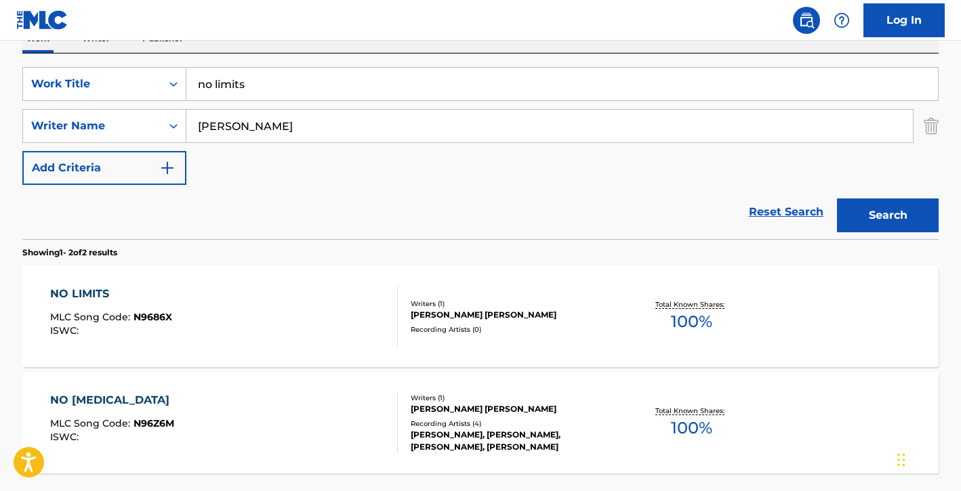
click at [406, 113] on input "[PERSON_NAME]" at bounding box center [549, 126] width 726 height 33
click at [408, 98] on input "no limits" at bounding box center [561, 84] width 751 height 33
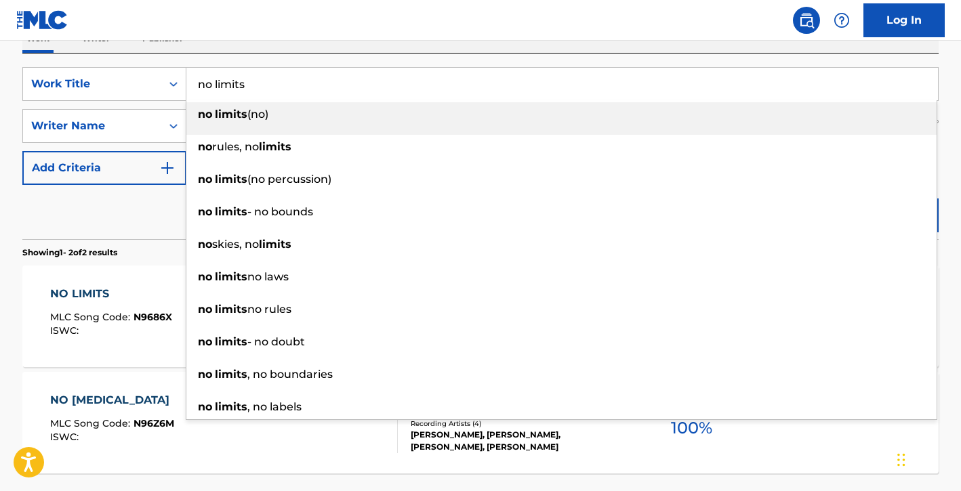
click at [408, 98] on input "no limits" at bounding box center [561, 84] width 751 height 33
paste input "On Cloud Nine"
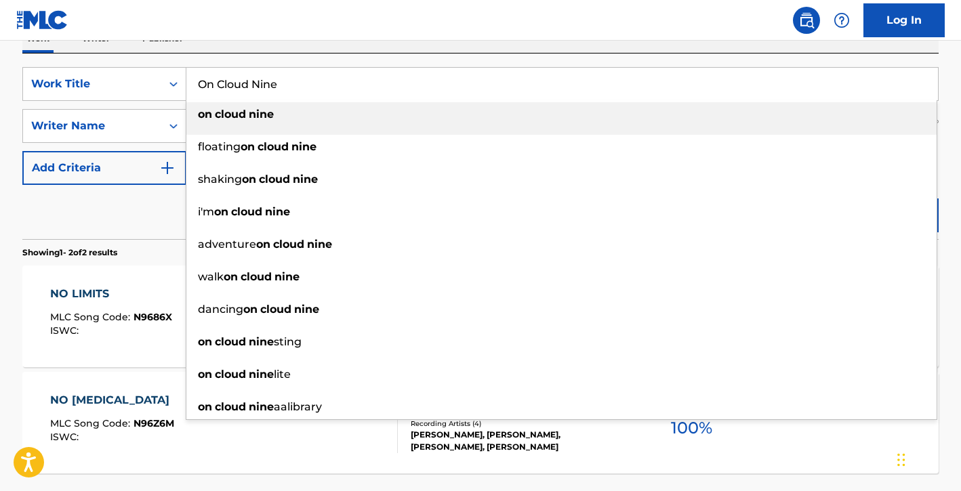
click at [408, 117] on div "on cloud nine" at bounding box center [561, 114] width 750 height 24
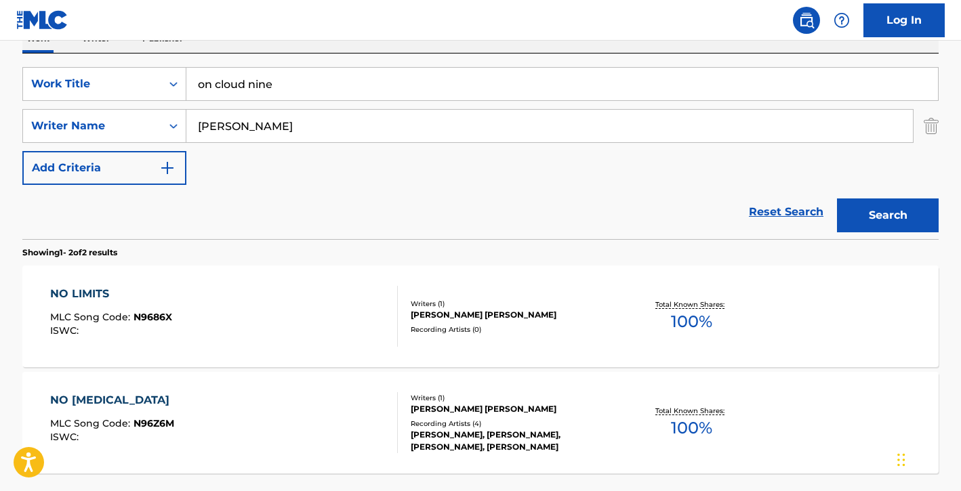
click at [875, 209] on button "Search" at bounding box center [888, 216] width 102 height 34
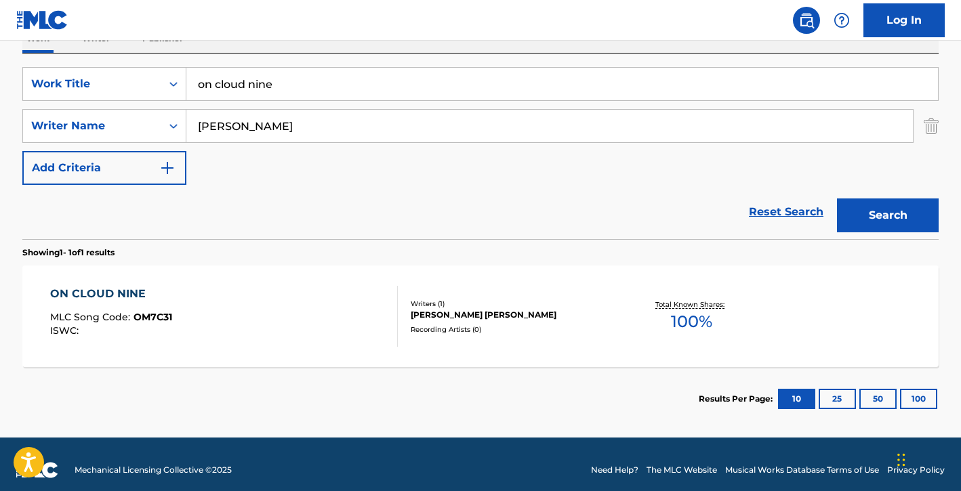
click at [419, 102] on div "SearchWithCriteria0bb6c1ba-f267-4cbc-a5d8-cd4db7ac59ee Work Title on cloud nine…" at bounding box center [480, 126] width 916 height 118
click at [417, 92] on input "on cloud nine" at bounding box center [561, 84] width 751 height 33
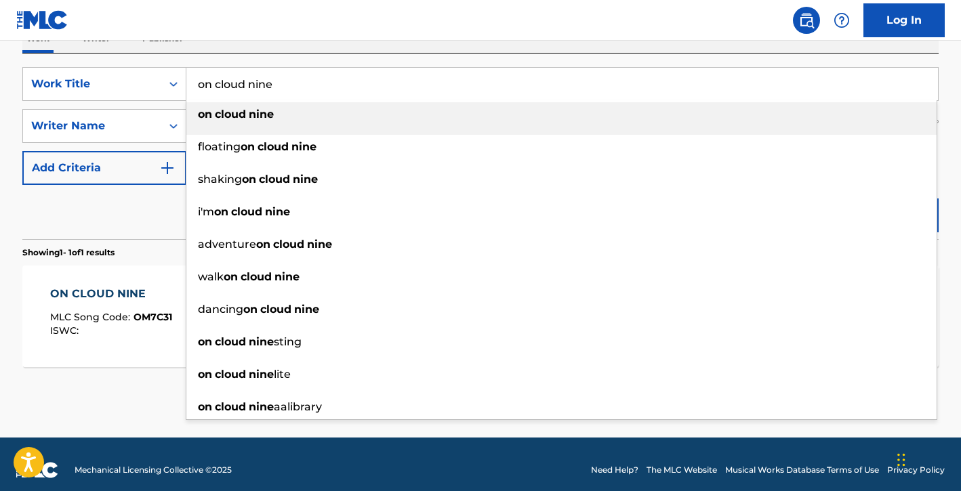
click at [416, 92] on input "on cloud nine" at bounding box center [561, 84] width 751 height 33
paste input "Our Kinda Lov"
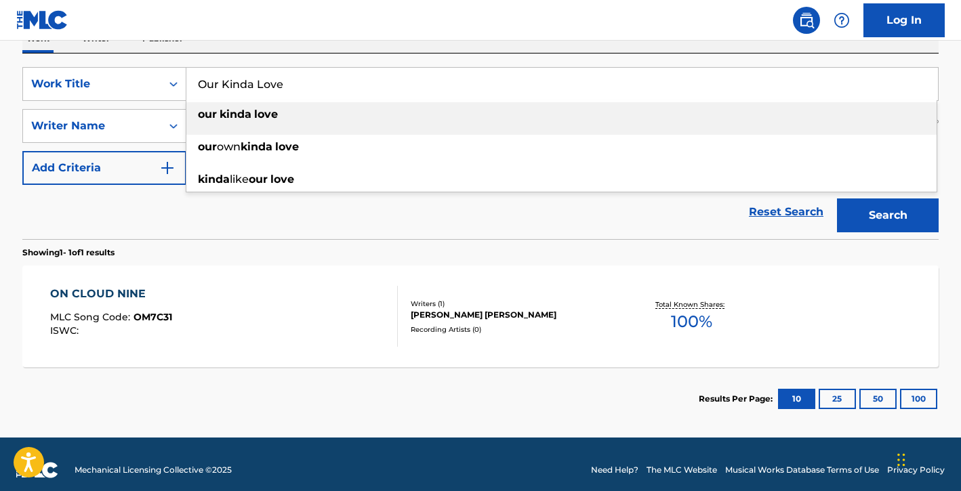
click at [434, 62] on div "SearchWithCriteria0bb6c1ba-f267-4cbc-a5d8-cd4db7ac59ee Work Title Our Kinda Lov…" at bounding box center [480, 147] width 916 height 186
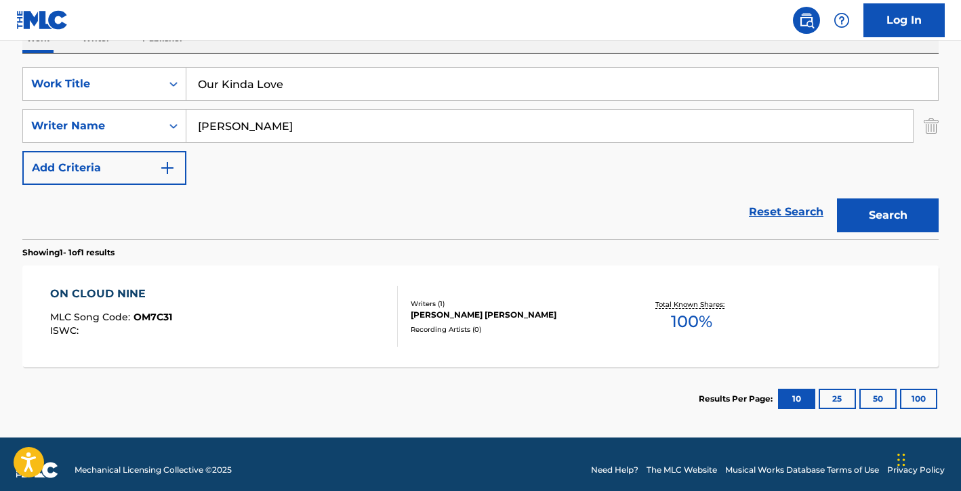
click at [856, 207] on button "Search" at bounding box center [888, 216] width 102 height 34
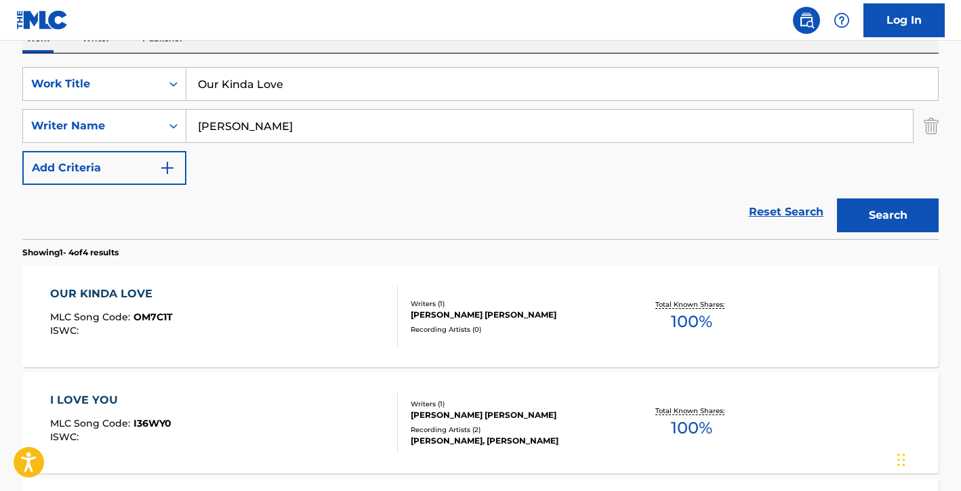
click at [448, 90] on input "Our Kinda Love" at bounding box center [561, 84] width 751 height 33
click at [448, 89] on input "Our Kinda Love" at bounding box center [561, 84] width 751 height 33
paste input "Postlude - From The Heart"
click at [472, 68] on input "Postlude - From The Heart" at bounding box center [561, 84] width 751 height 33
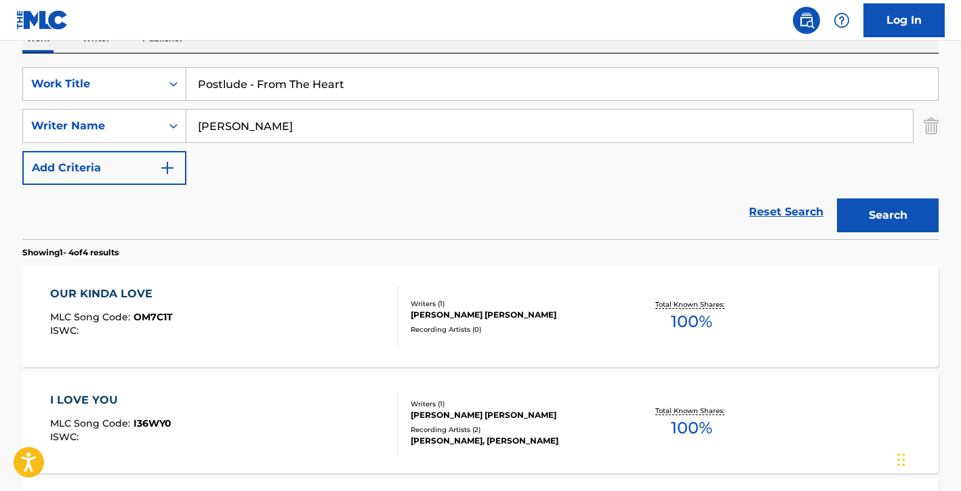
click at [859, 199] on button "Search" at bounding box center [888, 216] width 102 height 34
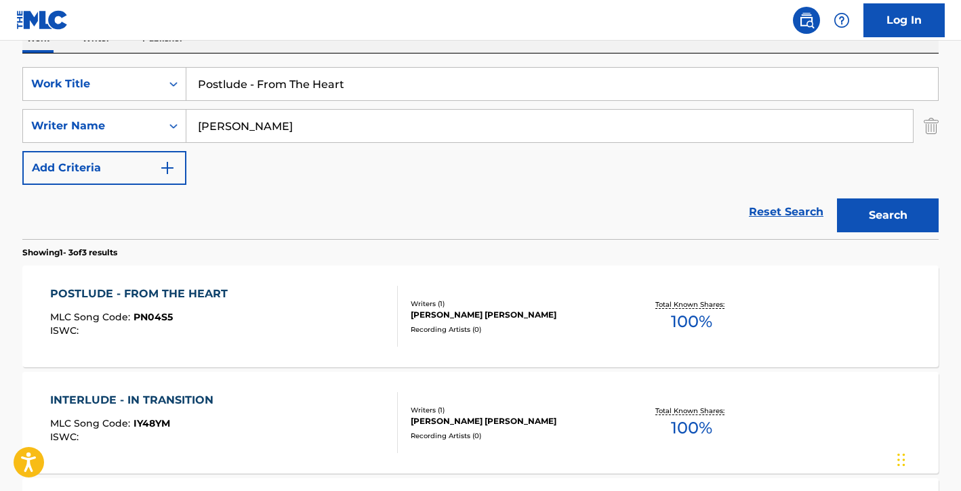
click at [424, 82] on input "Postlude - From The Heart" at bounding box center [561, 84] width 751 height 33
paste input "Room for 2"
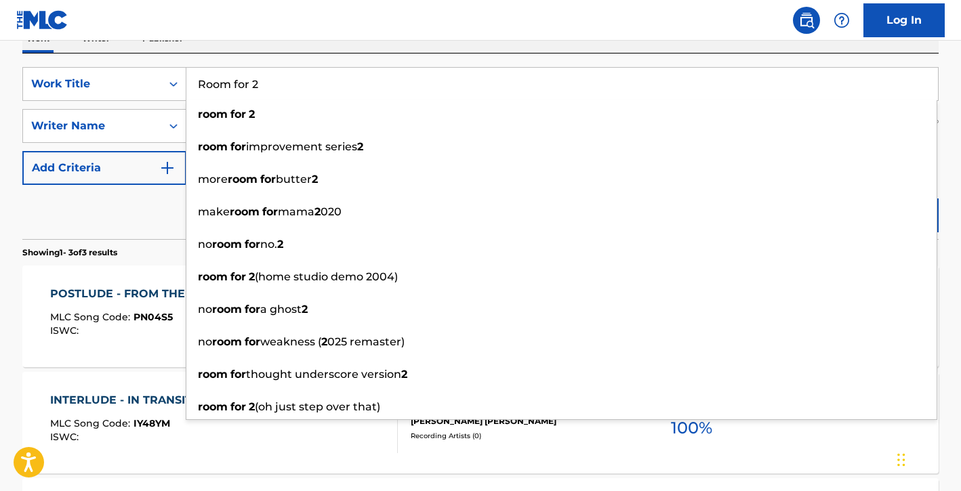
click at [955, 67] on main "The MLC Public Work Search The accuracy and completeness of The MLC's data is d…" at bounding box center [480, 228] width 961 height 844
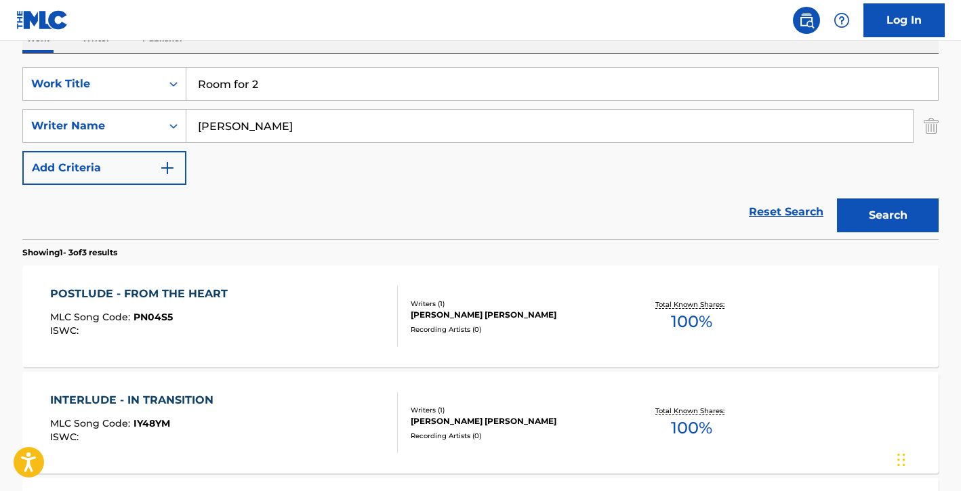
click at [896, 222] on button "Search" at bounding box center [888, 216] width 102 height 34
click at [492, 75] on input "Room for 2" at bounding box center [561, 84] width 751 height 33
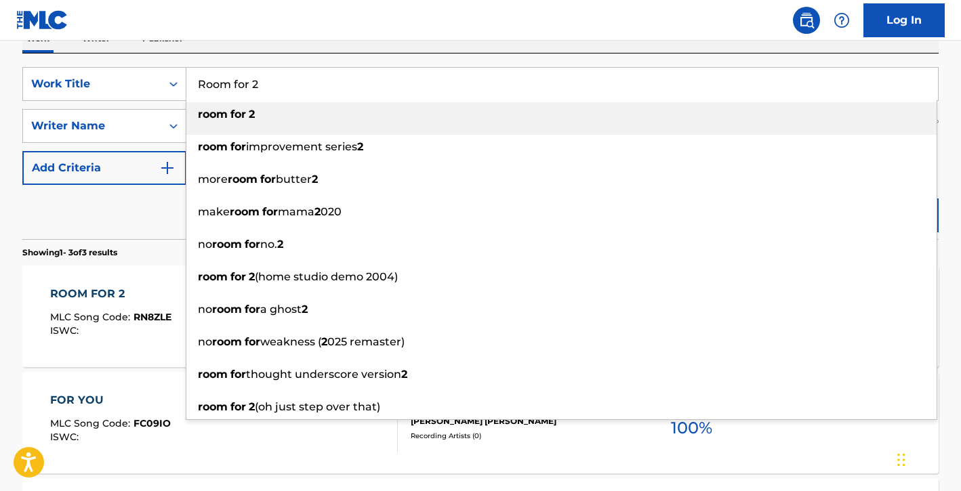
click at [492, 75] on input "Room for 2" at bounding box center [561, 84] width 751 height 33
paste input "Something Special"
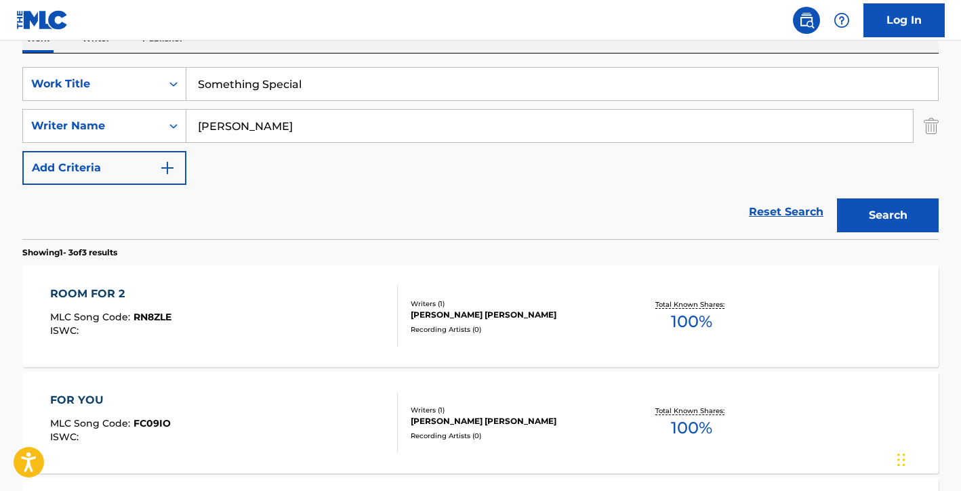
click at [495, 56] on div "SearchWithCriteria0bb6c1ba-f267-4cbc-a5d8-cd4db7ac59ee Work Title Something Spe…" at bounding box center [480, 147] width 916 height 186
click at [892, 211] on button "Search" at bounding box center [888, 216] width 102 height 34
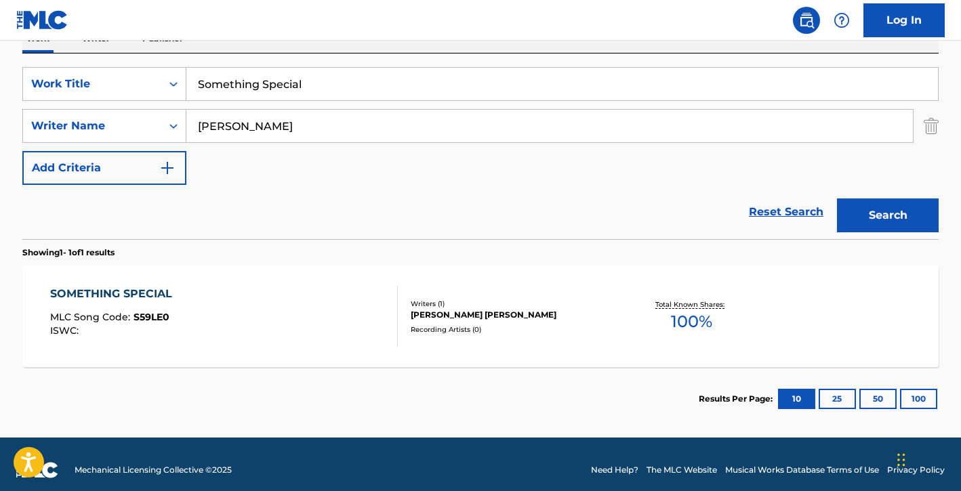
click at [467, 98] on input "Something Special" at bounding box center [561, 84] width 751 height 33
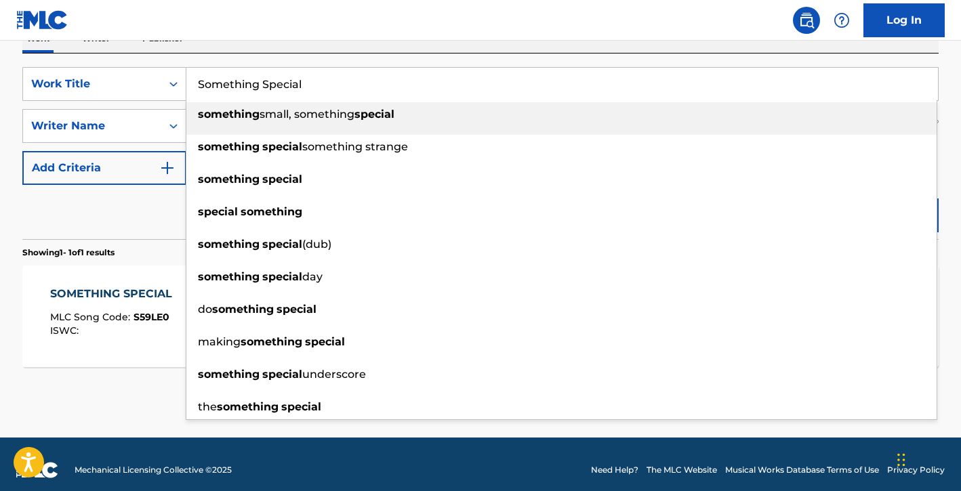
click at [467, 98] on input "Something Special" at bounding box center [561, 84] width 751 height 33
paste input "Together Again"
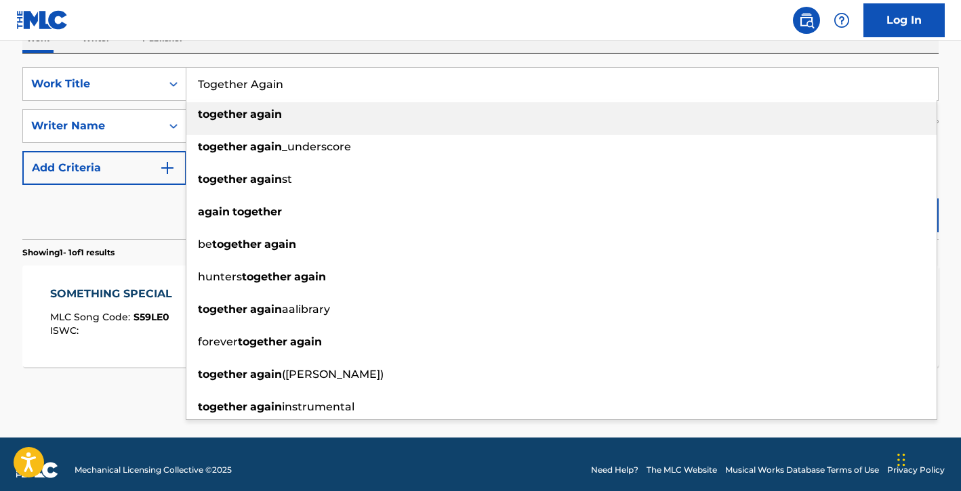
click at [477, 69] on input "Together Again" at bounding box center [561, 84] width 751 height 33
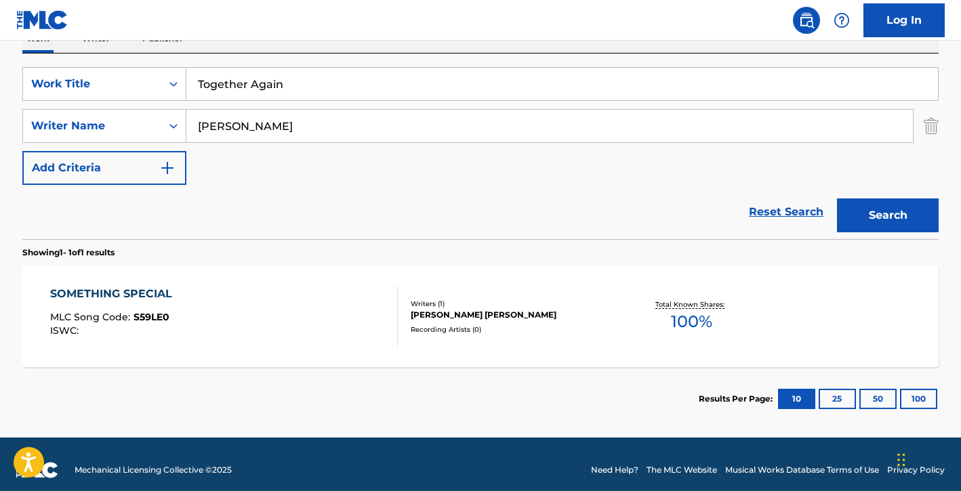
click at [951, 158] on div "The MLC Public Work Search The accuracy and completeness of The MLC's data is d…" at bounding box center [480, 135] width 948 height 591
click at [905, 200] on button "Search" at bounding box center [888, 216] width 102 height 34
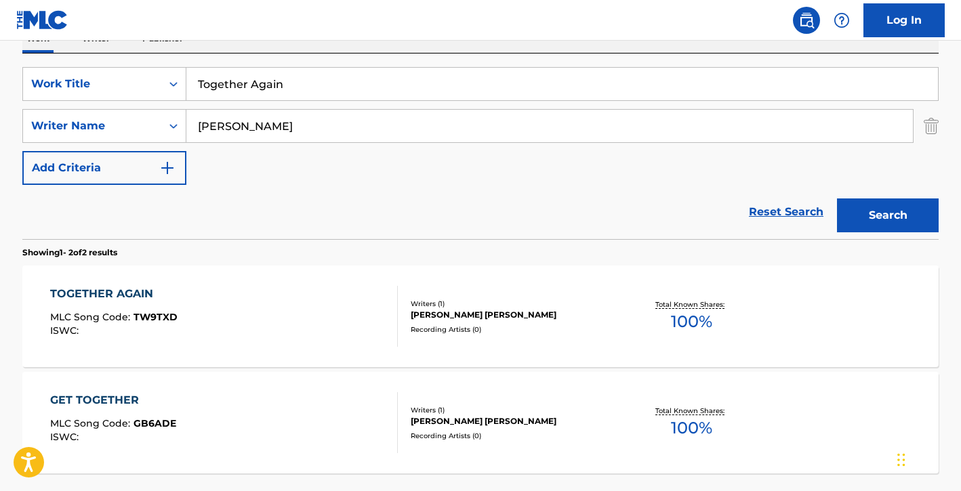
click at [461, 85] on input "Together Again" at bounding box center [561, 84] width 751 height 33
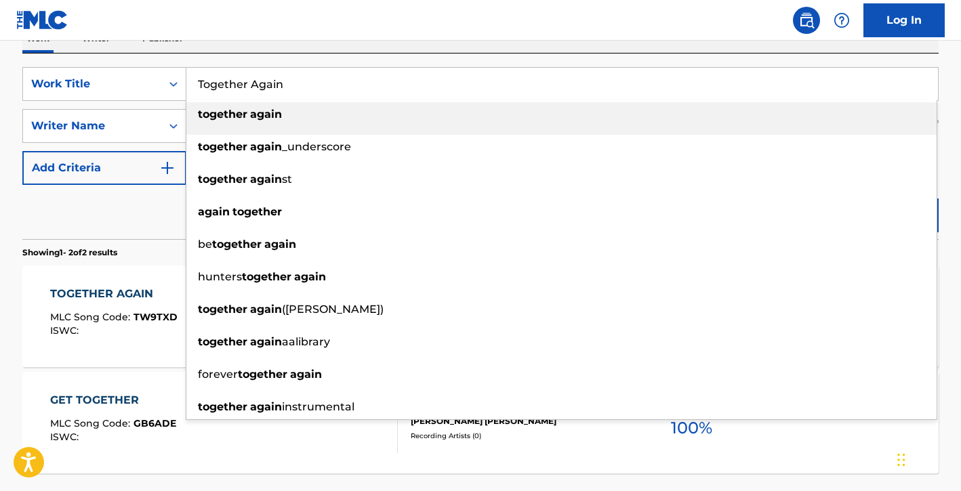
click at [461, 85] on input "Together Again" at bounding box center [561, 84] width 751 height 33
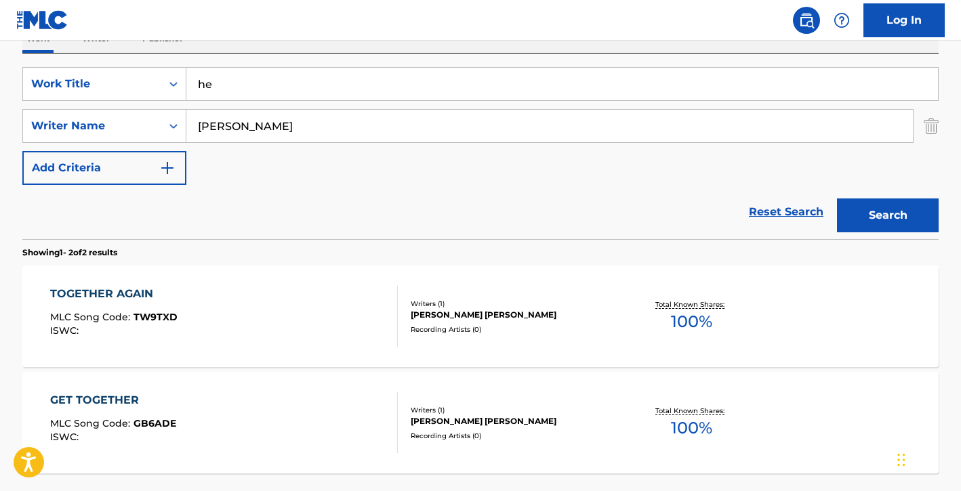
type input "h"
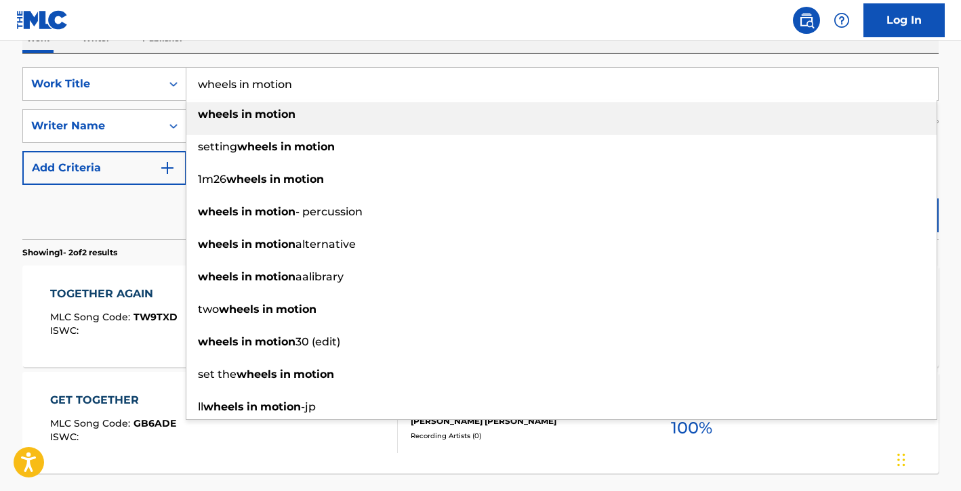
click at [766, 116] on div "wheels in motion" at bounding box center [561, 114] width 750 height 24
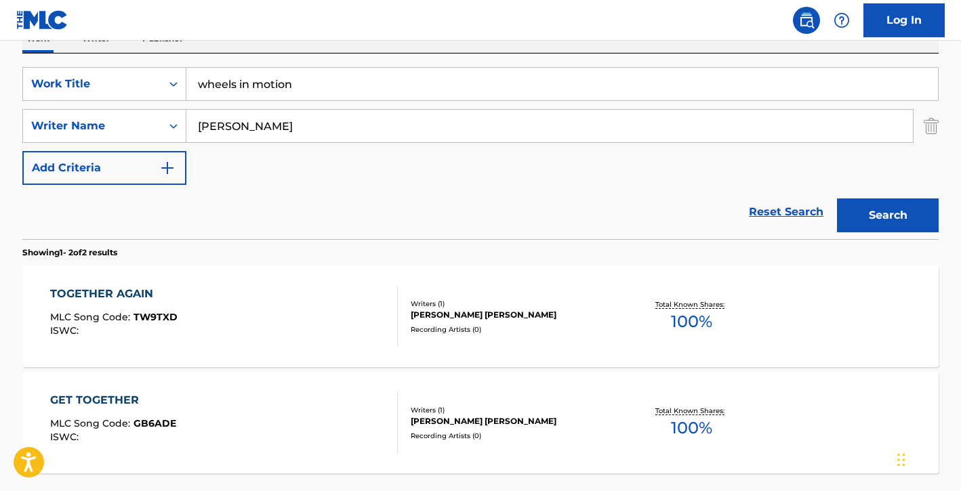
click at [919, 222] on button "Search" at bounding box center [888, 216] width 102 height 34
click at [453, 68] on input "wheels in motion" at bounding box center [561, 84] width 751 height 33
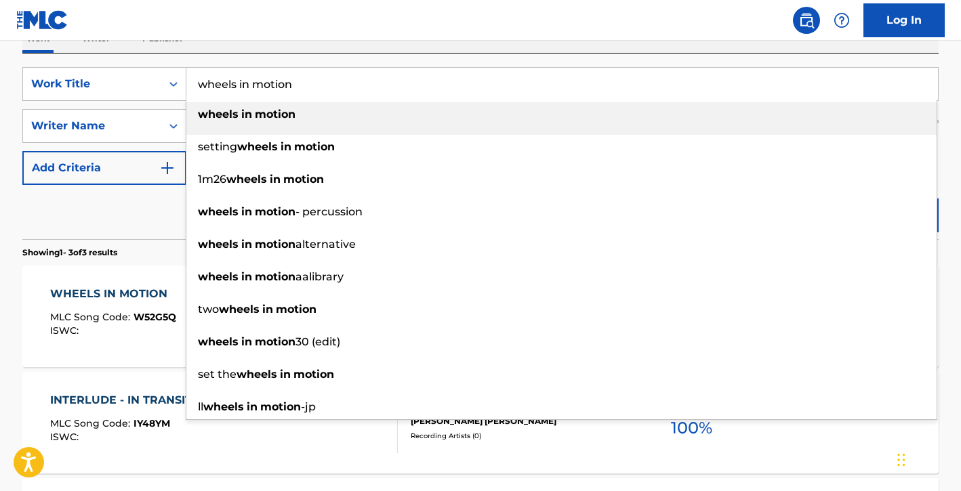
click at [453, 68] on input "wheels in motion" at bounding box center [561, 84] width 751 height 33
paste input "So Naturally"
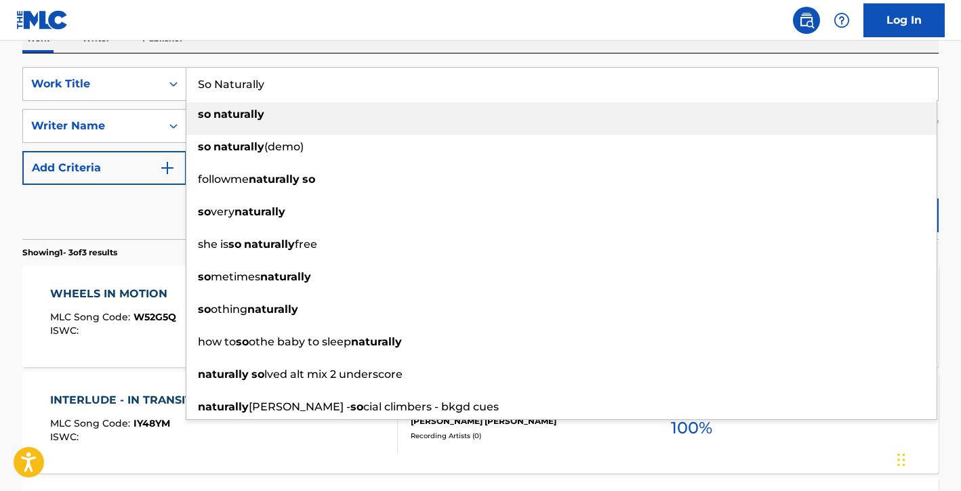
type input "So Naturally"
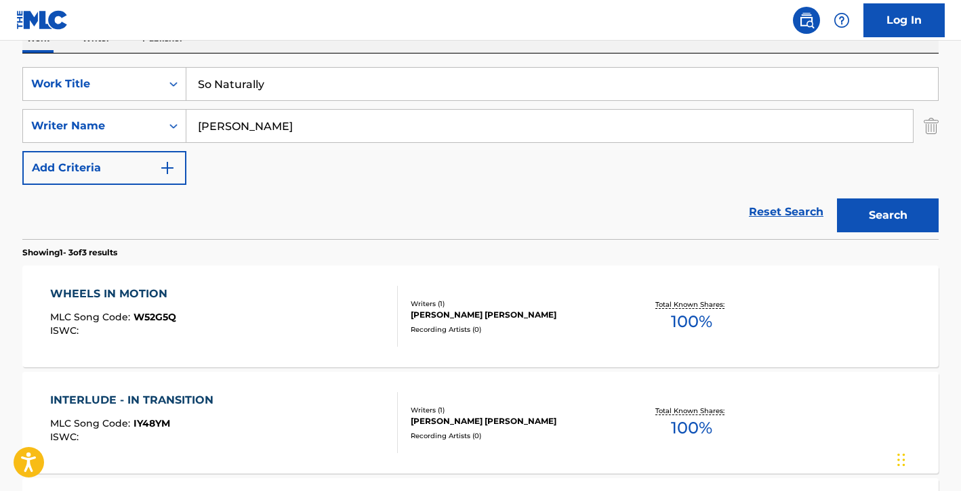
click at [456, 58] on div "SearchWithCriteria0bb6c1ba-f267-4cbc-a5d8-cd4db7ac59ee Work Title So Naturally …" at bounding box center [480, 147] width 916 height 186
click at [900, 218] on button "Search" at bounding box center [888, 216] width 102 height 34
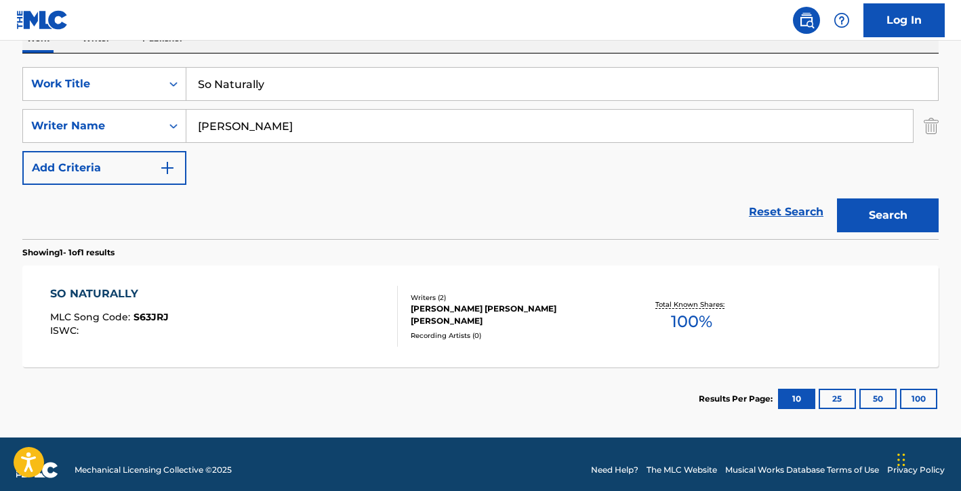
click at [472, 309] on div "[PERSON_NAME] [PERSON_NAME] [PERSON_NAME]" at bounding box center [513, 315] width 205 height 24
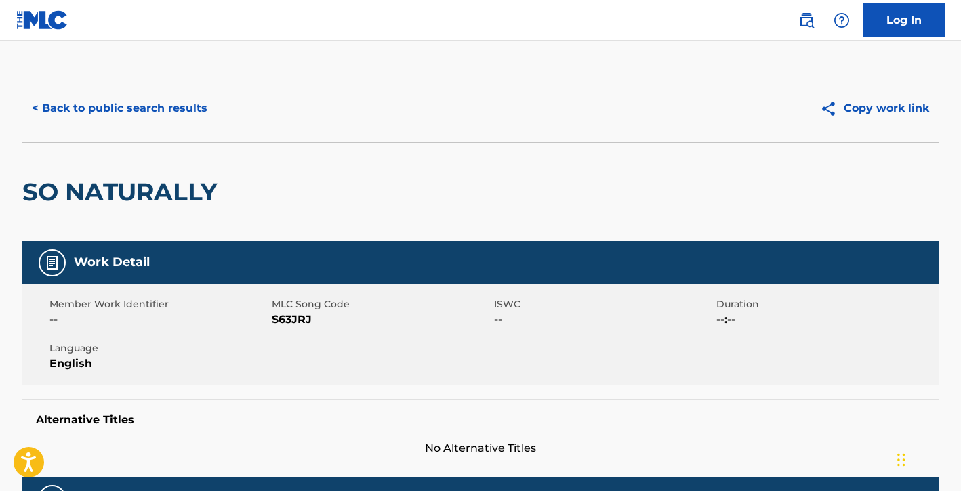
click at [140, 98] on button "< Back to public search results" at bounding box center [119, 108] width 194 height 34
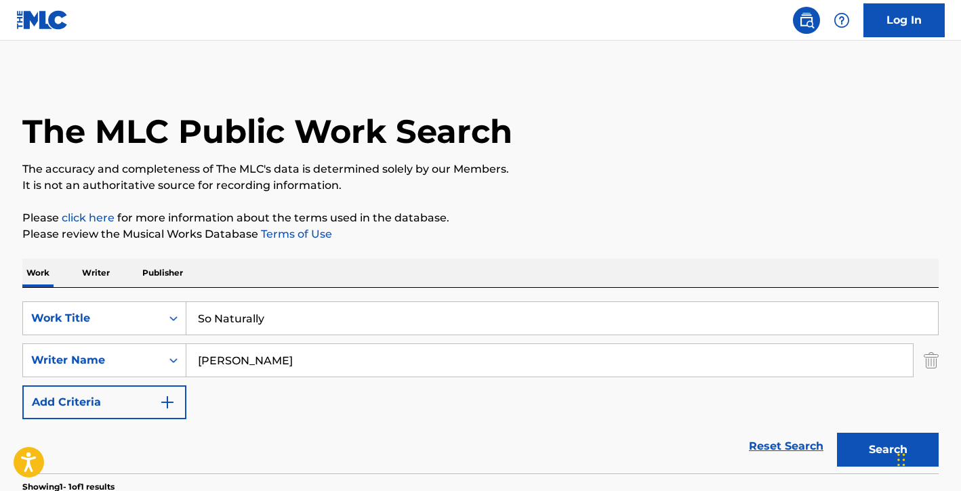
scroll to position [168, 0]
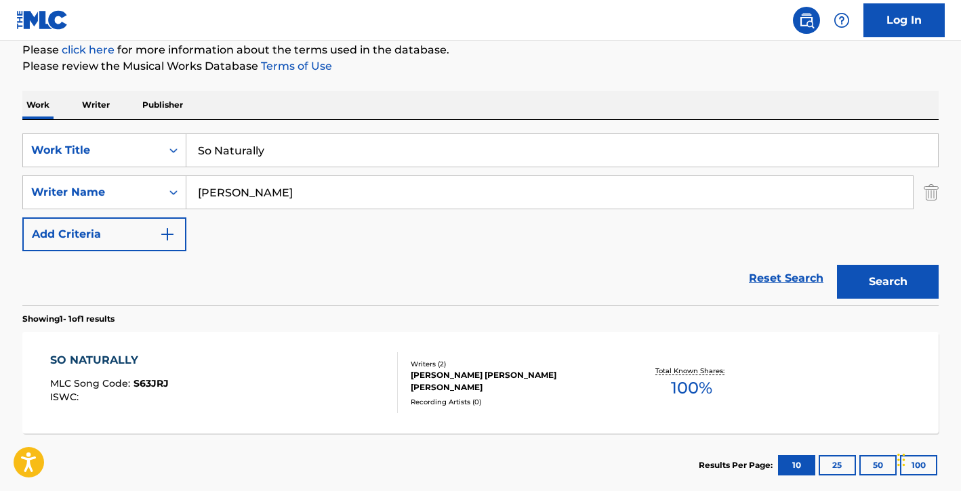
click at [421, 157] on input "So Naturally" at bounding box center [561, 150] width 751 height 33
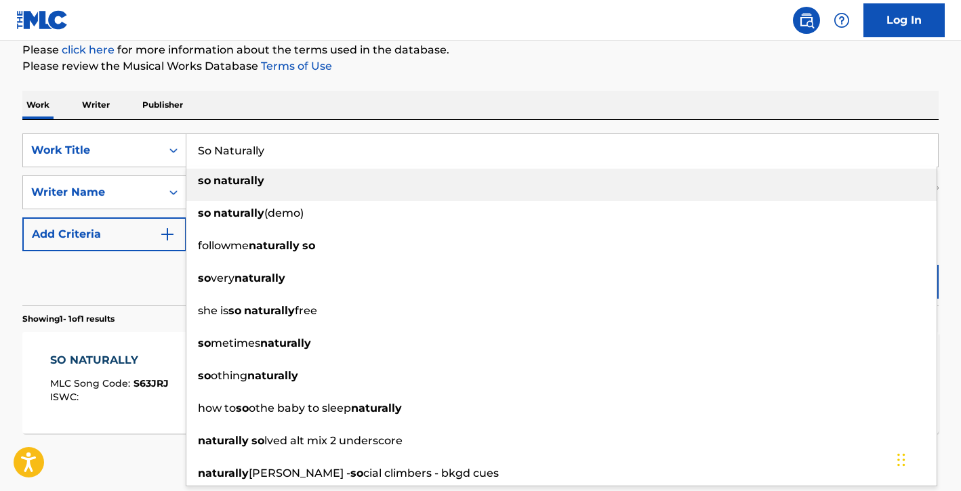
click at [421, 157] on input "So Naturally" at bounding box center [561, 150] width 751 height 33
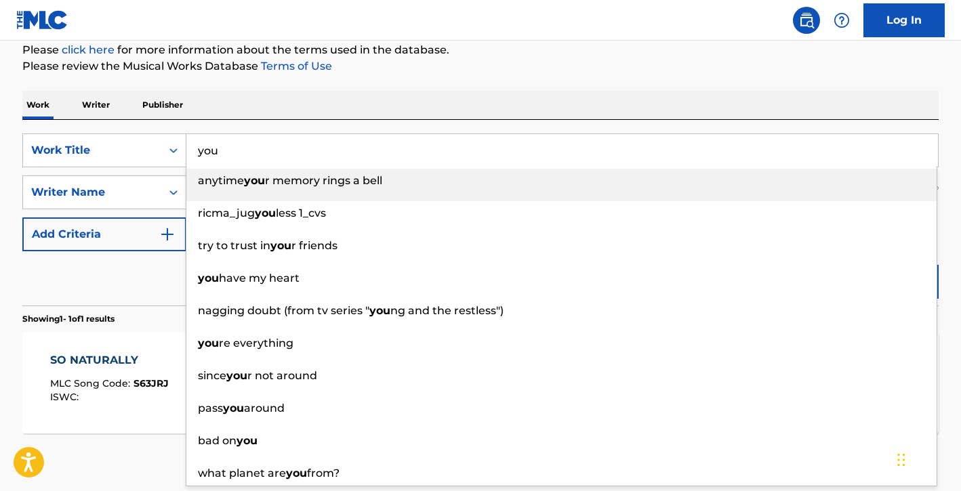
click at [520, 82] on div "The MLC Public Work Search The accuracy and completeness of The MLC's data is d…" at bounding box center [480, 202] width 948 height 591
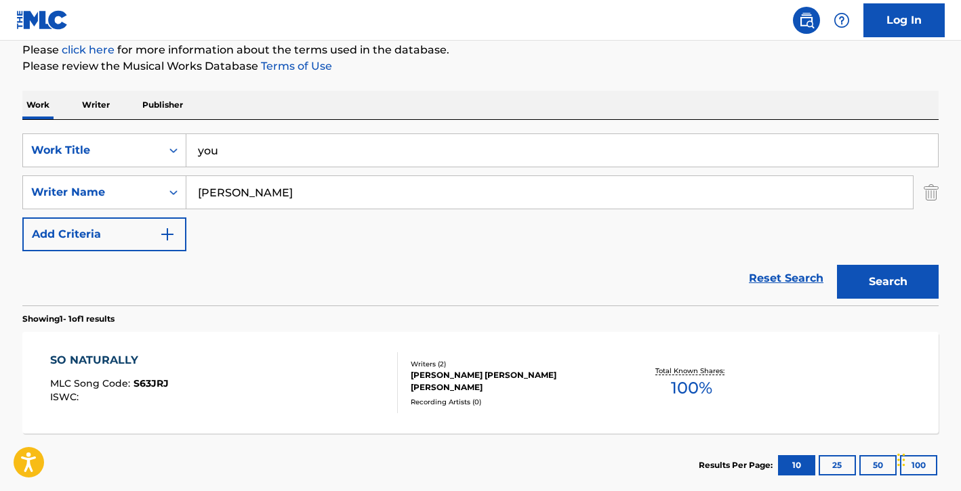
click at [923, 298] on button "Search" at bounding box center [888, 282] width 102 height 34
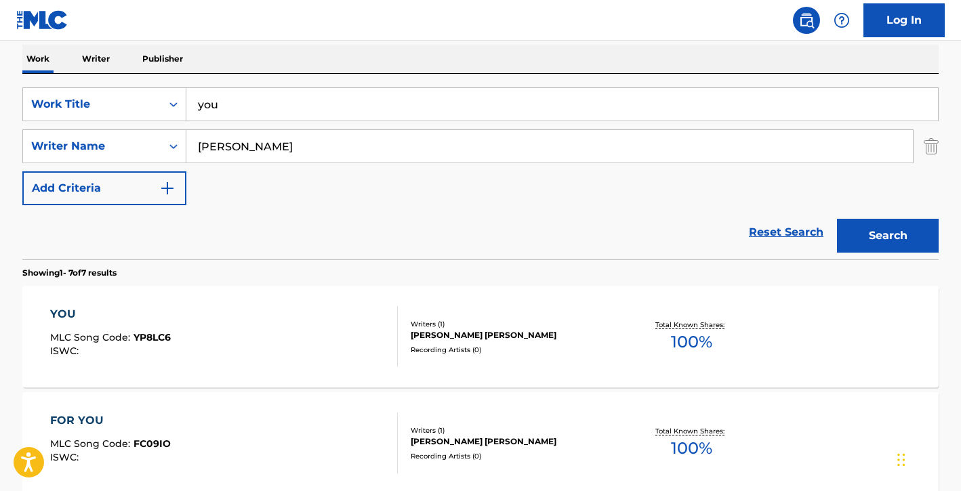
scroll to position [215, 0]
click at [446, 100] on input "you" at bounding box center [561, 103] width 751 height 33
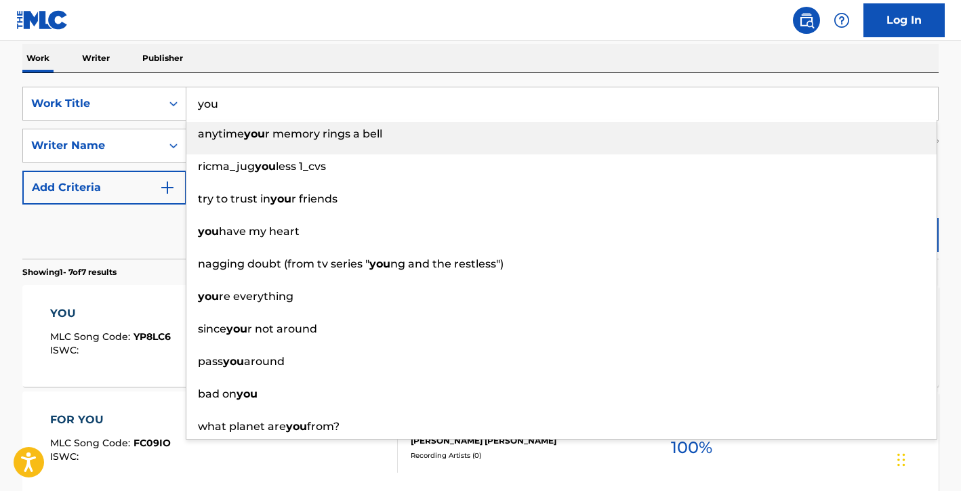
click at [445, 100] on input "you" at bounding box center [561, 103] width 751 height 33
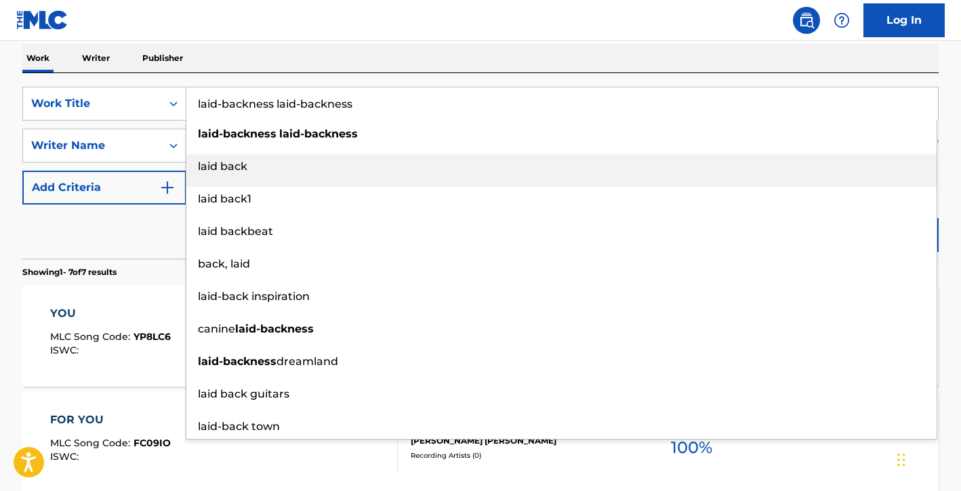
click at [312, 162] on div "laid back" at bounding box center [561, 166] width 750 height 24
type input "laid back"
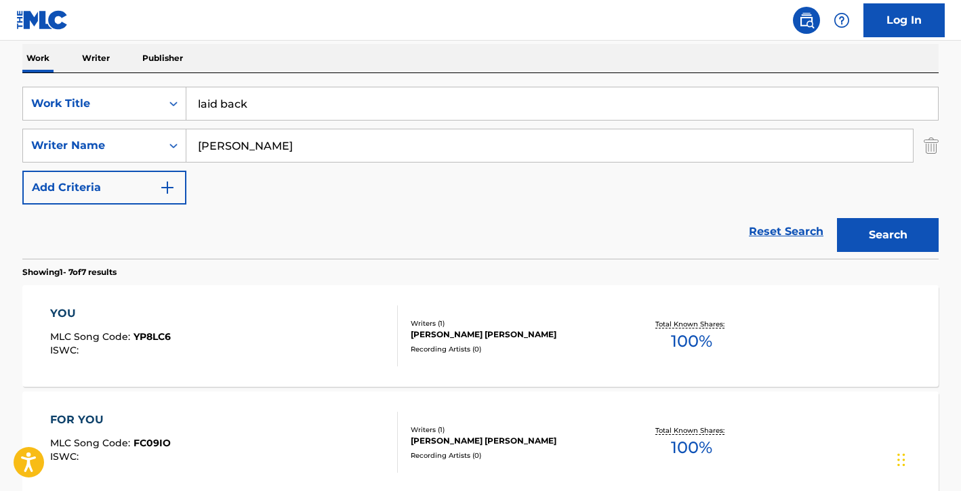
click at [859, 238] on button "Search" at bounding box center [888, 235] width 102 height 34
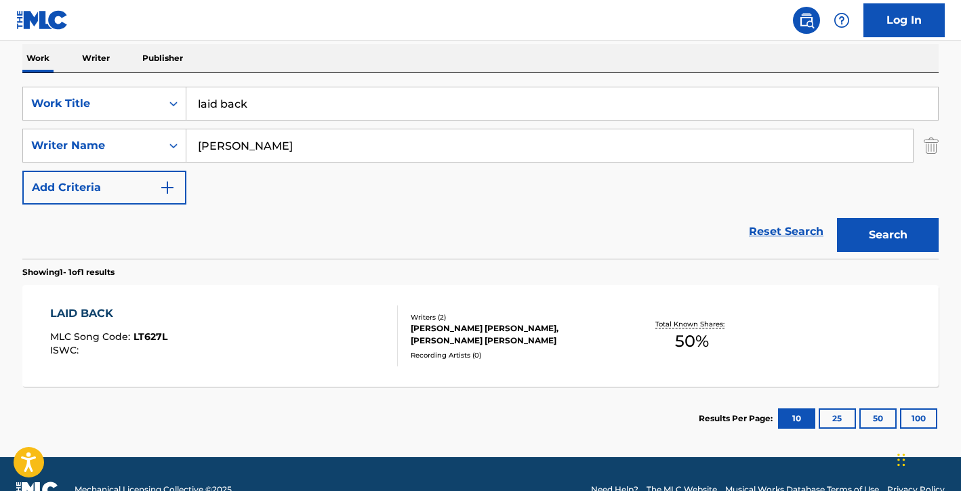
click at [546, 309] on div "LAID BACK MLC Song Code : LT627L ISWC : Writers ( 2 ) [PERSON_NAME] [PERSON_NAM…" at bounding box center [480, 336] width 916 height 102
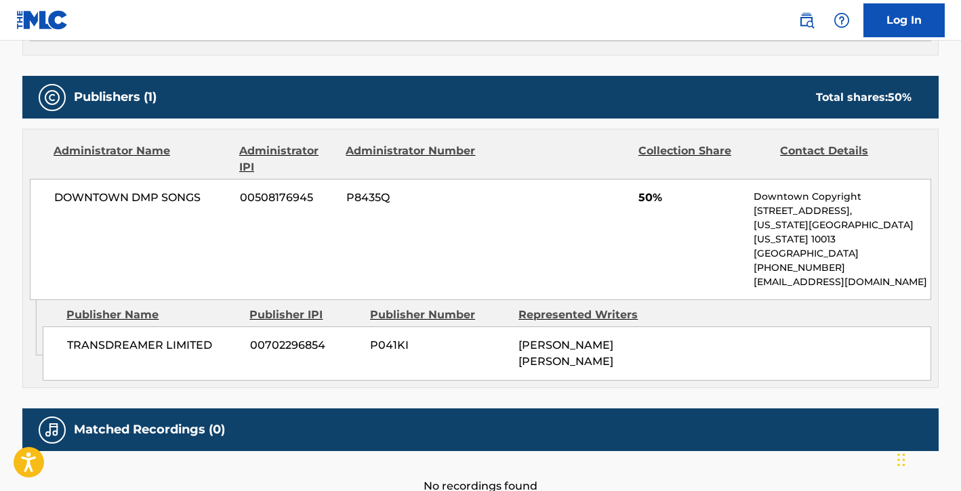
scroll to position [590, 0]
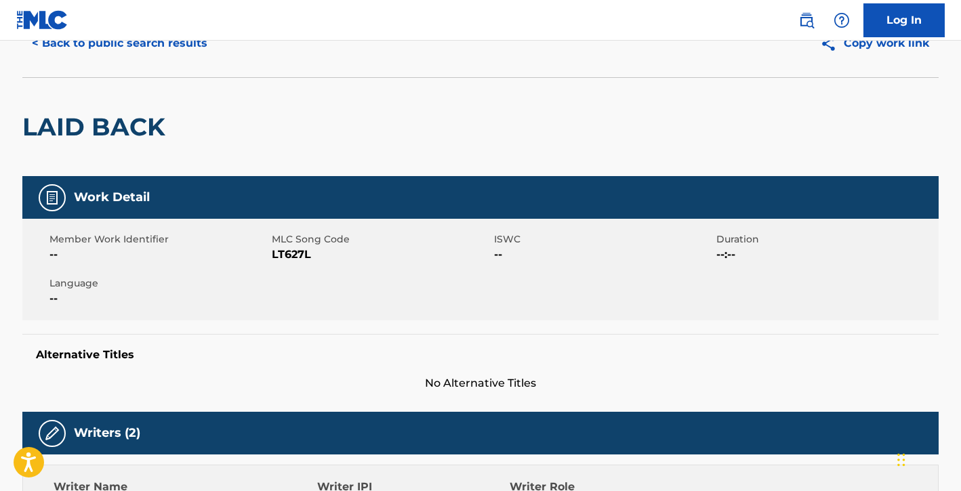
click at [138, 54] on button "< Back to public search results" at bounding box center [119, 43] width 194 height 34
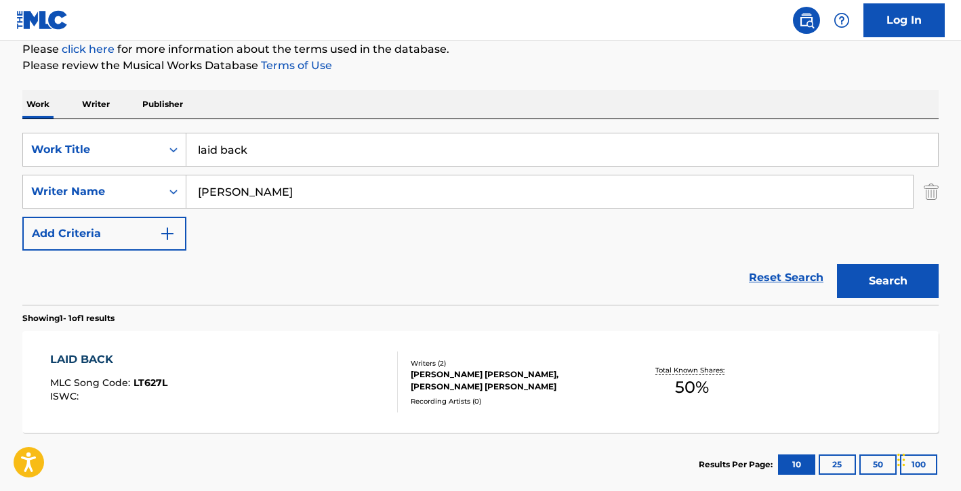
click at [320, 150] on input "laid back" at bounding box center [561, 149] width 751 height 33
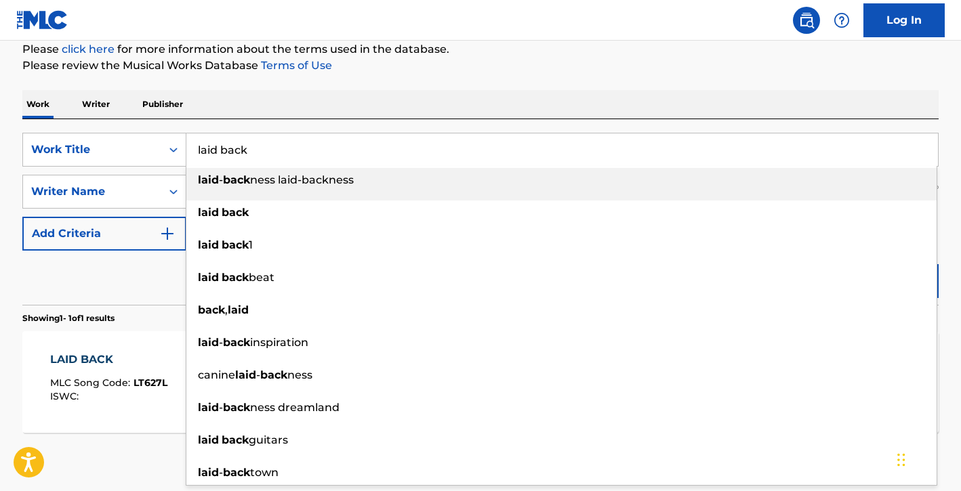
click at [320, 150] on input "laid back" at bounding box center [561, 149] width 751 height 33
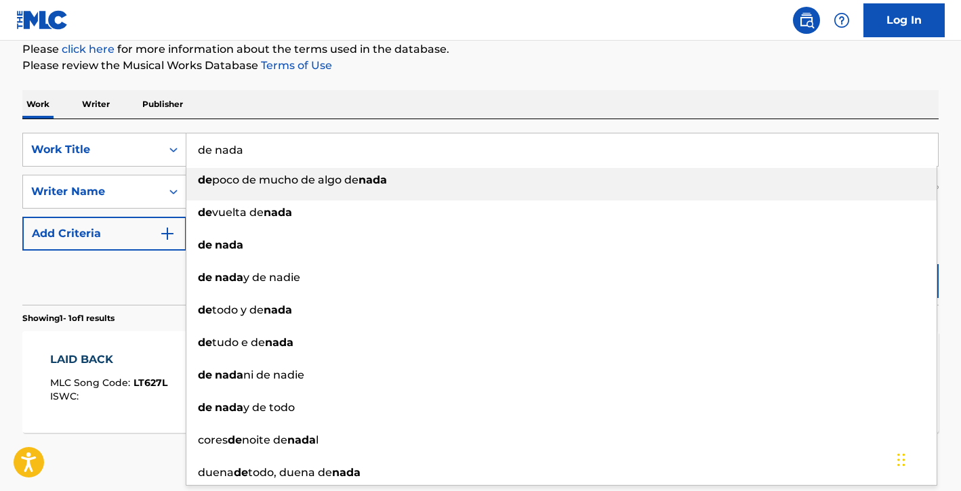
type input "de nada"
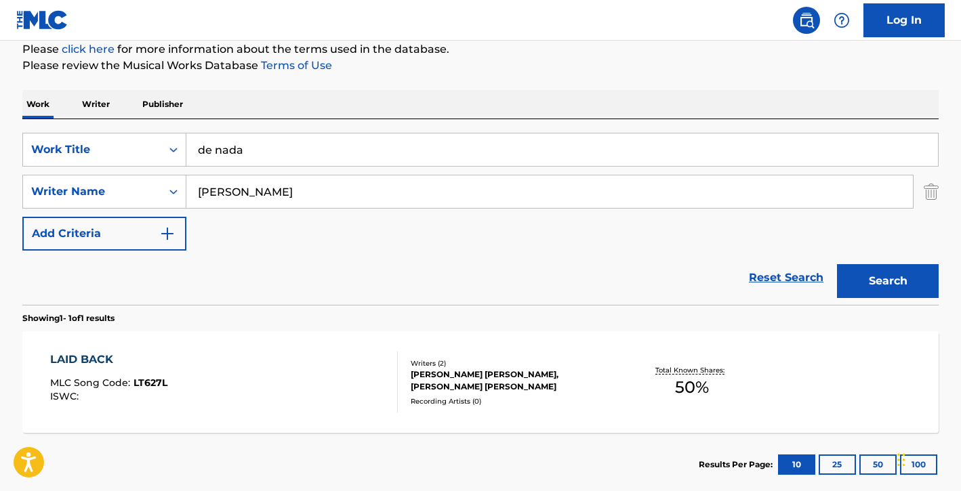
click at [369, 106] on div "Work Writer Publisher" at bounding box center [480, 104] width 916 height 28
click at [867, 274] on button "Search" at bounding box center [888, 281] width 102 height 34
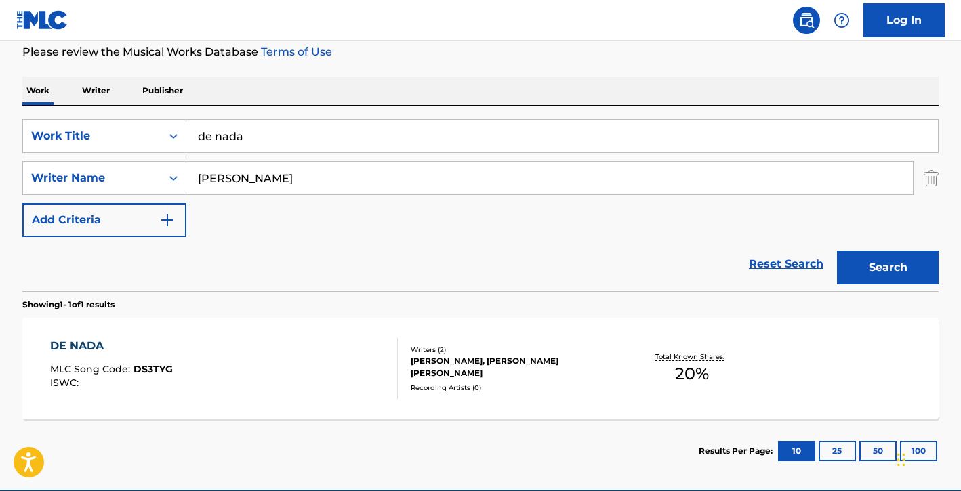
scroll to position [190, 0]
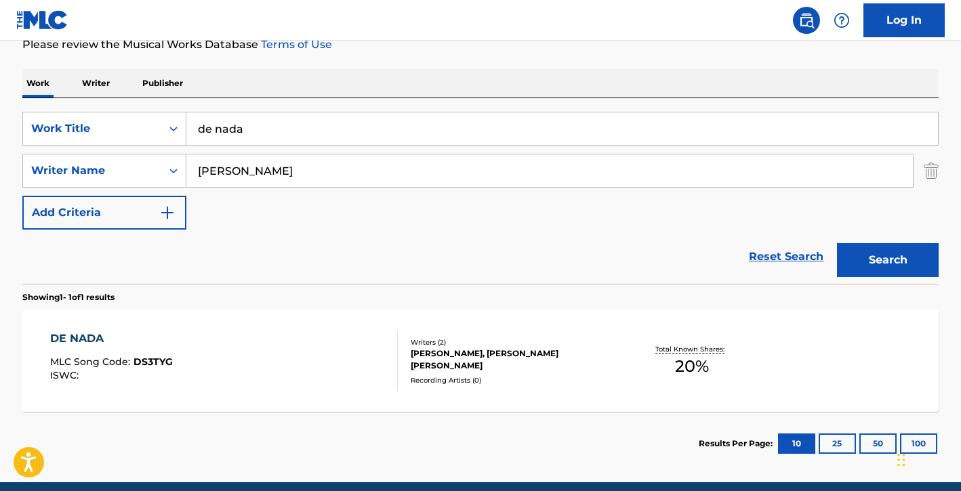
click at [566, 339] on div "DE NADA MLC Song Code : DS3TYG ISWC : Writers ( 2 ) [PERSON_NAME], [PERSON_NAME…" at bounding box center [480, 361] width 916 height 102
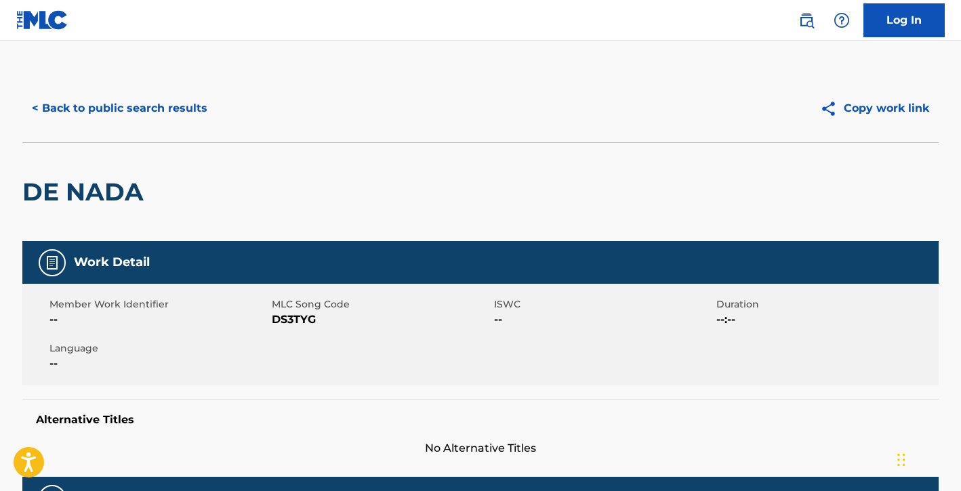
click at [159, 117] on button "< Back to public search results" at bounding box center [119, 108] width 194 height 34
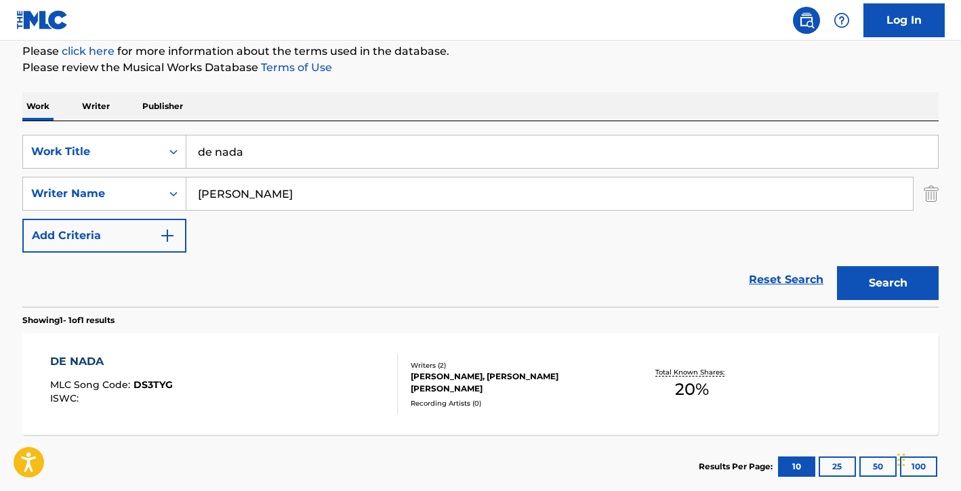
scroll to position [165, 0]
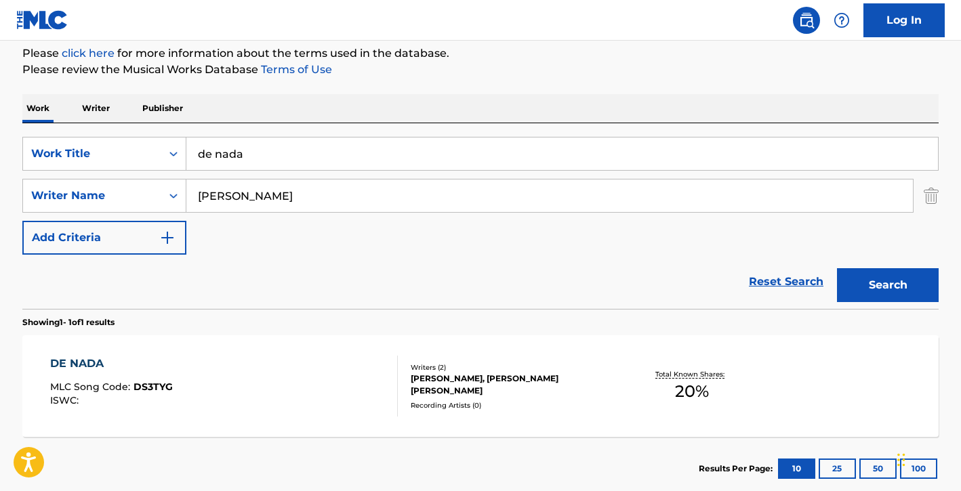
click at [289, 148] on input "de nada" at bounding box center [561, 154] width 751 height 33
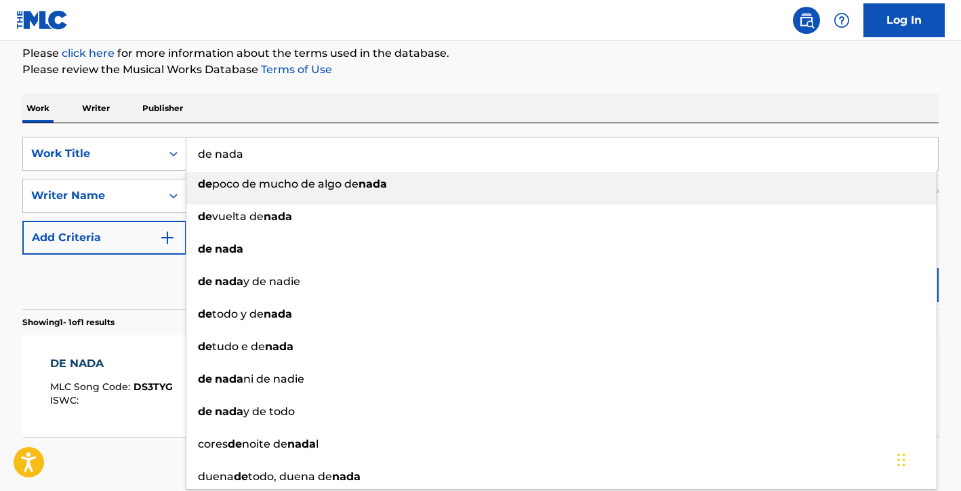
click at [289, 148] on input "de nada" at bounding box center [561, 154] width 751 height 33
paste input "Believe It"
click at [289, 148] on input "de nada" at bounding box center [561, 154] width 751 height 33
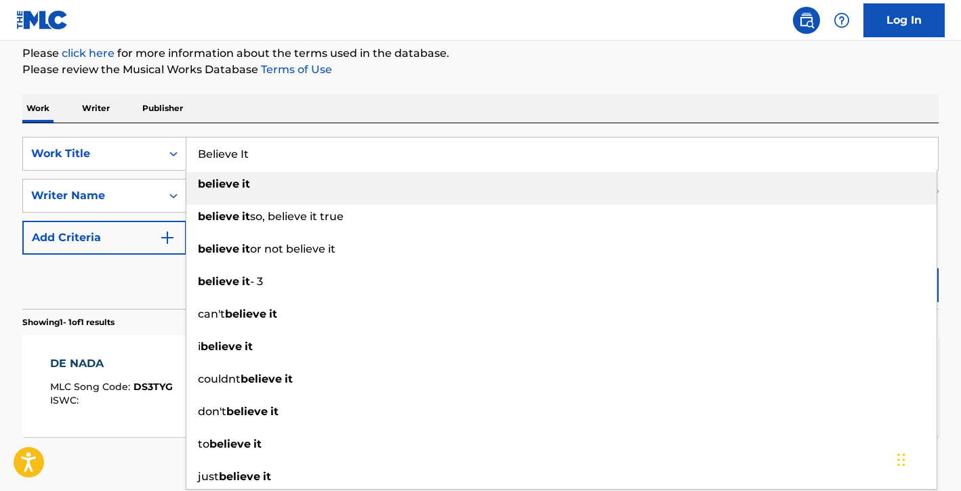
type input "Believe It"
click at [343, 125] on div "SearchWithCriteria0bb6c1ba-f267-4cbc-a5d8-cd4db7ac59ee Work Title Believe It be…" at bounding box center [480, 216] width 916 height 186
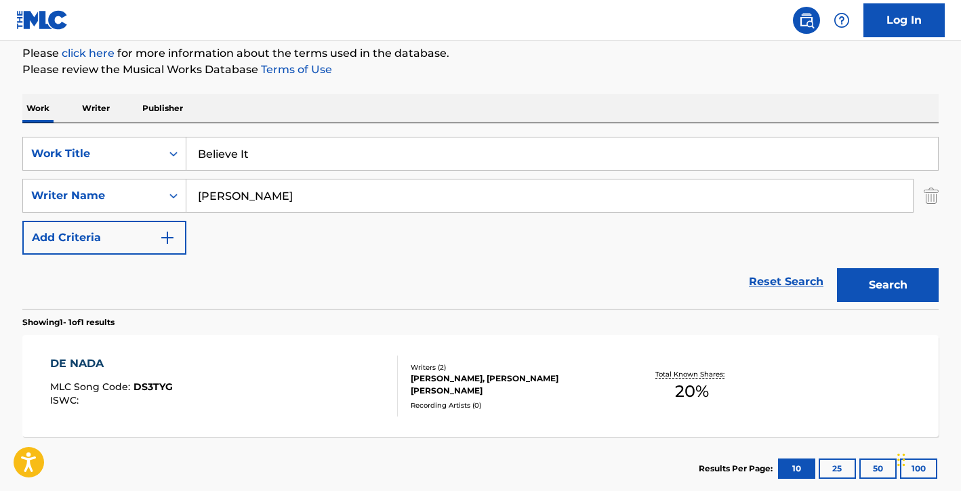
click at [858, 288] on button "Search" at bounding box center [888, 285] width 102 height 34
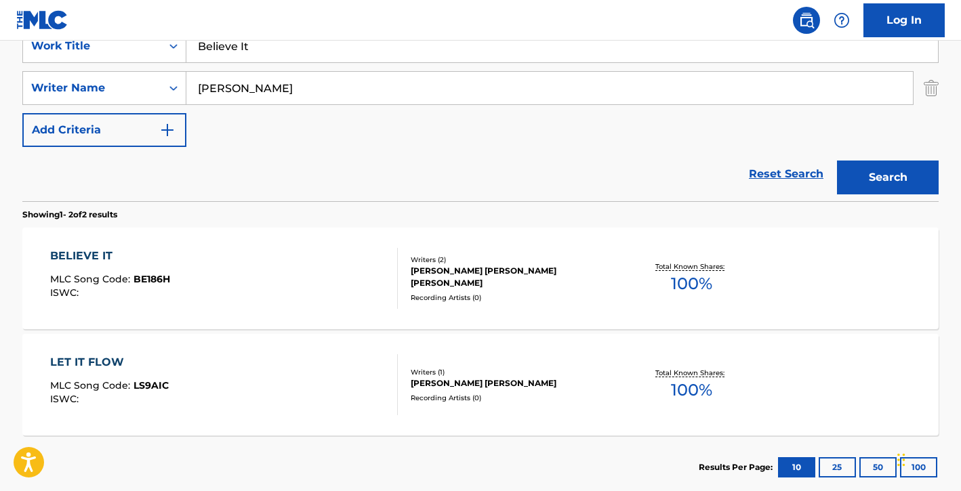
scroll to position [268, 0]
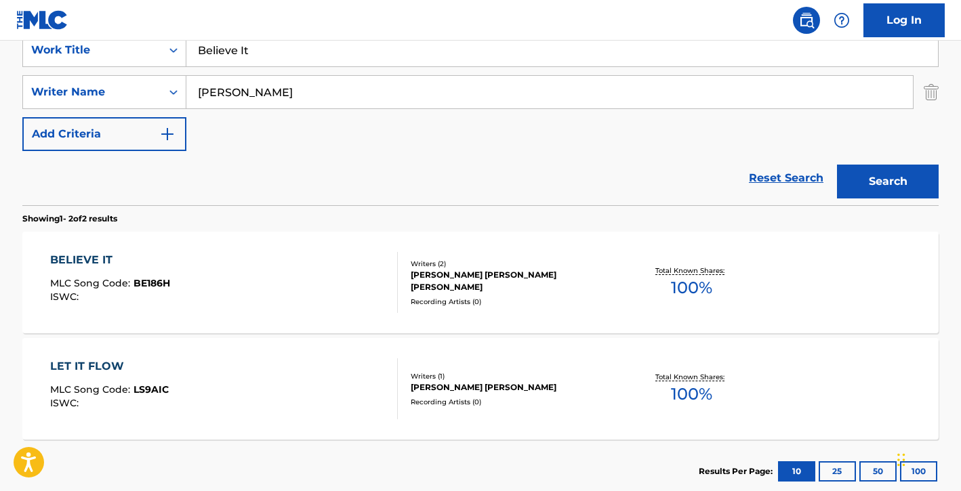
click at [543, 279] on div "[PERSON_NAME] [PERSON_NAME] [PERSON_NAME]" at bounding box center [513, 281] width 205 height 24
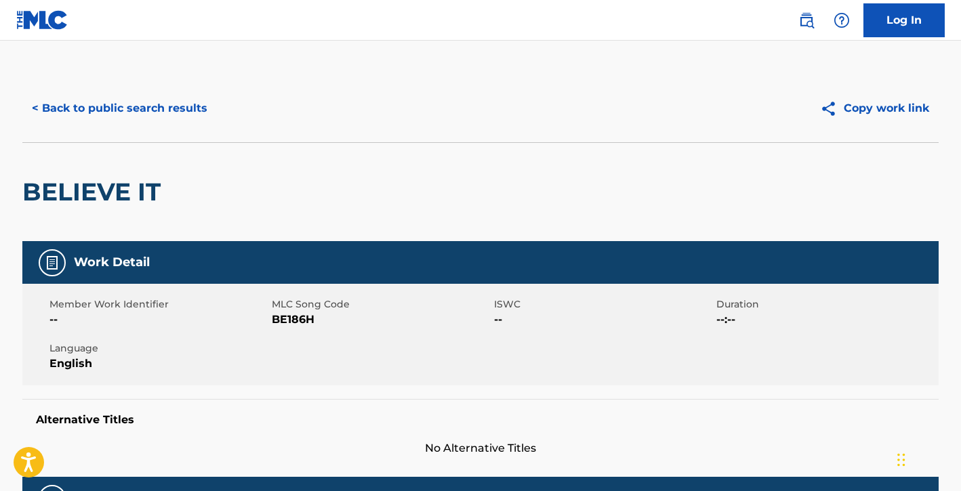
click at [122, 109] on button "< Back to public search results" at bounding box center [119, 108] width 194 height 34
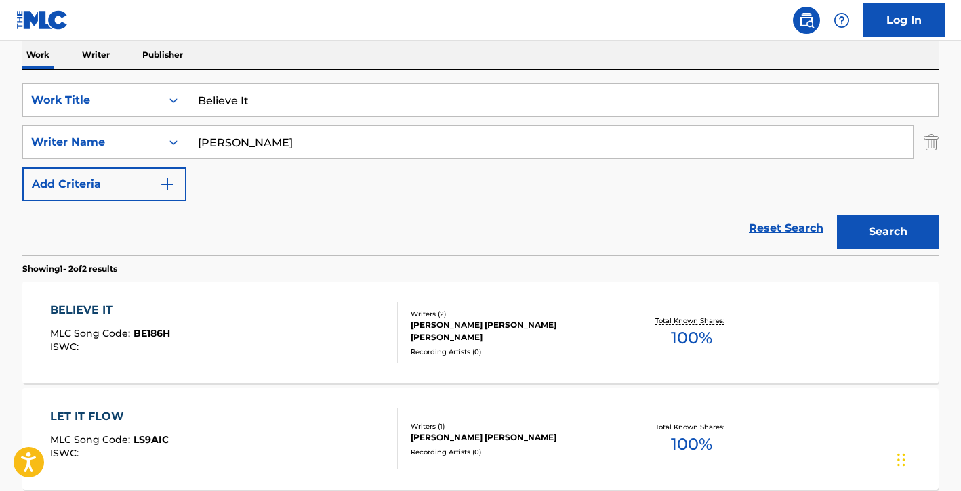
scroll to position [217, 0]
click at [333, 112] on input "Believe It" at bounding box center [561, 101] width 751 height 33
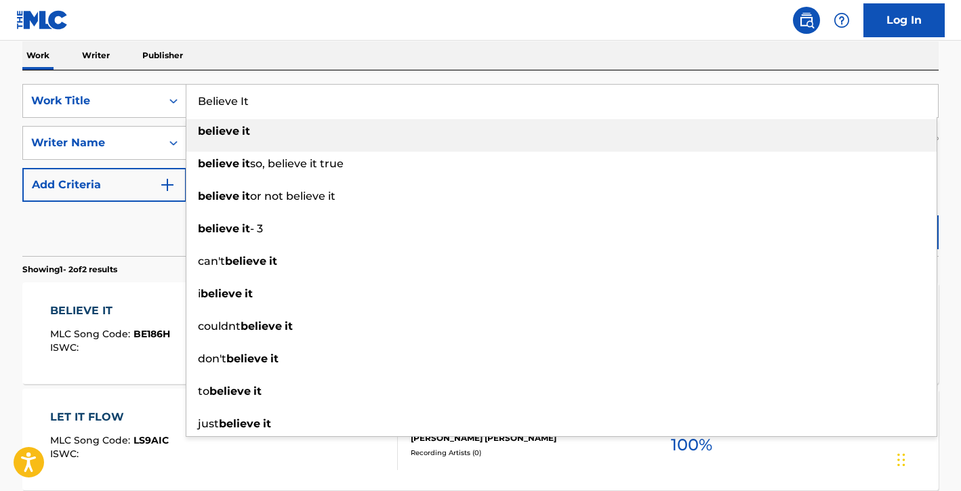
click at [333, 112] on input "Believe It" at bounding box center [561, 101] width 751 height 33
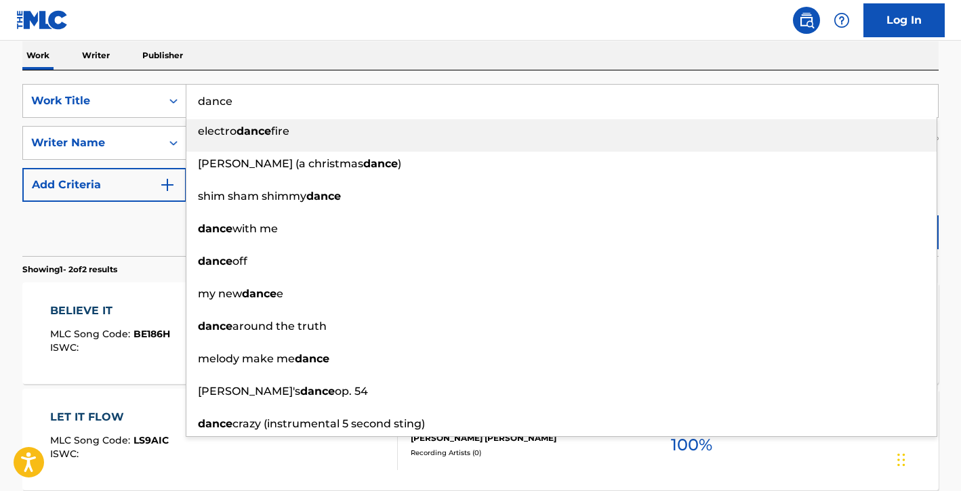
type input "dance"
click at [380, 45] on div "Work Writer Publisher" at bounding box center [480, 55] width 916 height 28
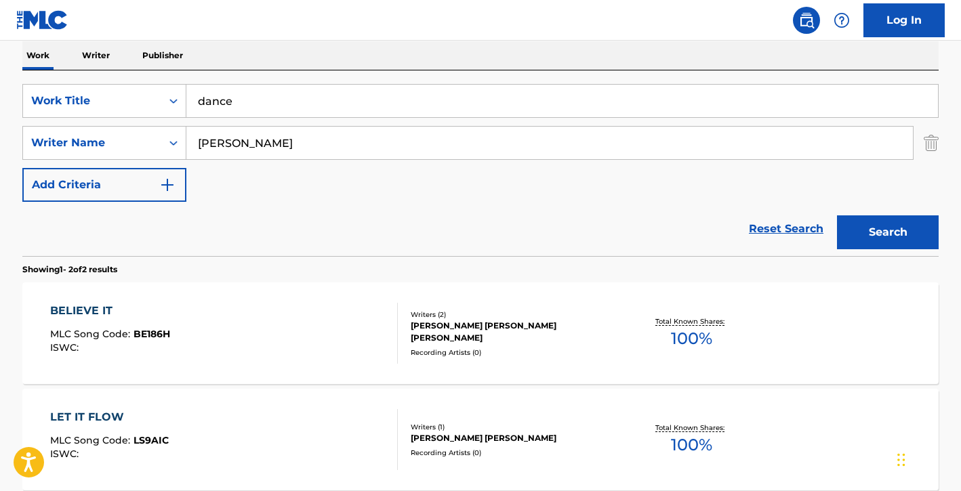
click at [896, 238] on button "Search" at bounding box center [888, 232] width 102 height 34
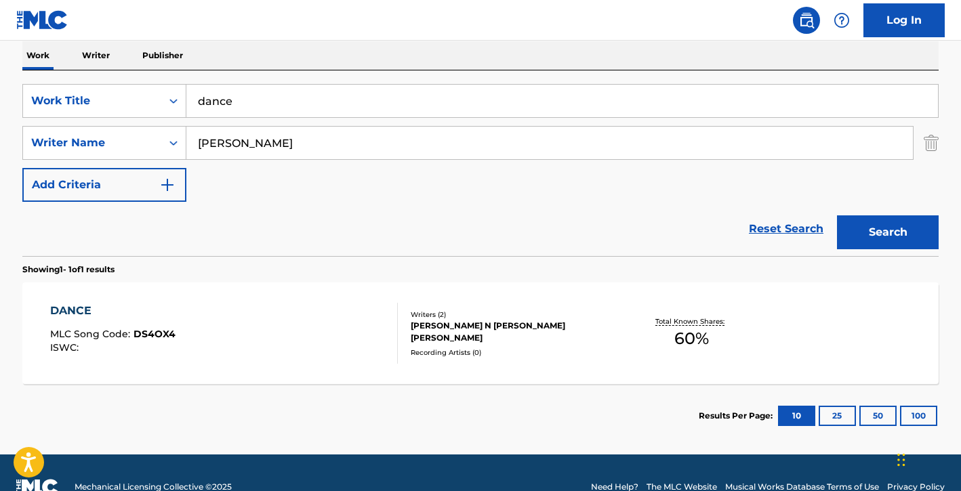
click at [586, 331] on div "[PERSON_NAME] N [PERSON_NAME] [PERSON_NAME]" at bounding box center [513, 332] width 205 height 24
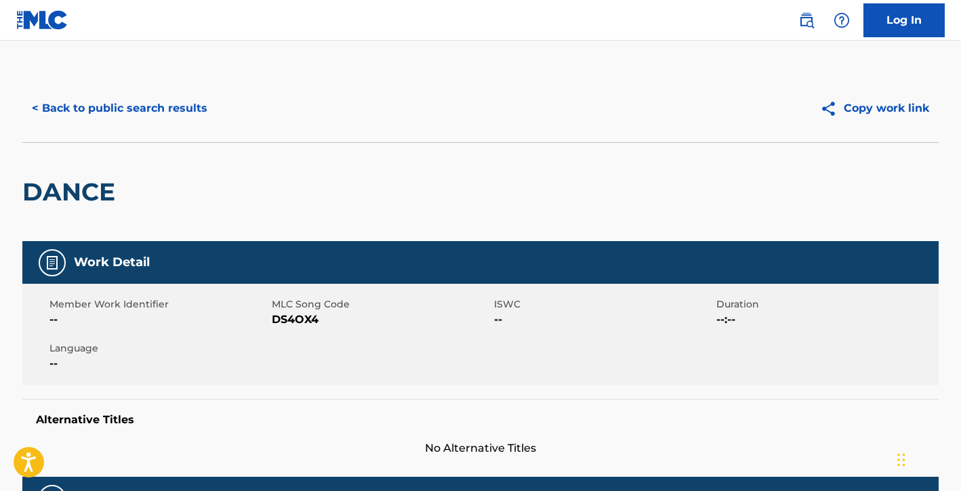
click at [91, 96] on button "< Back to public search results" at bounding box center [119, 108] width 194 height 34
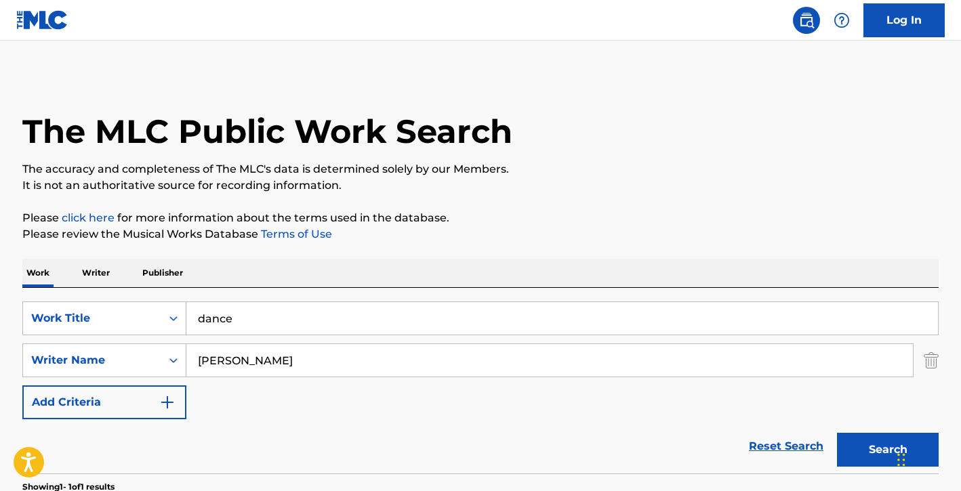
scroll to position [165, 0]
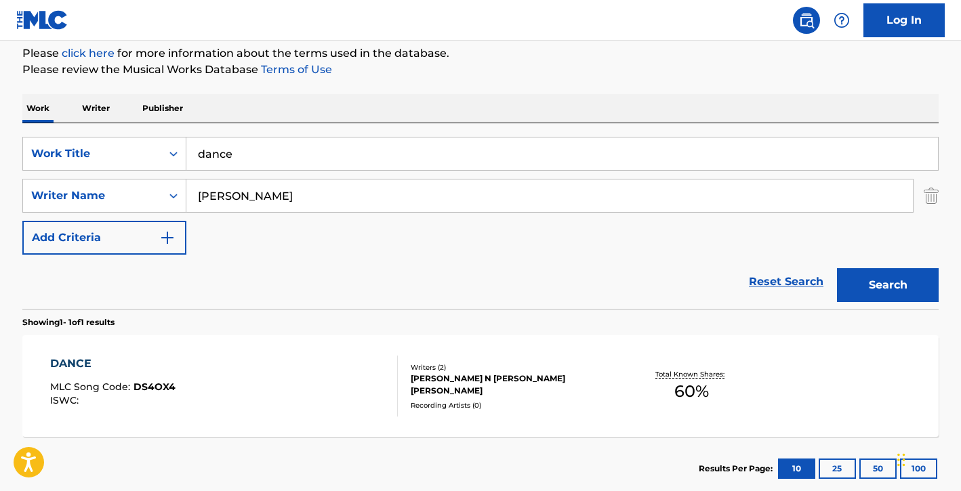
click at [318, 163] on input "dance" at bounding box center [561, 154] width 751 height 33
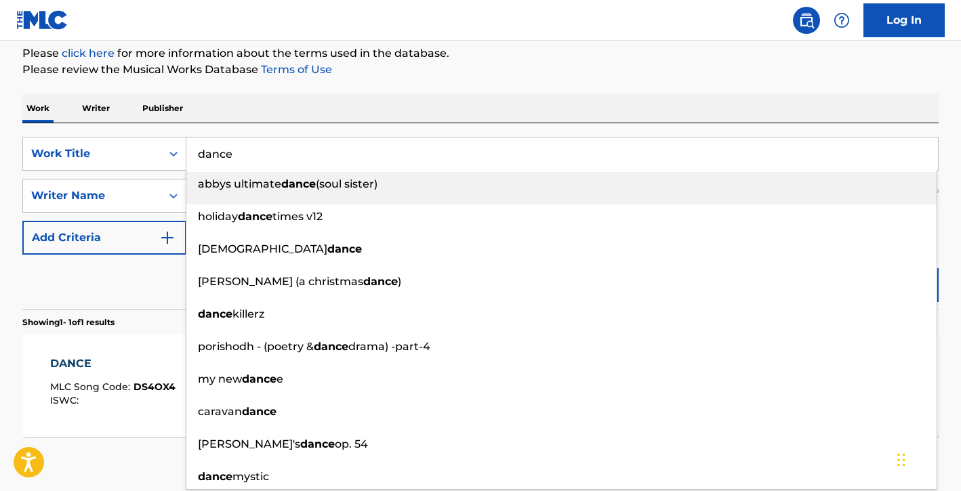
click at [318, 163] on input "dance" at bounding box center [561, 154] width 751 height 33
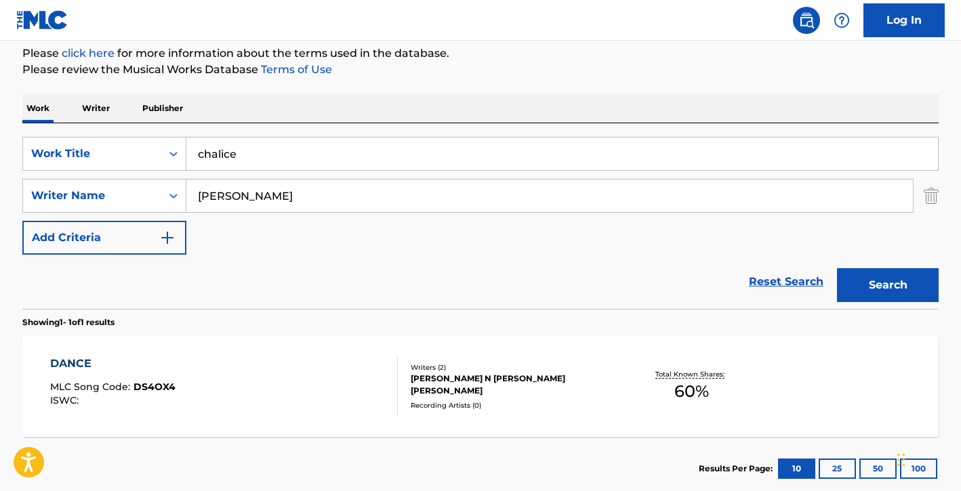
click at [436, 105] on div "Work Writer Publisher" at bounding box center [480, 108] width 916 height 28
click at [911, 292] on button "Search" at bounding box center [888, 285] width 102 height 34
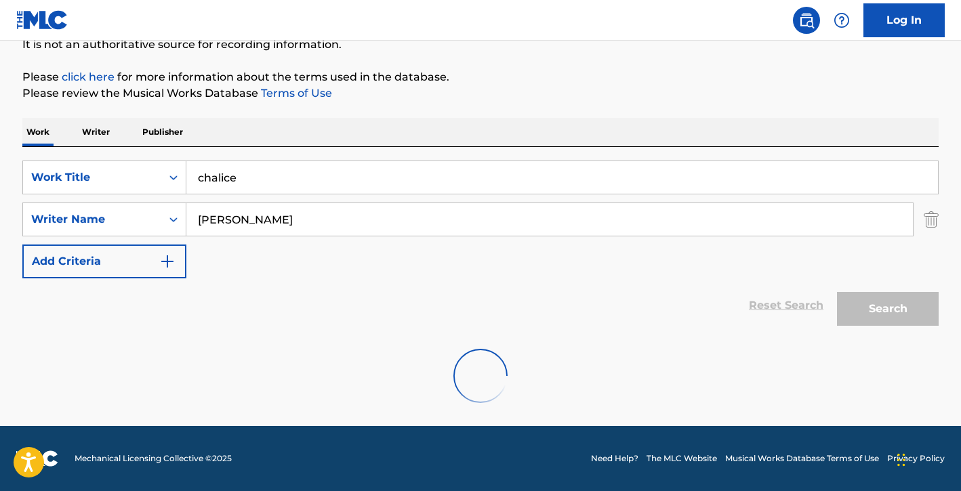
scroll to position [97, 0]
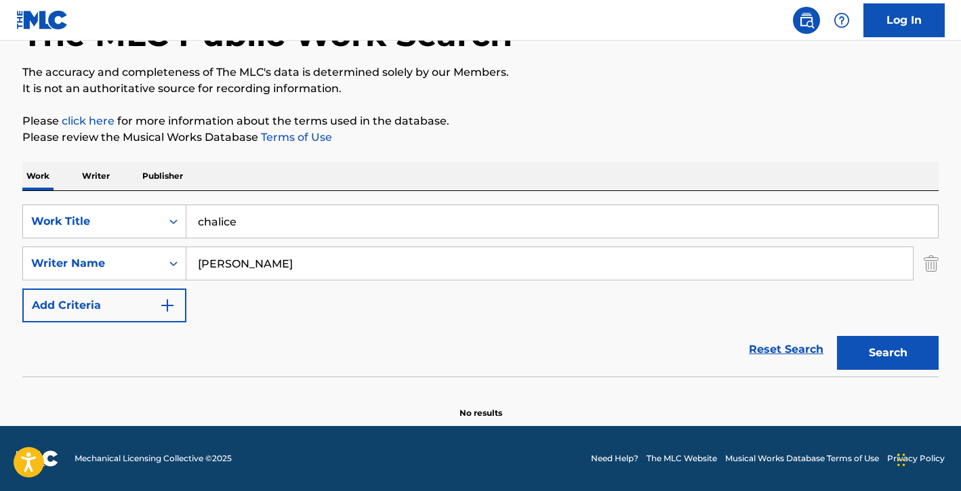
click at [325, 215] on input "chalice" at bounding box center [561, 221] width 751 height 33
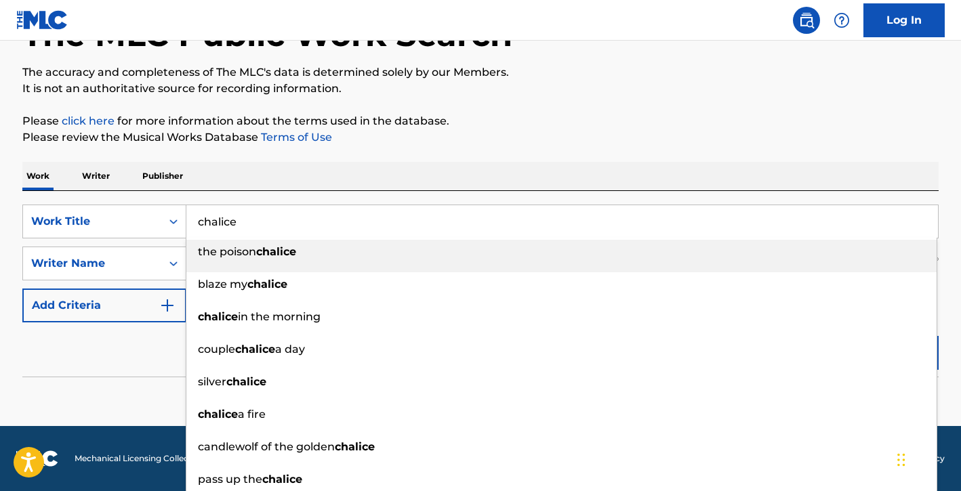
click at [325, 215] on input "chalice" at bounding box center [561, 221] width 751 height 33
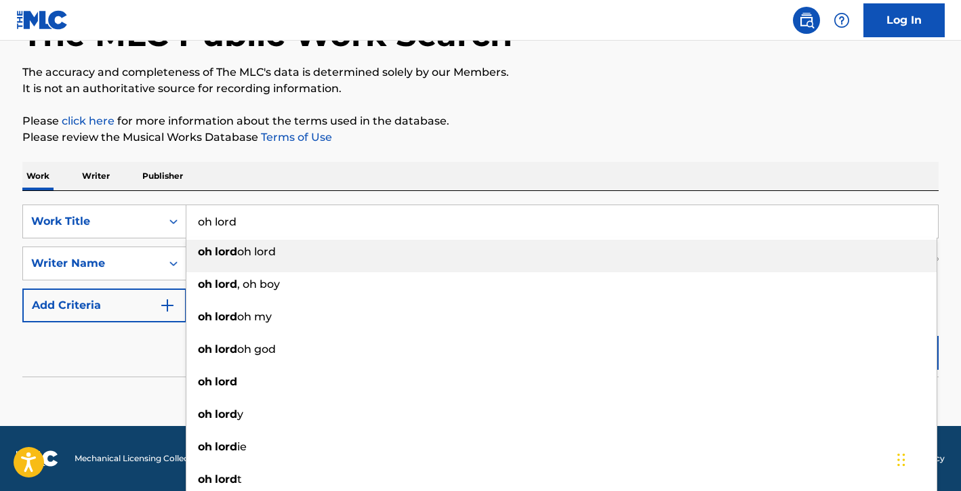
type input "oh lord"
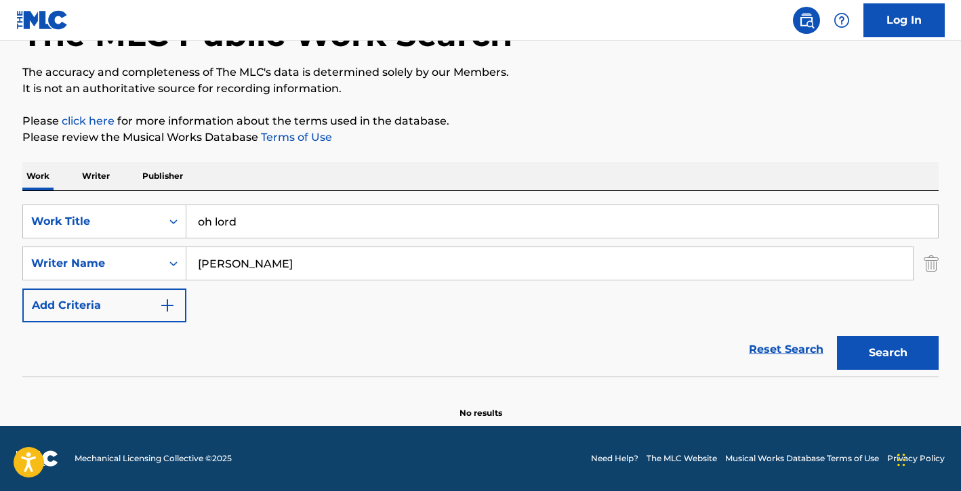
click at [409, 87] on p "It is not an authoritative source for recording information." at bounding box center [480, 89] width 916 height 16
click at [322, 262] on input "[PERSON_NAME]" at bounding box center [549, 263] width 726 height 33
click at [880, 343] on button "Search" at bounding box center [888, 353] width 102 height 34
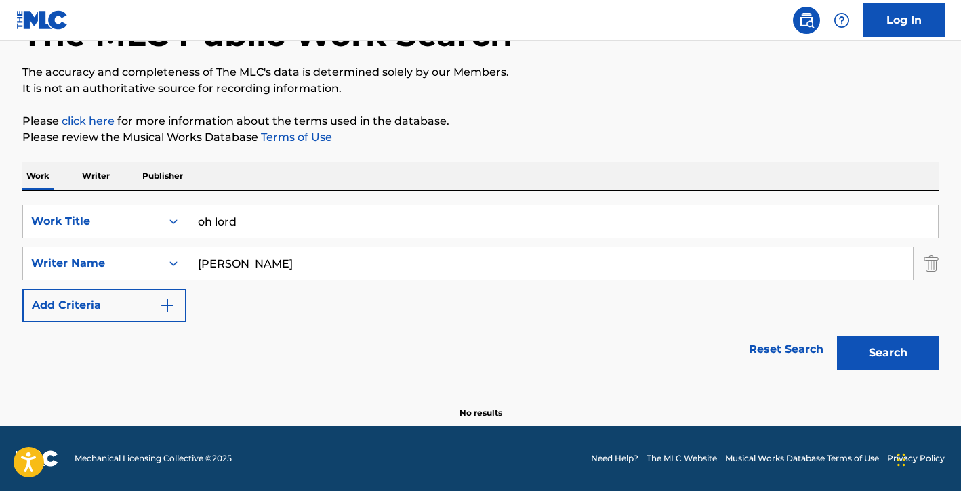
click at [215, 265] on input "[PERSON_NAME]" at bounding box center [549, 263] width 726 height 33
type input "[GEOGRAPHIC_DATA]"
click at [837, 336] on button "Search" at bounding box center [888, 353] width 102 height 34
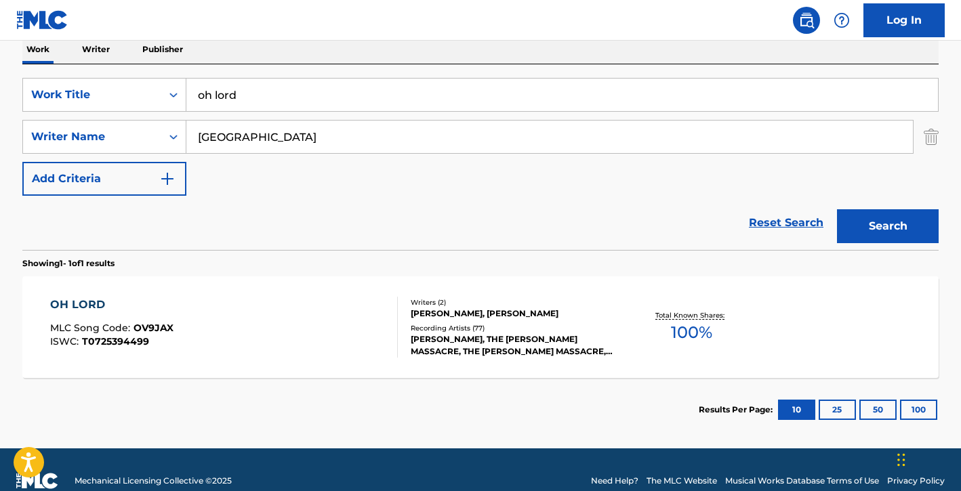
scroll to position [224, 0]
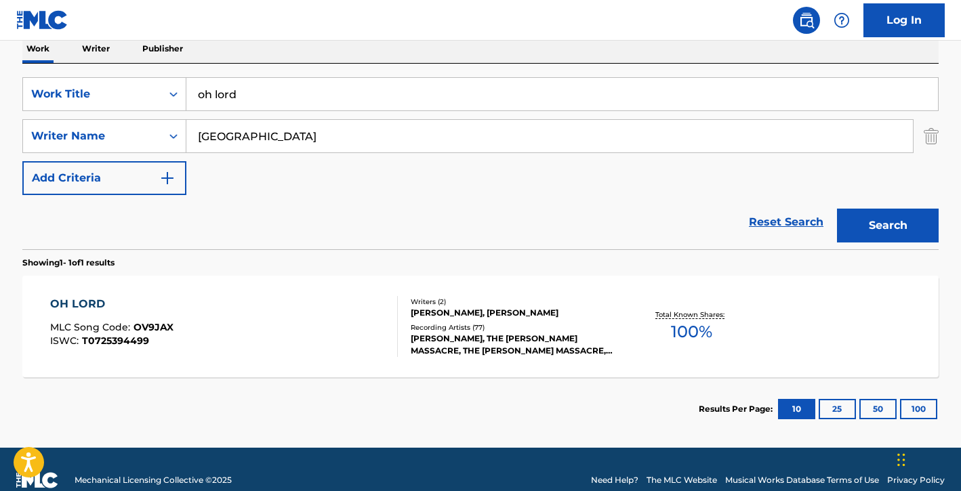
click at [456, 316] on div "[PERSON_NAME], [PERSON_NAME]" at bounding box center [513, 313] width 205 height 12
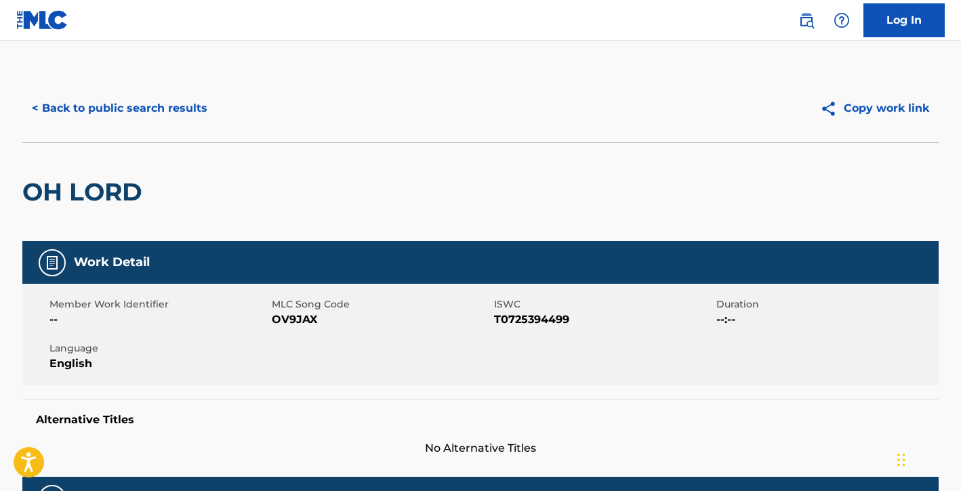
click at [153, 114] on button "< Back to public search results" at bounding box center [119, 108] width 194 height 34
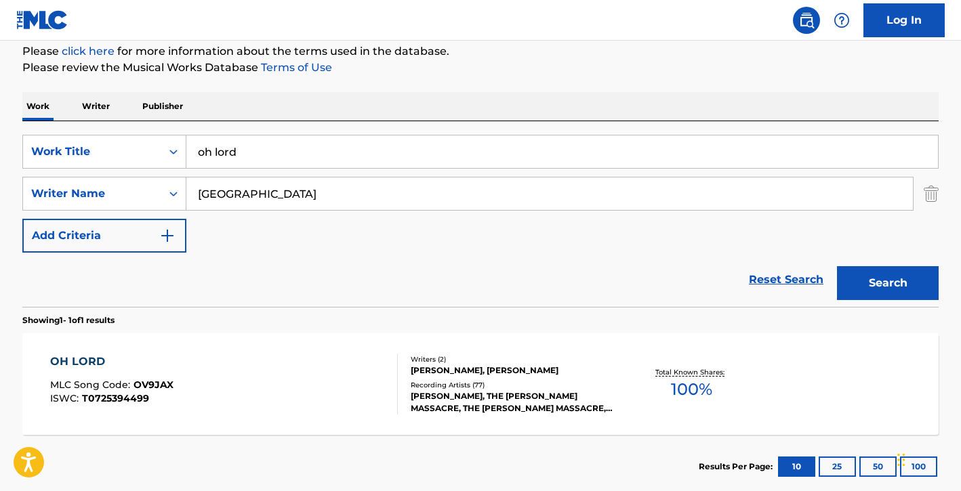
click at [344, 147] on input "oh lord" at bounding box center [561, 151] width 751 height 33
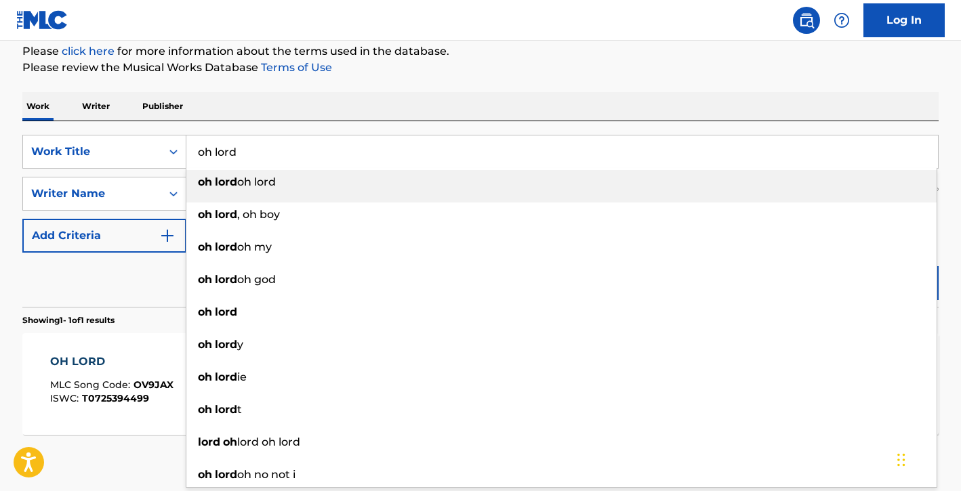
click at [344, 147] on input "oh lord" at bounding box center [561, 151] width 751 height 33
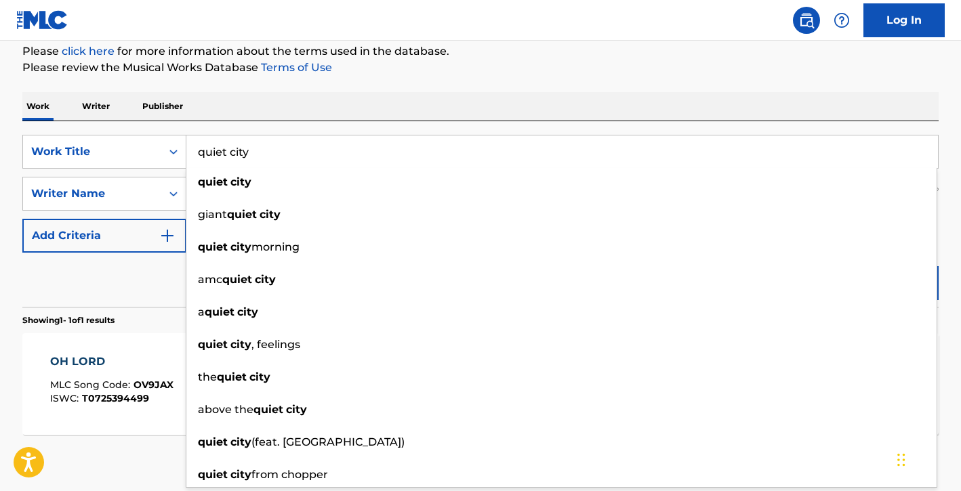
type input "quiet city"
click at [370, 7] on nav "Log In" at bounding box center [480, 20] width 961 height 41
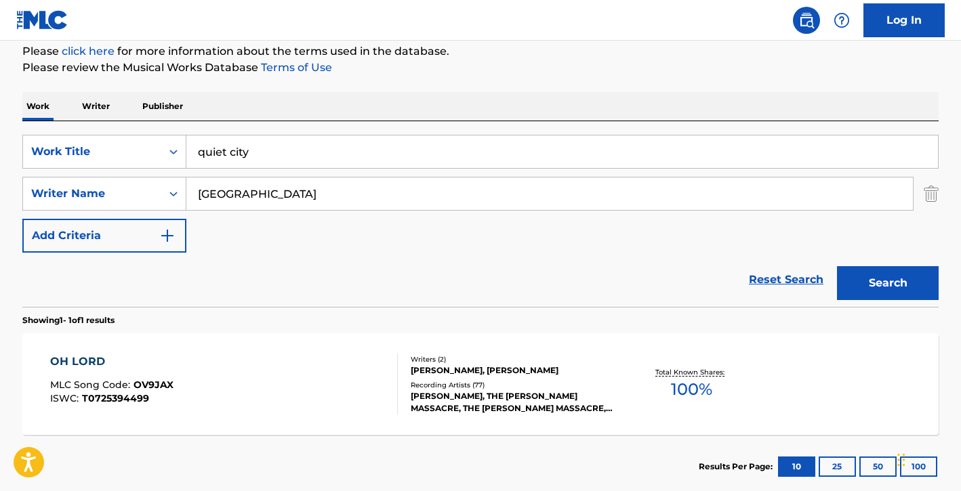
click at [300, 190] on input "[GEOGRAPHIC_DATA]" at bounding box center [549, 194] width 726 height 33
click at [837, 266] on button "Search" at bounding box center [888, 283] width 102 height 34
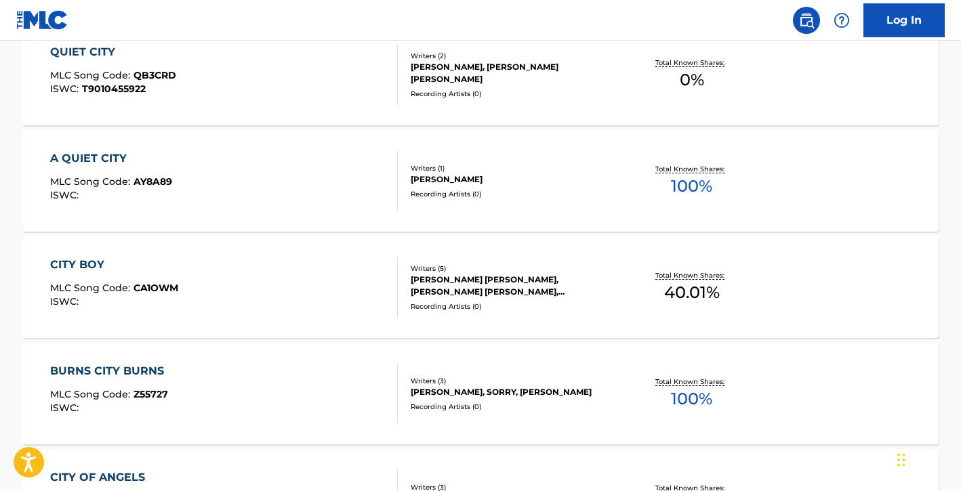
scroll to position [0, 0]
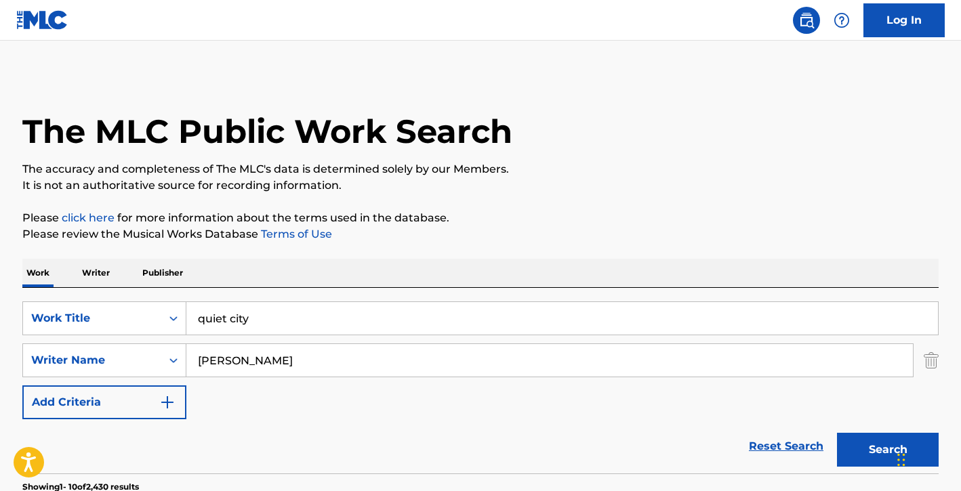
click at [199, 362] on input "[PERSON_NAME]" at bounding box center [549, 360] width 726 height 33
type input "[PERSON_NAME]"
click at [878, 440] on button "Search" at bounding box center [888, 450] width 102 height 34
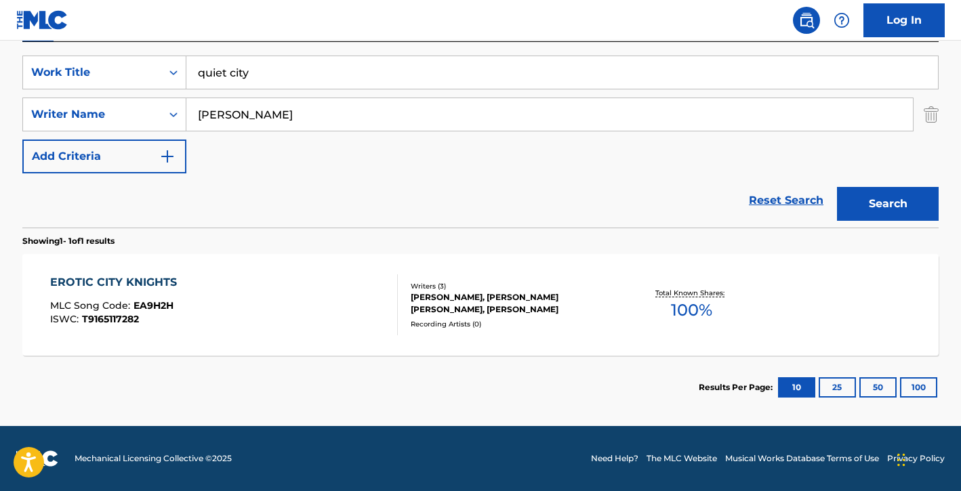
scroll to position [245, 0]
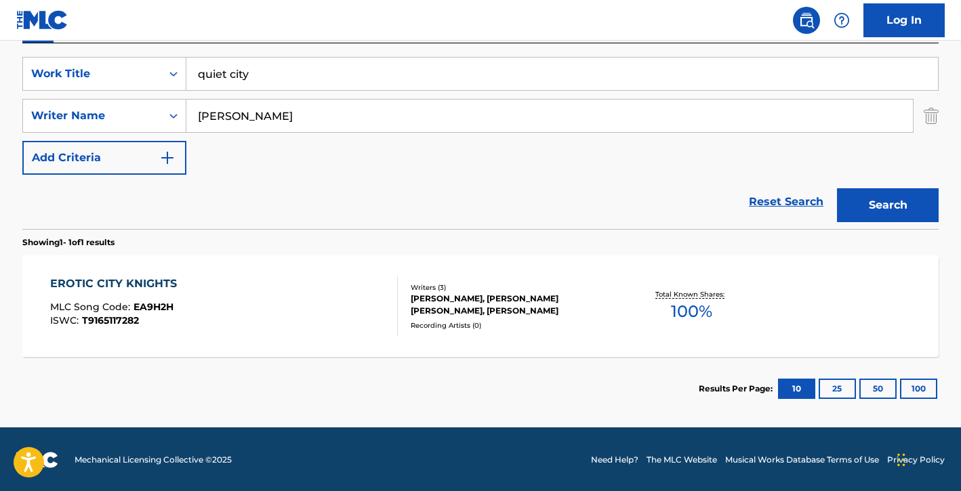
click at [524, 293] on div "[PERSON_NAME], [PERSON_NAME] [PERSON_NAME], [PERSON_NAME]" at bounding box center [513, 305] width 205 height 24
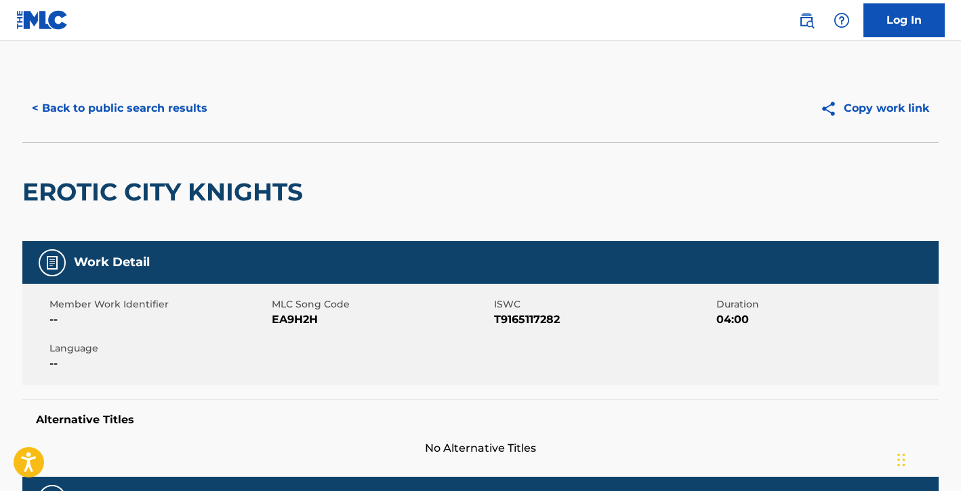
click at [148, 100] on button "< Back to public search results" at bounding box center [119, 108] width 194 height 34
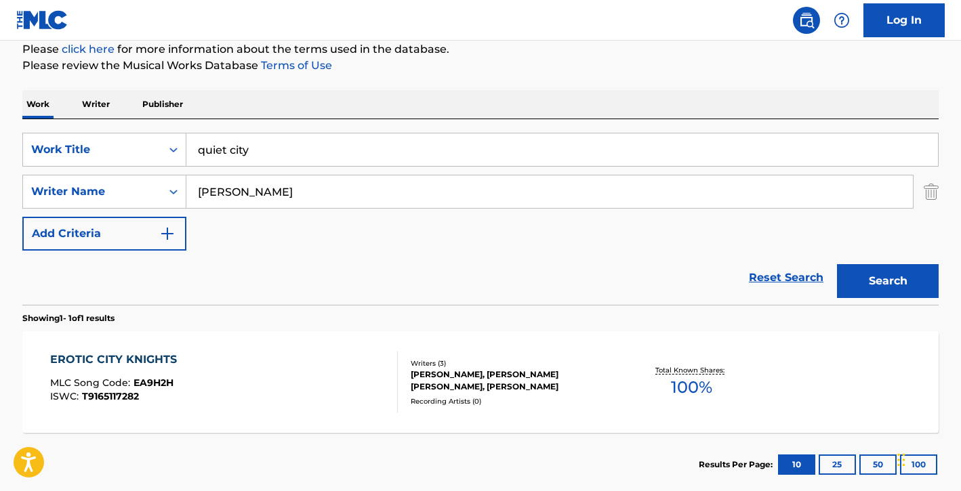
click at [325, 140] on input "quiet city" at bounding box center [561, 149] width 751 height 33
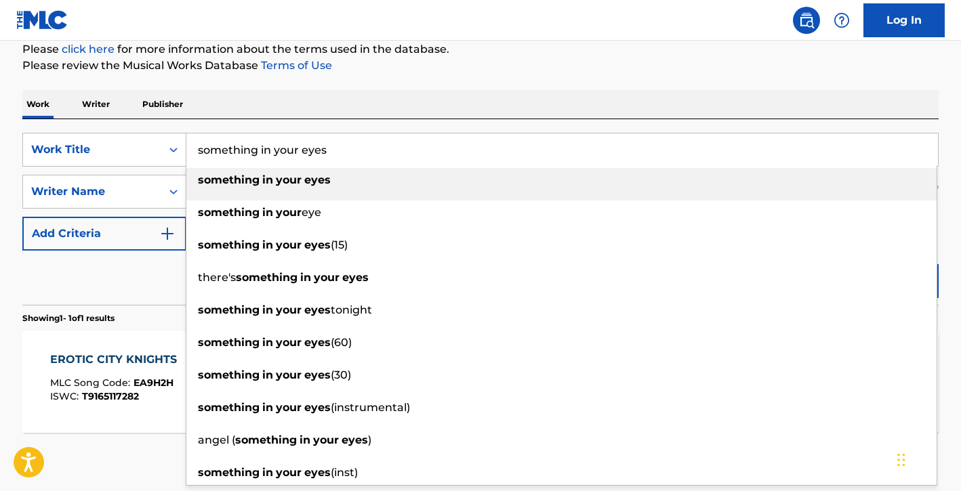
click at [375, 109] on div "Work Writer Publisher" at bounding box center [480, 104] width 916 height 28
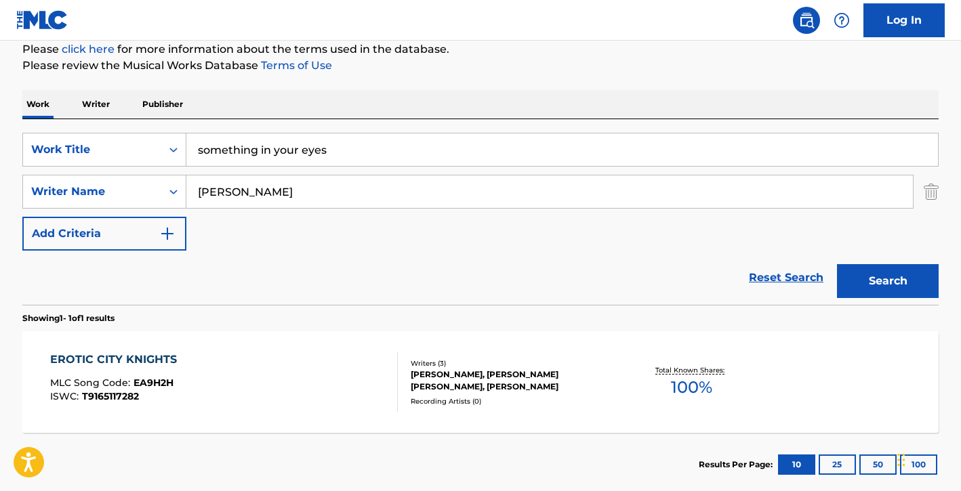
click at [376, 149] on input "something in your eyes" at bounding box center [561, 149] width 751 height 33
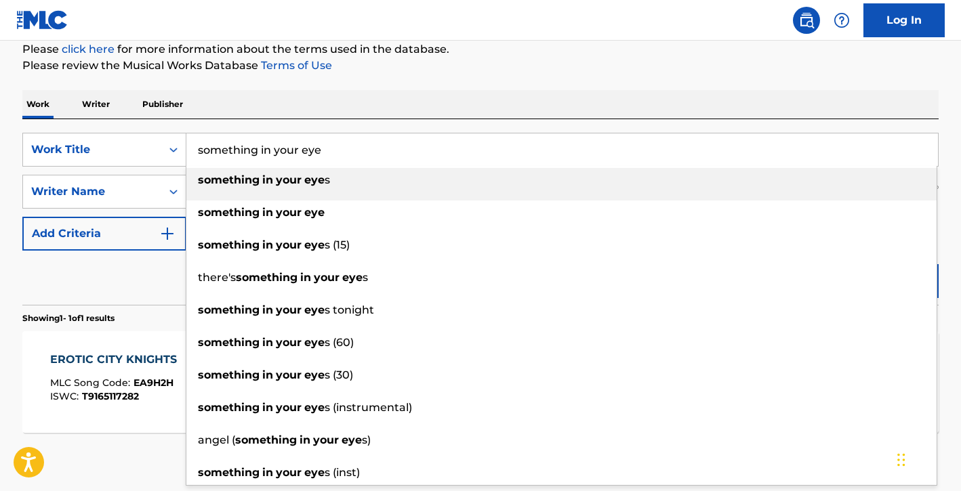
type input "something in your eye"
click at [416, 93] on div "Work Writer Publisher" at bounding box center [480, 104] width 916 height 28
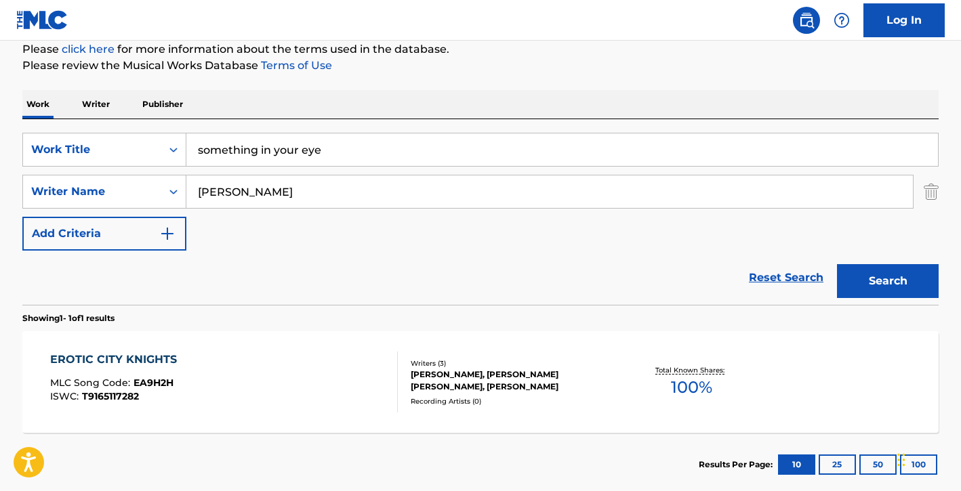
click at [861, 274] on button "Search" at bounding box center [888, 281] width 102 height 34
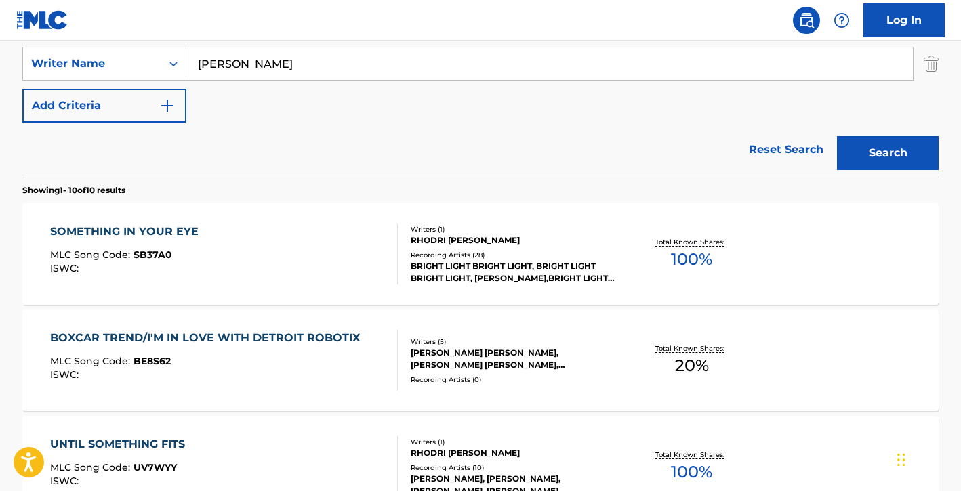
scroll to position [295, 0]
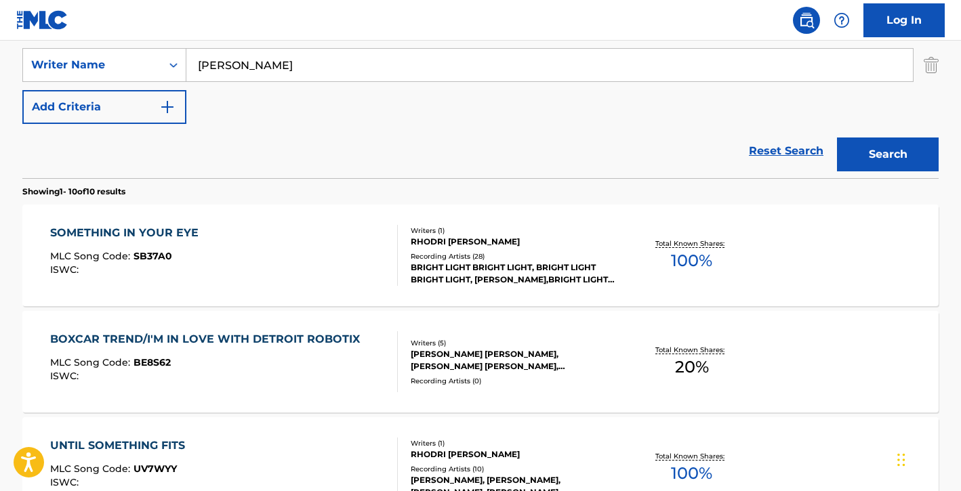
click at [576, 248] on div "Writers ( 1 ) RHODRI [PERSON_NAME] Recording Artists ( 28 ) BRIGHT LIGHT BRIGHT…" at bounding box center [506, 256] width 217 height 60
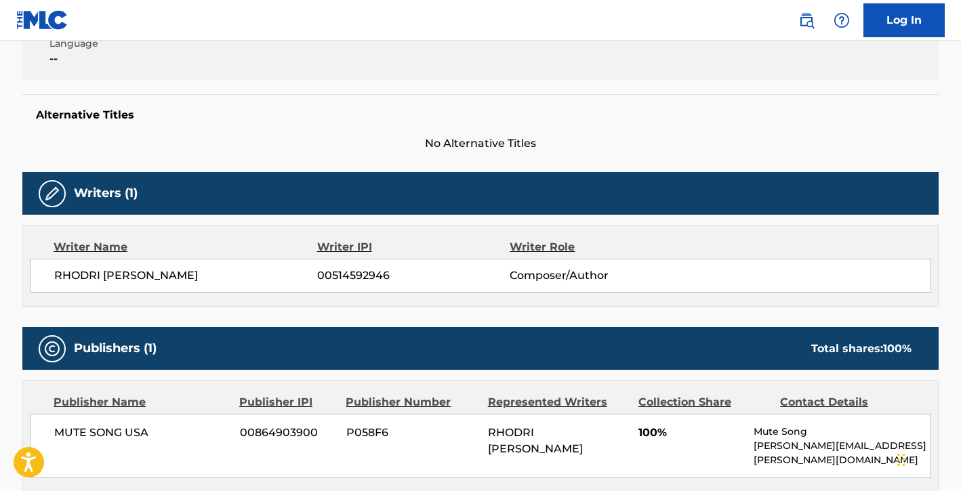
scroll to position [276, 0]
